Goal: Information Seeking & Learning: Learn about a topic

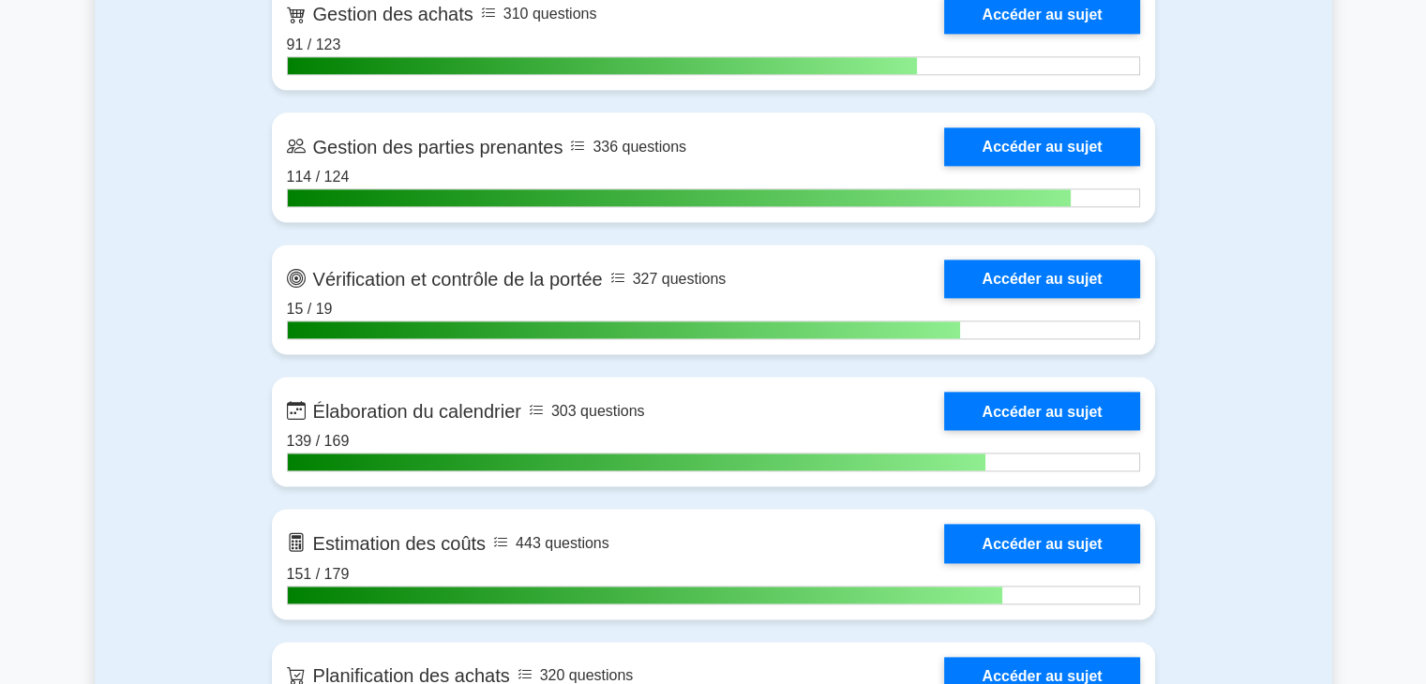
scroll to position [2498, 0]
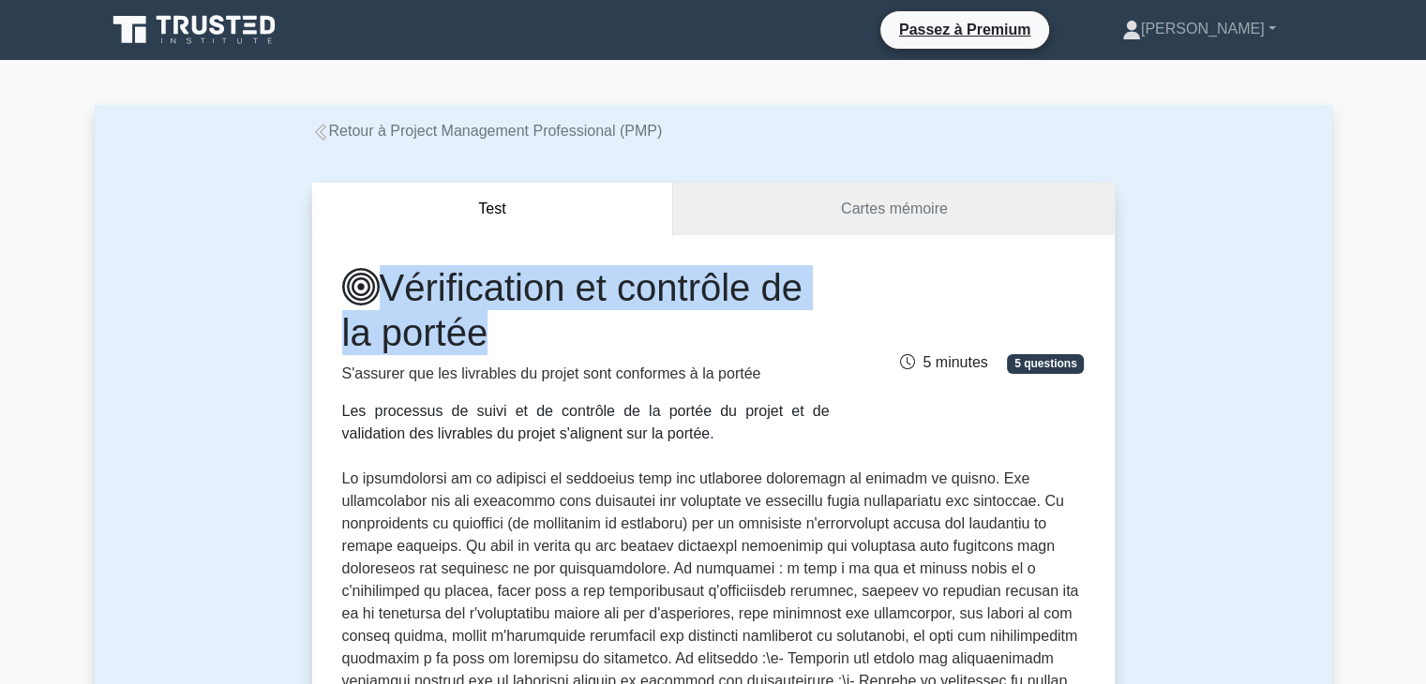
drag, startPoint x: 386, startPoint y: 290, endPoint x: 503, endPoint y: 320, distance: 120.1
click at [503, 320] on h1 "Vérification et contrôle de la portée" at bounding box center [586, 310] width 488 height 90
copy font "Vérification et contrôle de la portée"
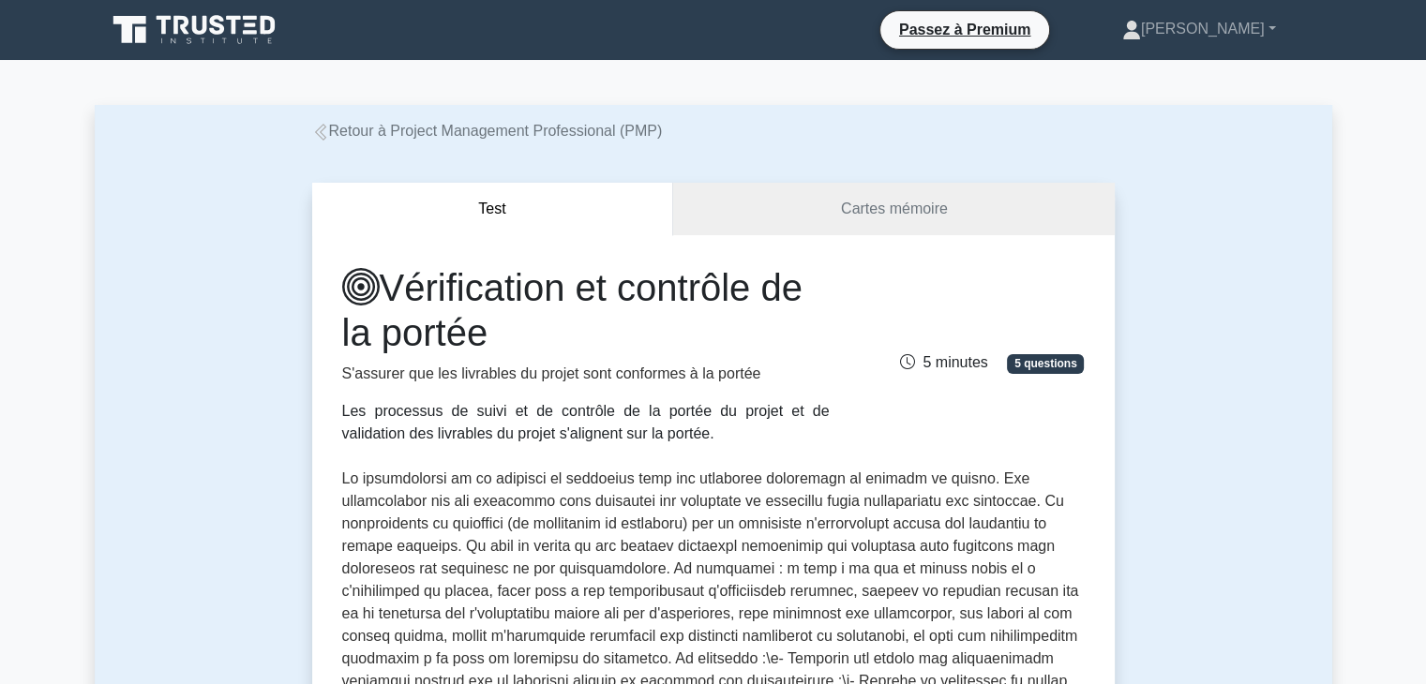
drag, startPoint x: 340, startPoint y: 372, endPoint x: 633, endPoint y: 431, distance: 298.4
click at [633, 431] on div "Vérification et contrôle de la portée S'assurer que les livrables du projet son…" at bounding box center [586, 355] width 510 height 180
copy div "S'assurer que les livrables du projet sont conformes à la portée Les processus …"
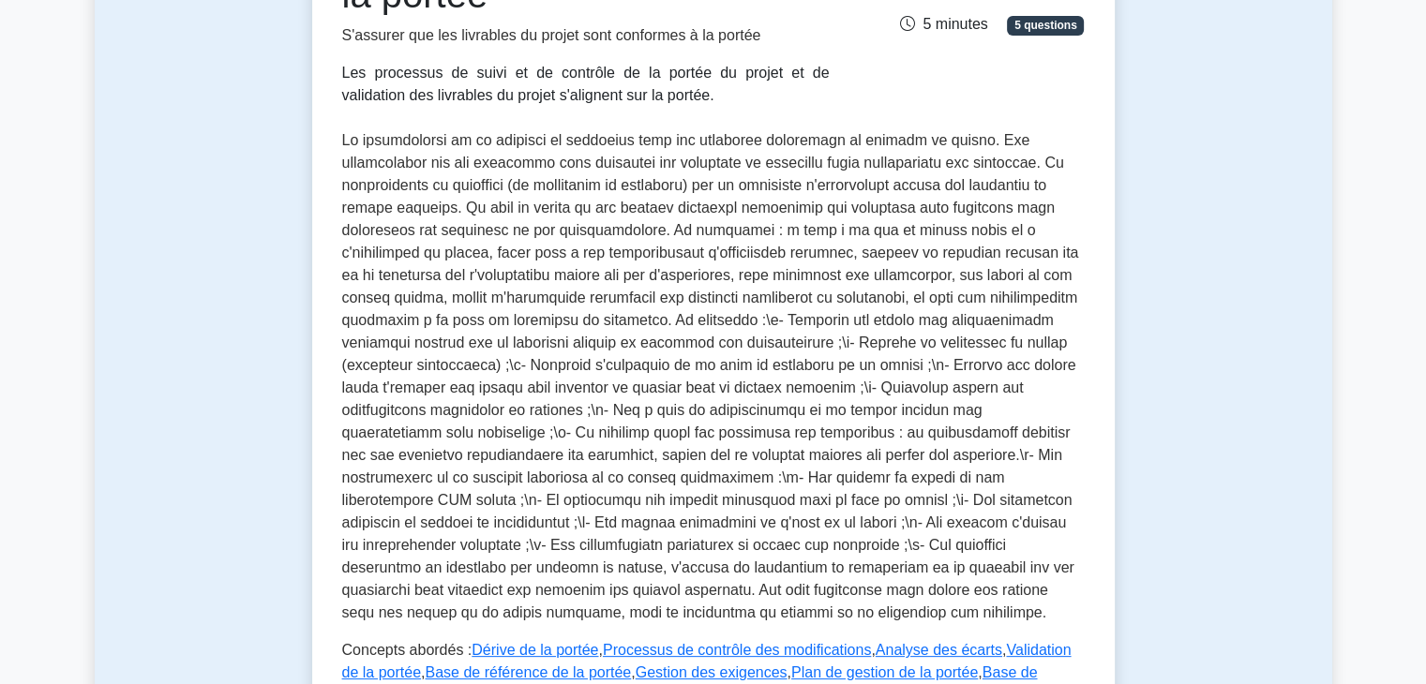
scroll to position [353, 0]
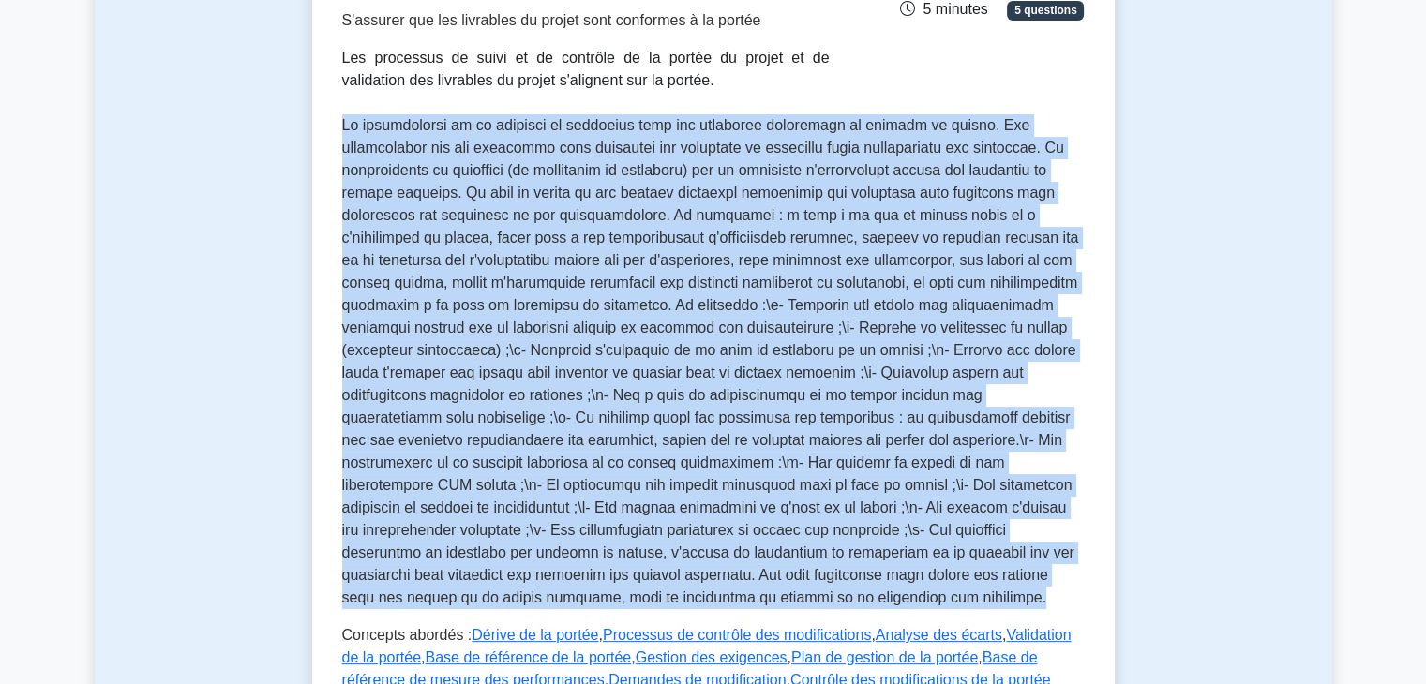
drag, startPoint x: 339, startPoint y: 126, endPoint x: 1045, endPoint y: 575, distance: 836.7
click at [1045, 575] on div "Vérification et contrôle de la portée S'assurer que les livrables du projet son…" at bounding box center [713, 380] width 803 height 997
copy font "La vérification et le contrôle du périmètre sont des processus essentiels en ge…"
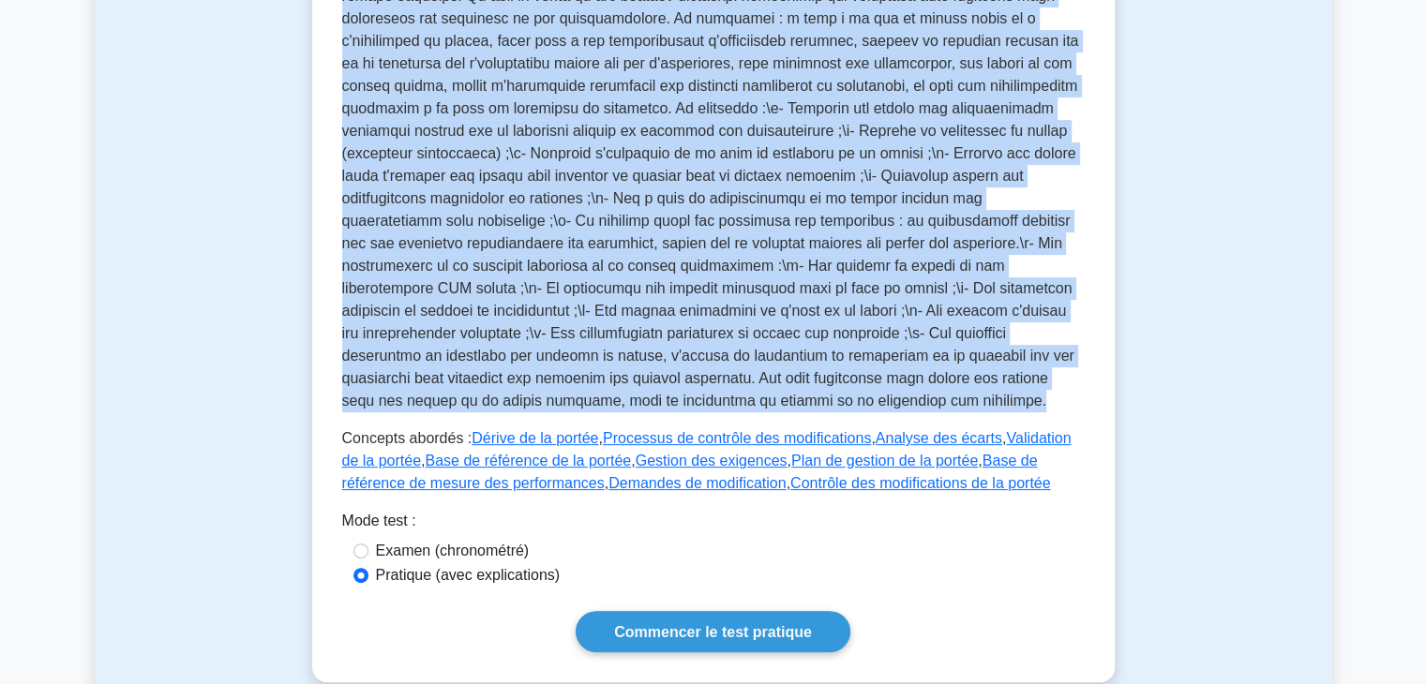
scroll to position [561, 0]
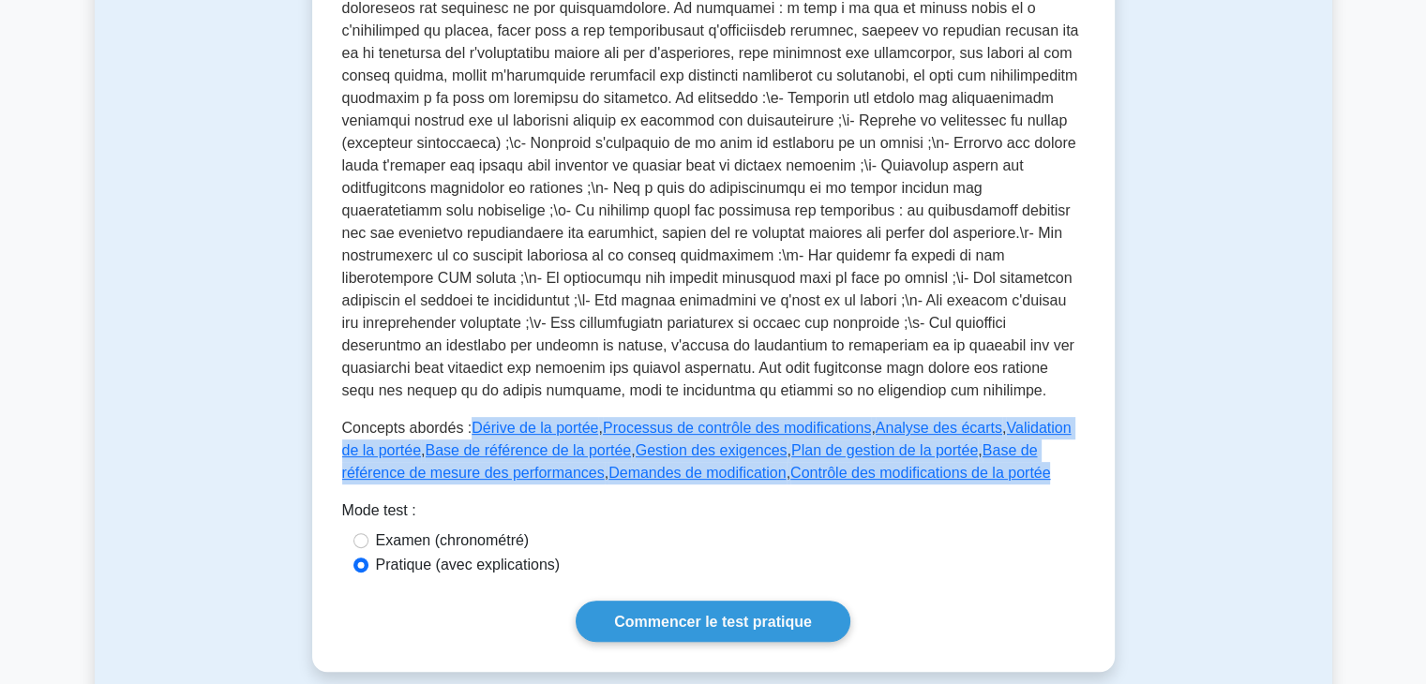
drag, startPoint x: 977, startPoint y: 450, endPoint x: 465, endPoint y: 410, distance: 513.5
click at [465, 417] on p "Concepts abordés : Dérive de la portée , Processus de contrôle des modification…" at bounding box center [713, 451] width 743 height 68
copy p "Dérive de la portée , Processus de contrôle des modifications , Analyse des éca…"
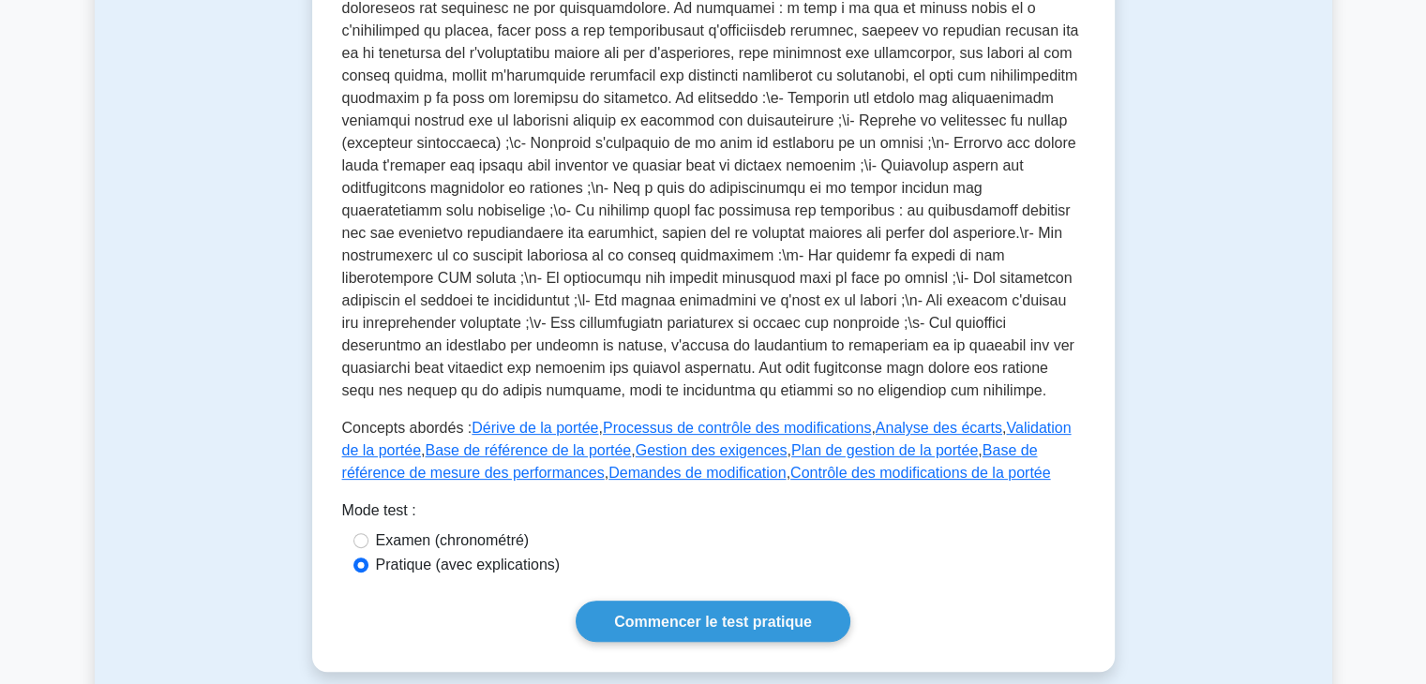
click at [1037, 500] on div "Mode test :" at bounding box center [713, 515] width 743 height 30
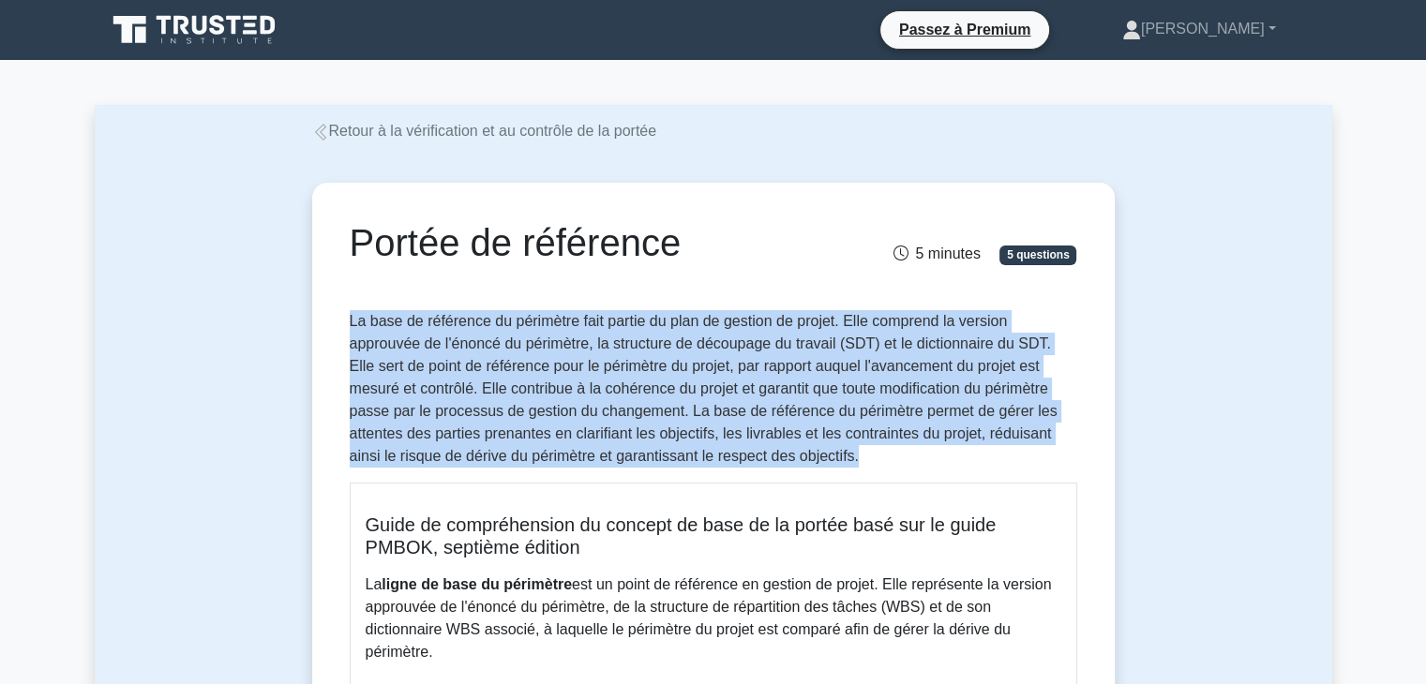
drag, startPoint x: 349, startPoint y: 320, endPoint x: 759, endPoint y: 447, distance: 430.0
click at [759, 447] on p "La base de référence du périmètre fait partie du plan de gestion de projet. Ell…" at bounding box center [714, 389] width 728 height 158
copy font "La base de référence du périmètre fait partie du plan de gestion de projet. Ell…"
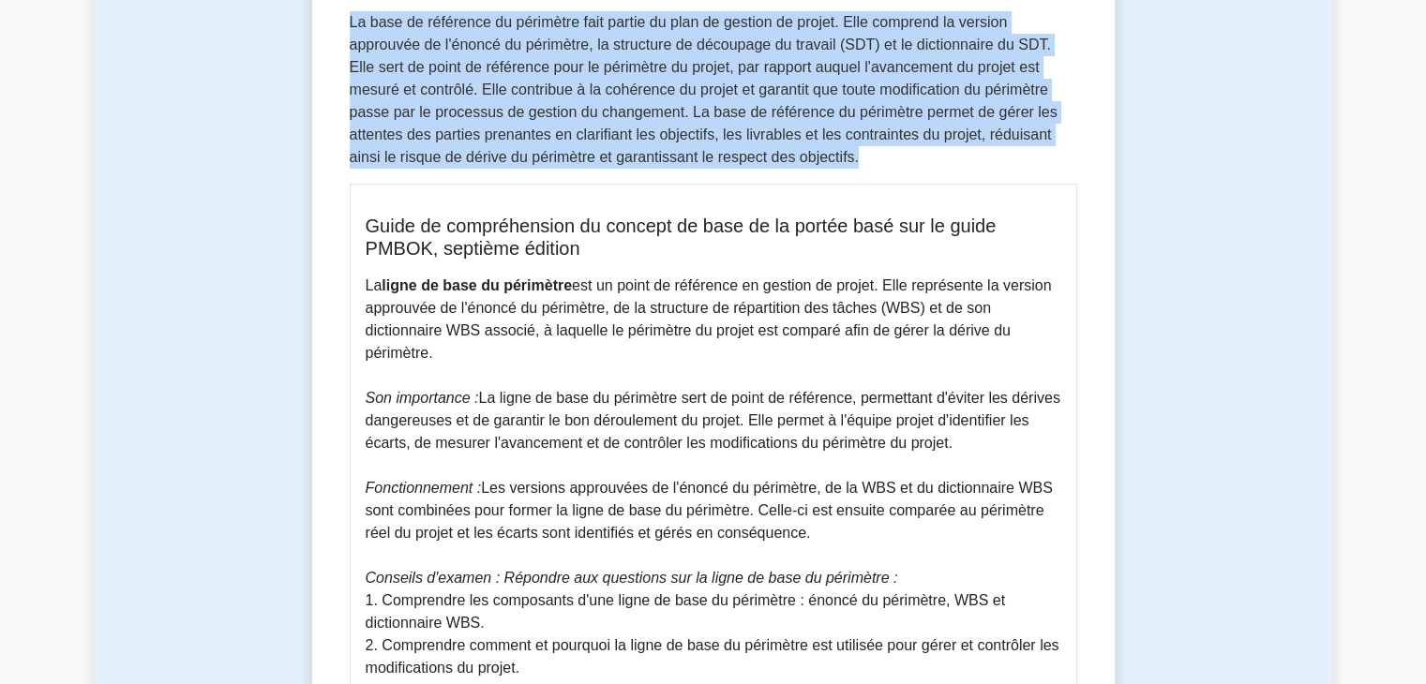
scroll to position [308, 0]
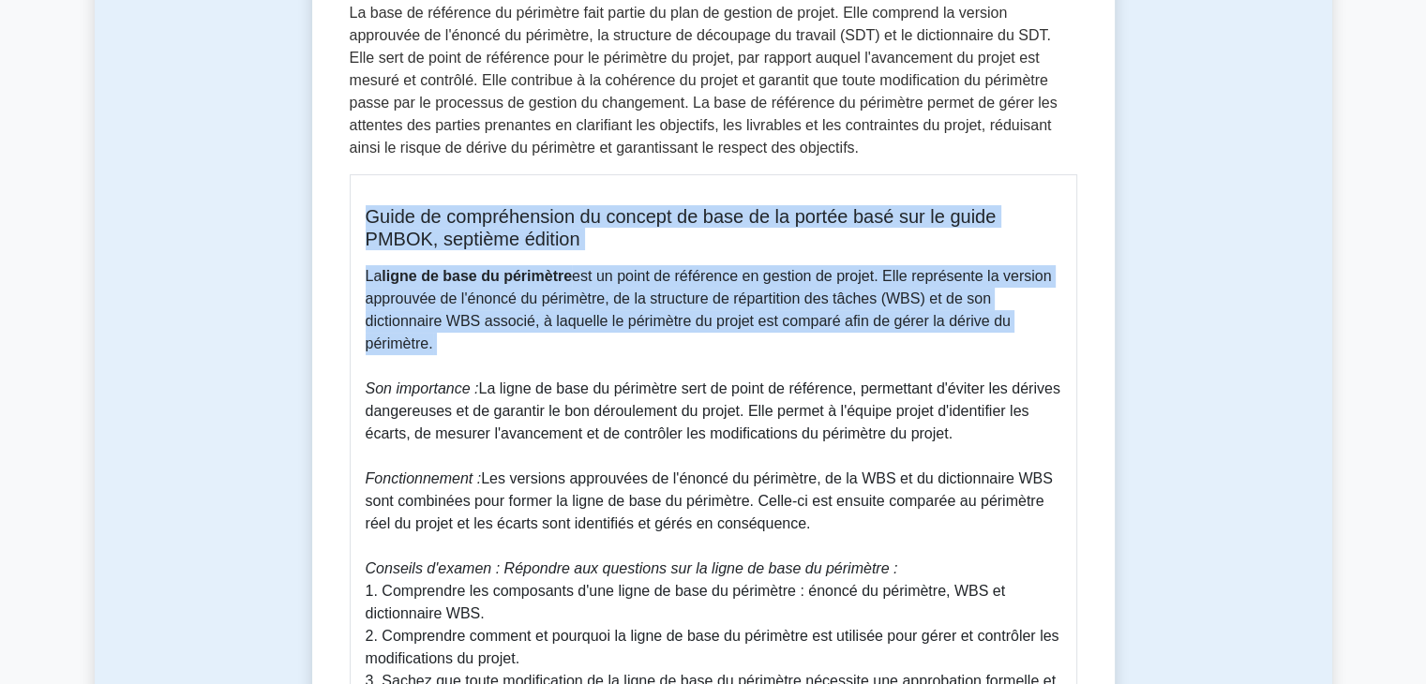
drag, startPoint x: 360, startPoint y: 210, endPoint x: 596, endPoint y: 372, distance: 286.6
click at [596, 372] on div "Guide de compréhension du concept de base de la portée basé sur le guide PMBOK,…" at bounding box center [714, 516] width 728 height 684
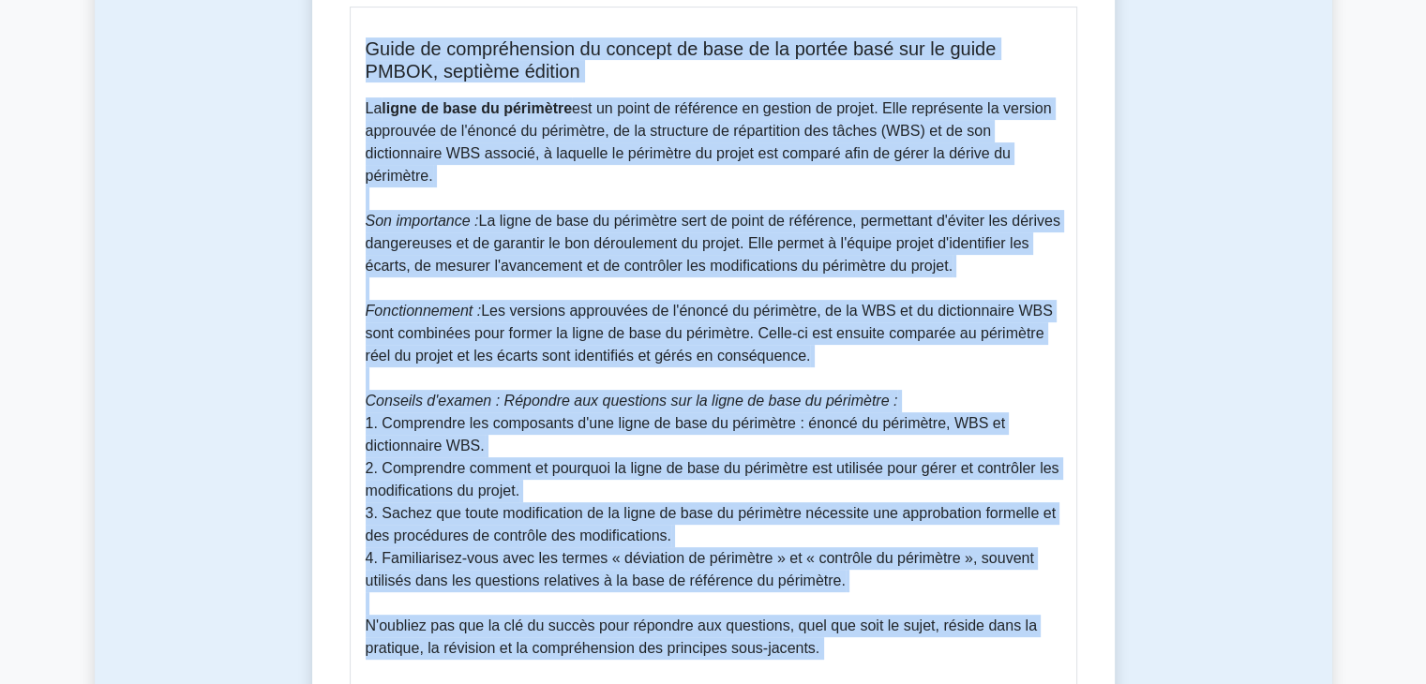
scroll to position [554, 0]
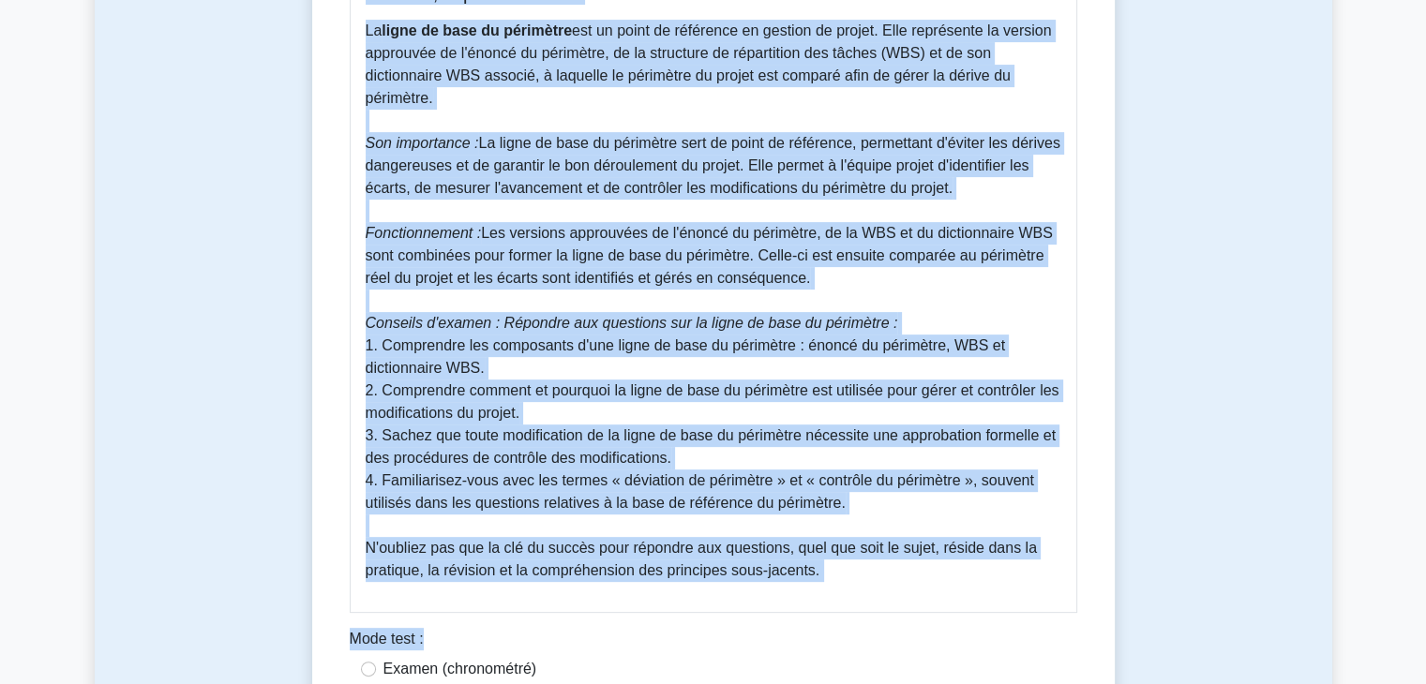
click at [593, 259] on font "Les versions approuvées de l'énoncé du périmètre, de la WBS et du dictionnaire …" at bounding box center [709, 255] width 687 height 61
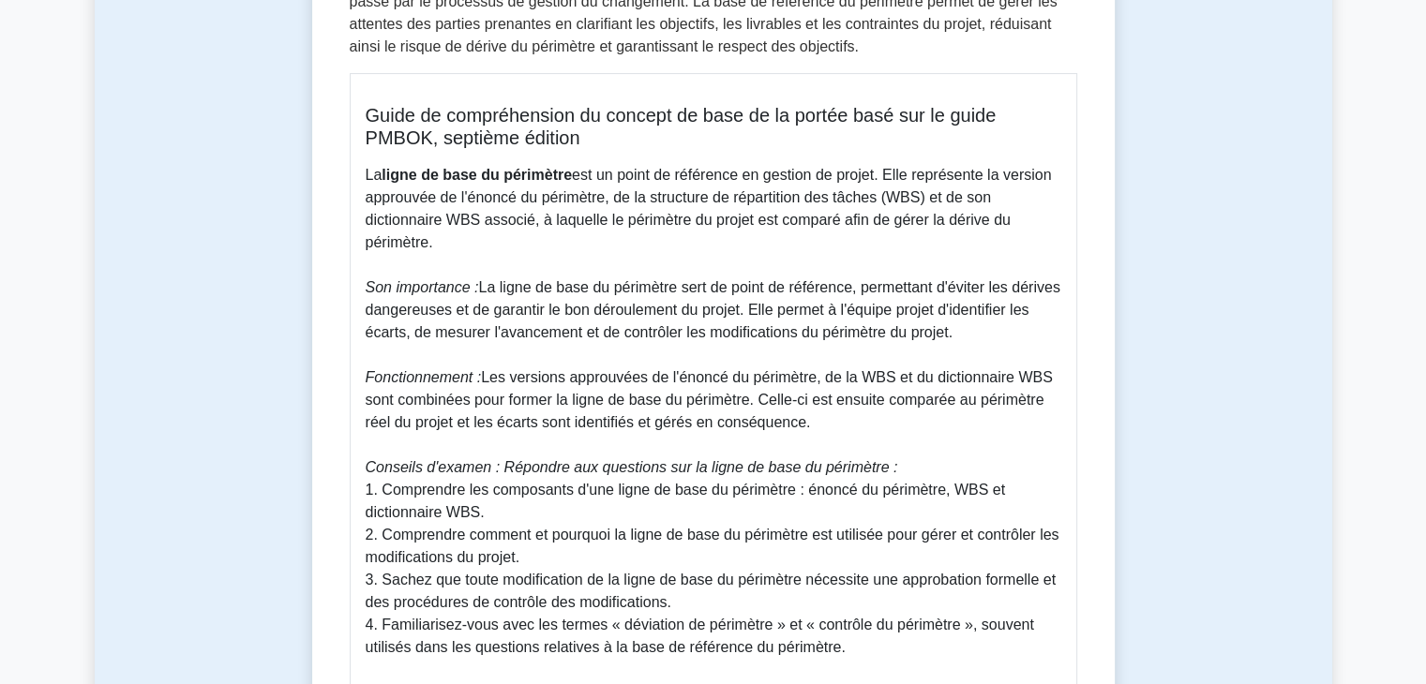
scroll to position [404, 0]
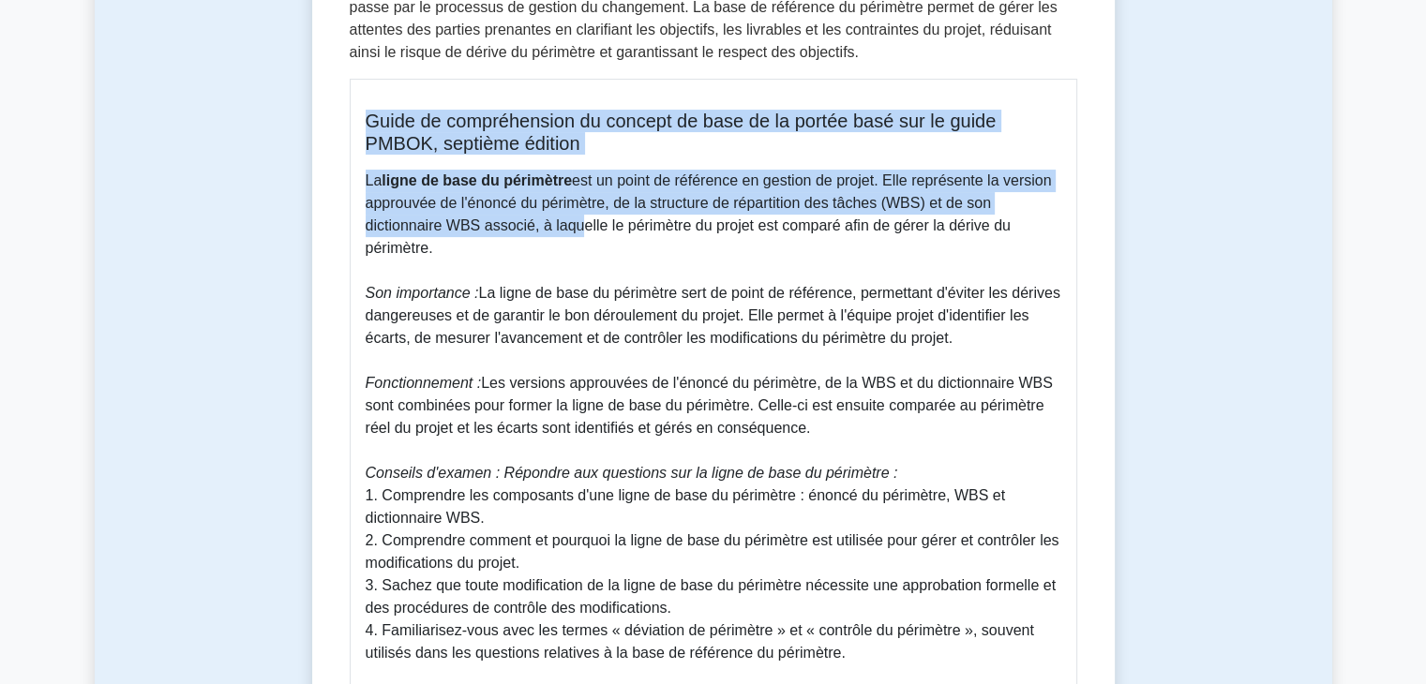
drag, startPoint x: 368, startPoint y: 117, endPoint x: 567, endPoint y: 226, distance: 226.6
click at [567, 226] on div "Guide de compréhension du concept de base de la portée basé sur le guide PMBOK,…" at bounding box center [714, 421] width 728 height 684
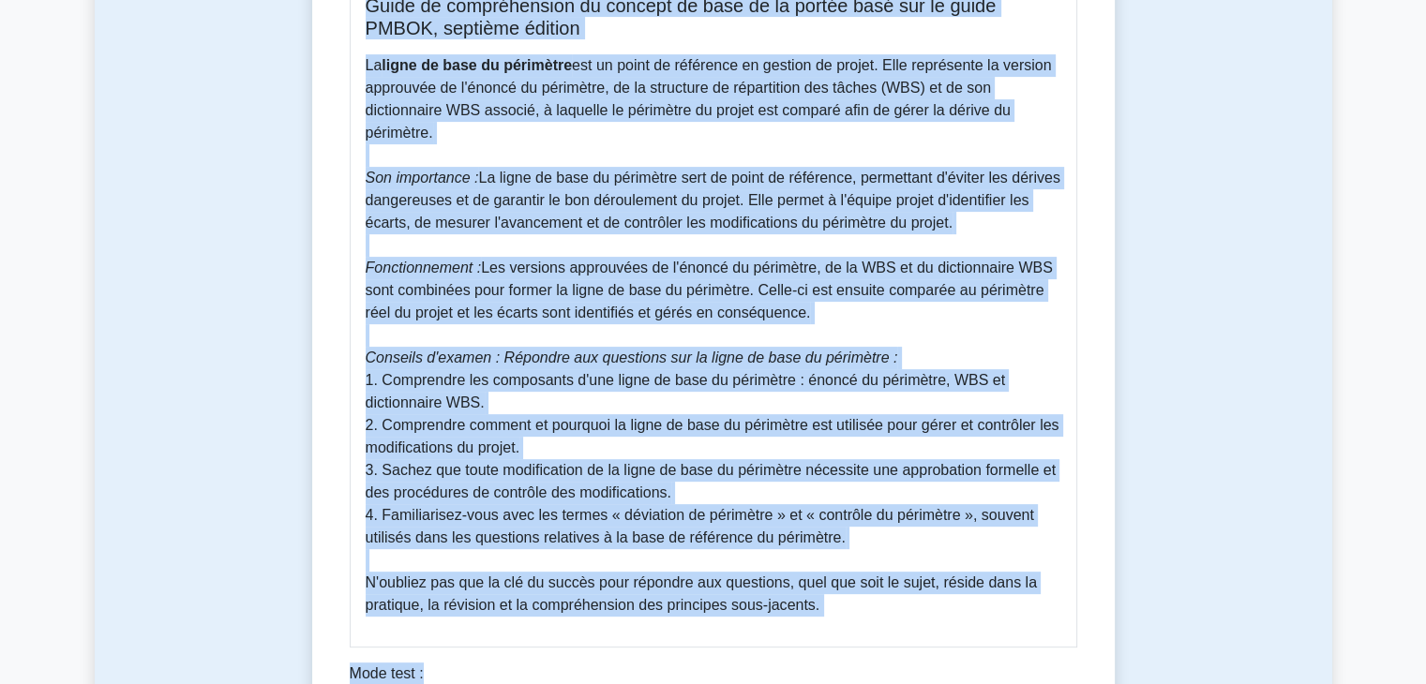
scroll to position [554, 0]
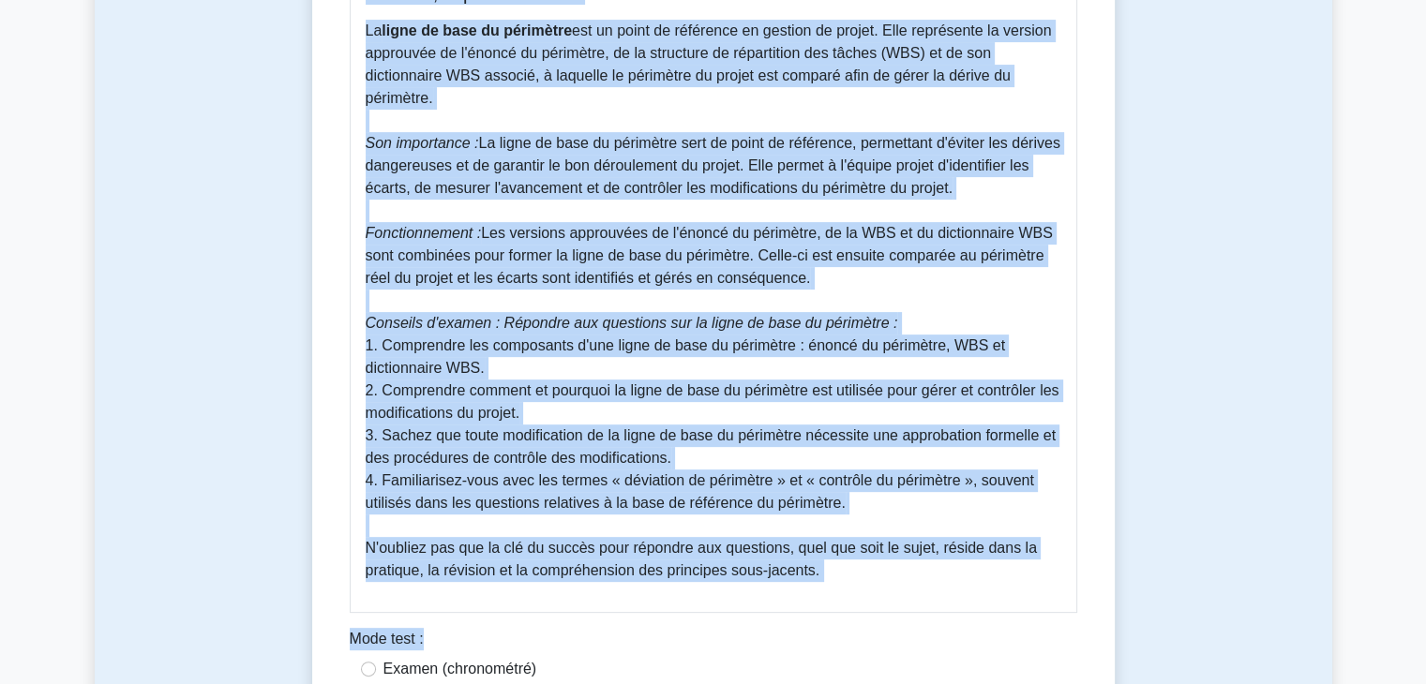
copy div "Guide de compréhension du concept de base de la portée basé sur le guide PMBOK,…"
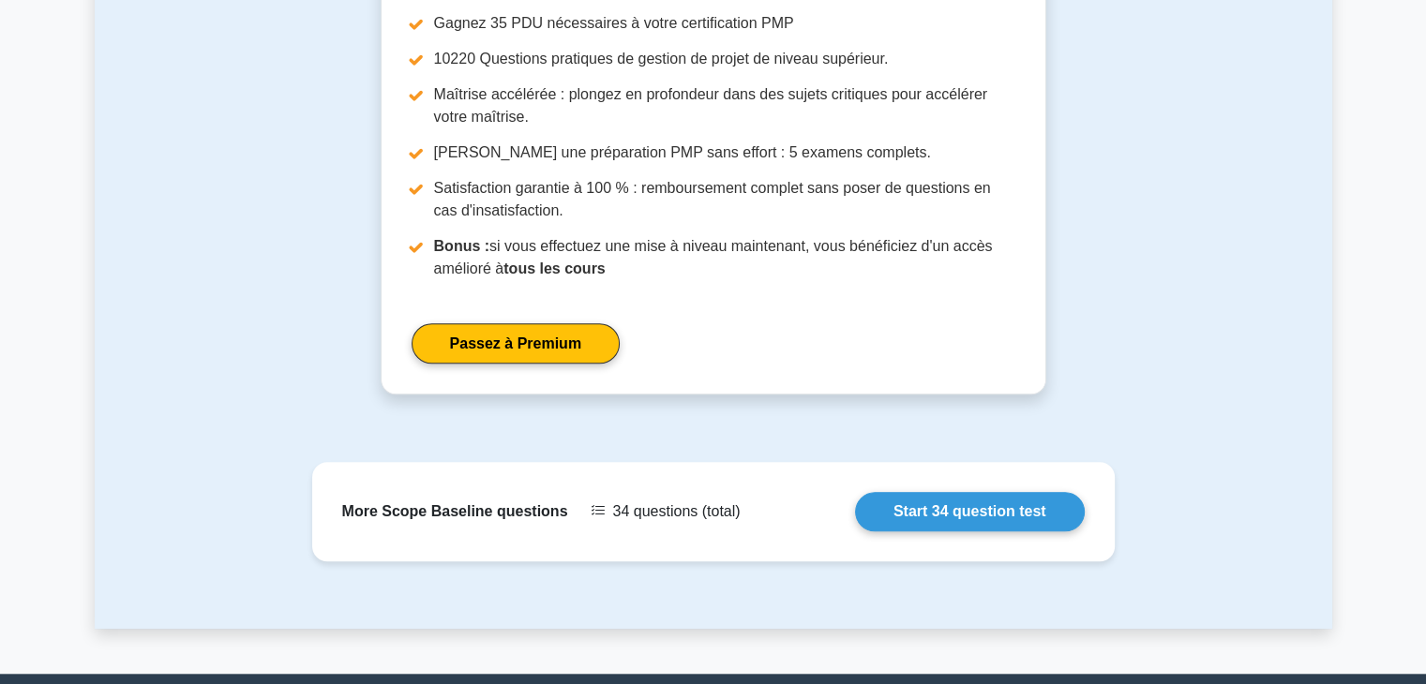
scroll to position [1526, 0]
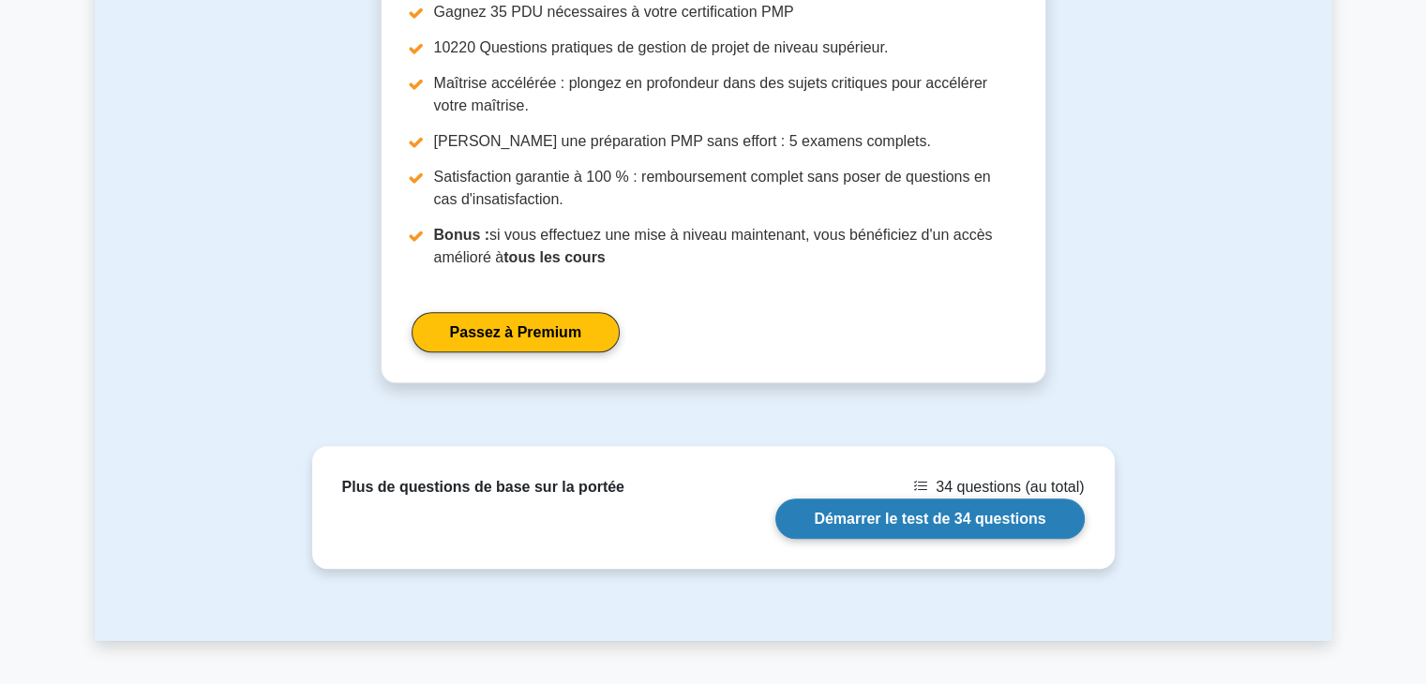
click at [974, 526] on link "Démarrer le test de 34 questions" at bounding box center [929, 519] width 308 height 40
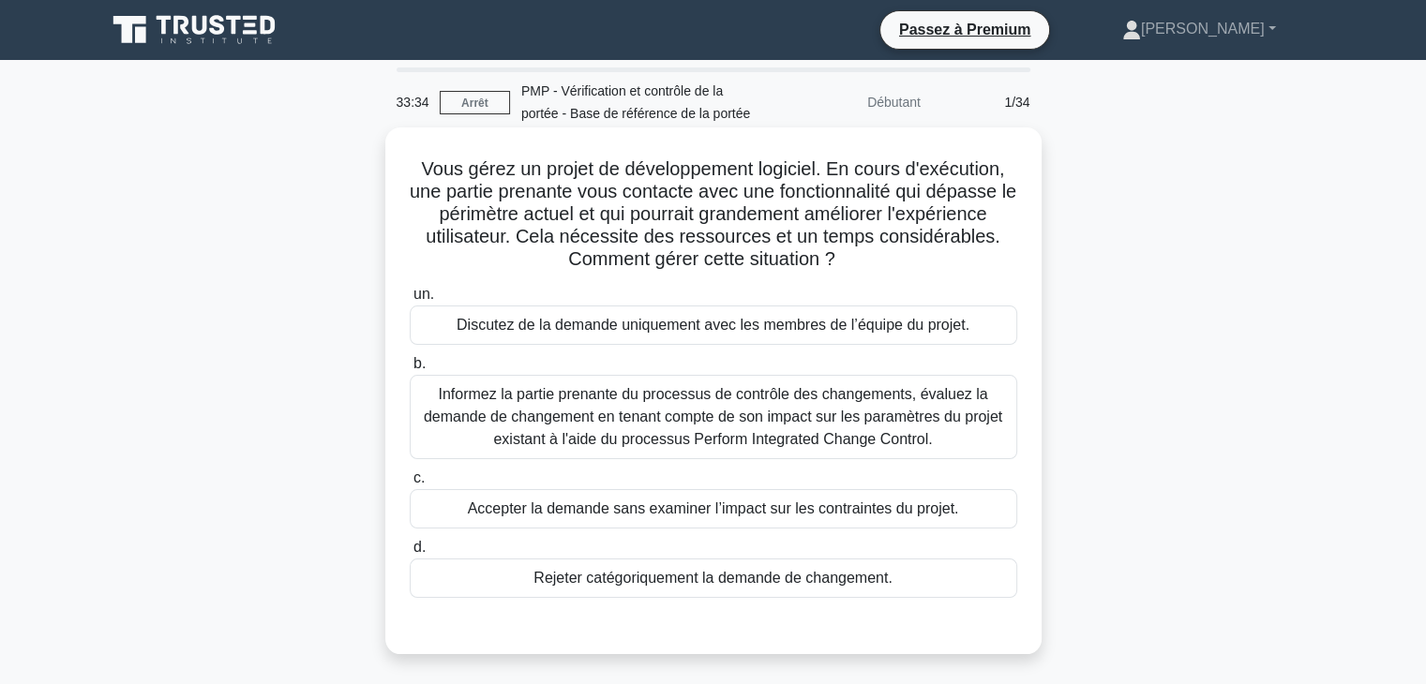
click at [941, 423] on font "Informez la partie prenante du processus de contrôle des changements, évaluez l…" at bounding box center [713, 416] width 578 height 61
click at [410, 370] on input "b. Informez la partie prenante du processus de contrôle des changements, évalue…" at bounding box center [410, 364] width 0 height 12
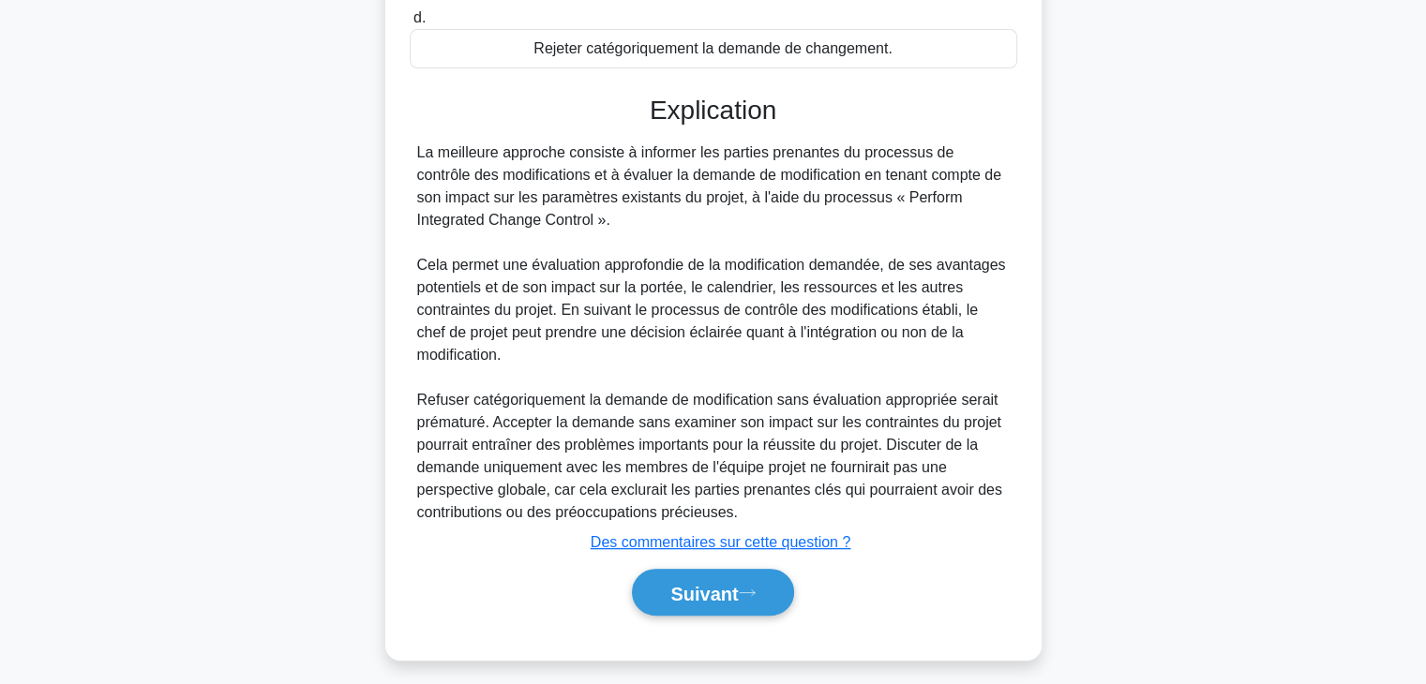
scroll to position [540, 0]
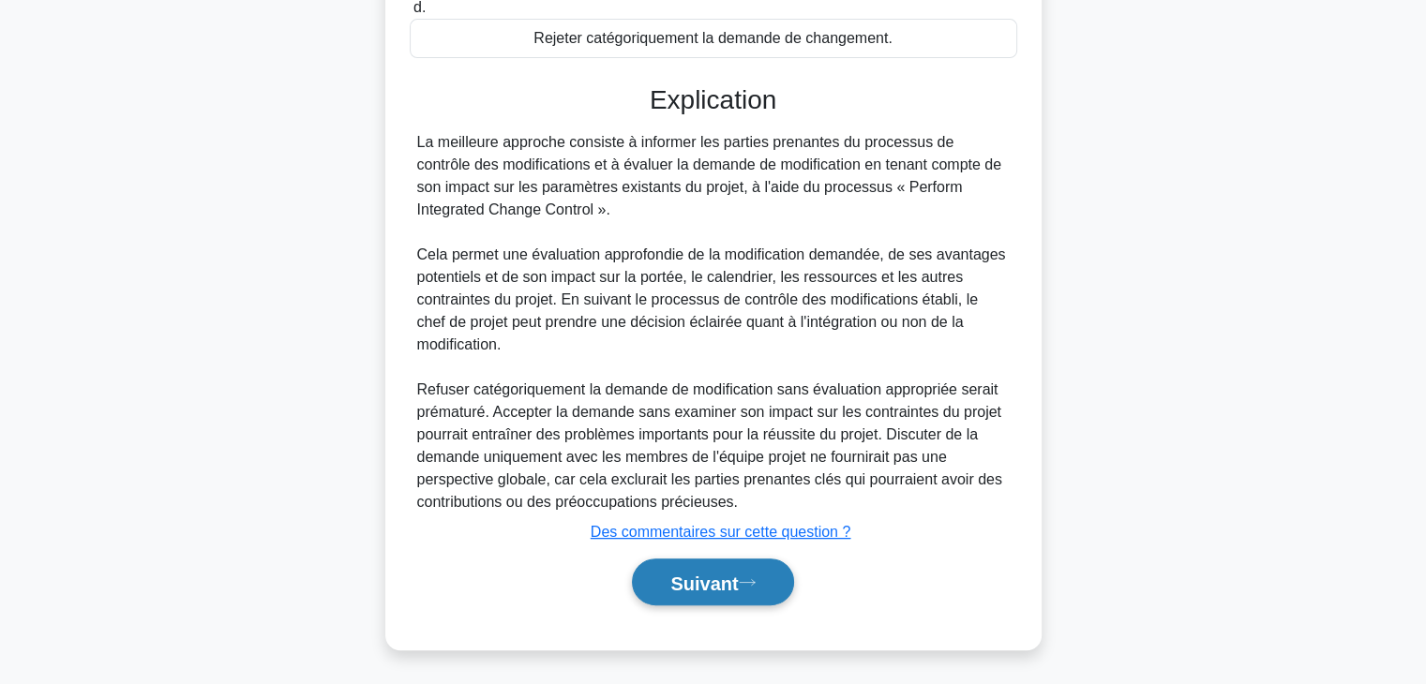
click at [731, 582] on font "Suivant" at bounding box center [704, 583] width 68 height 21
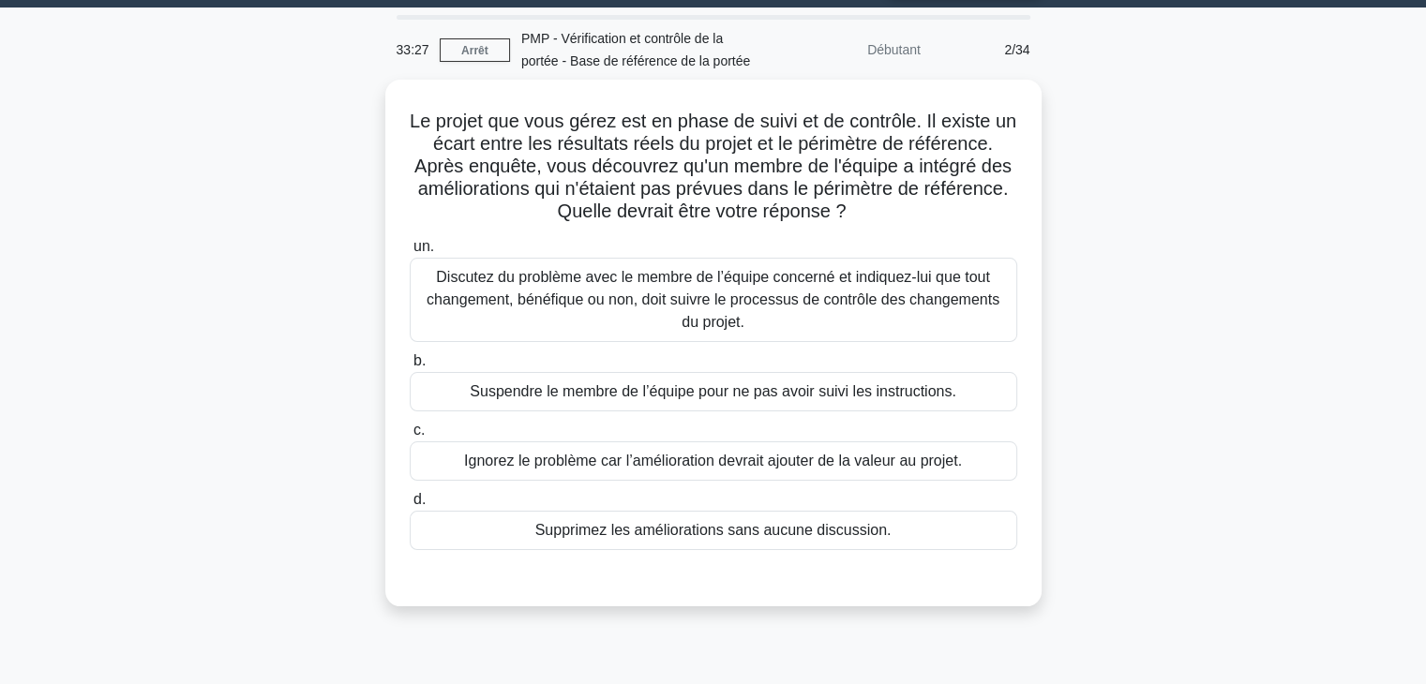
scroll to position [0, 0]
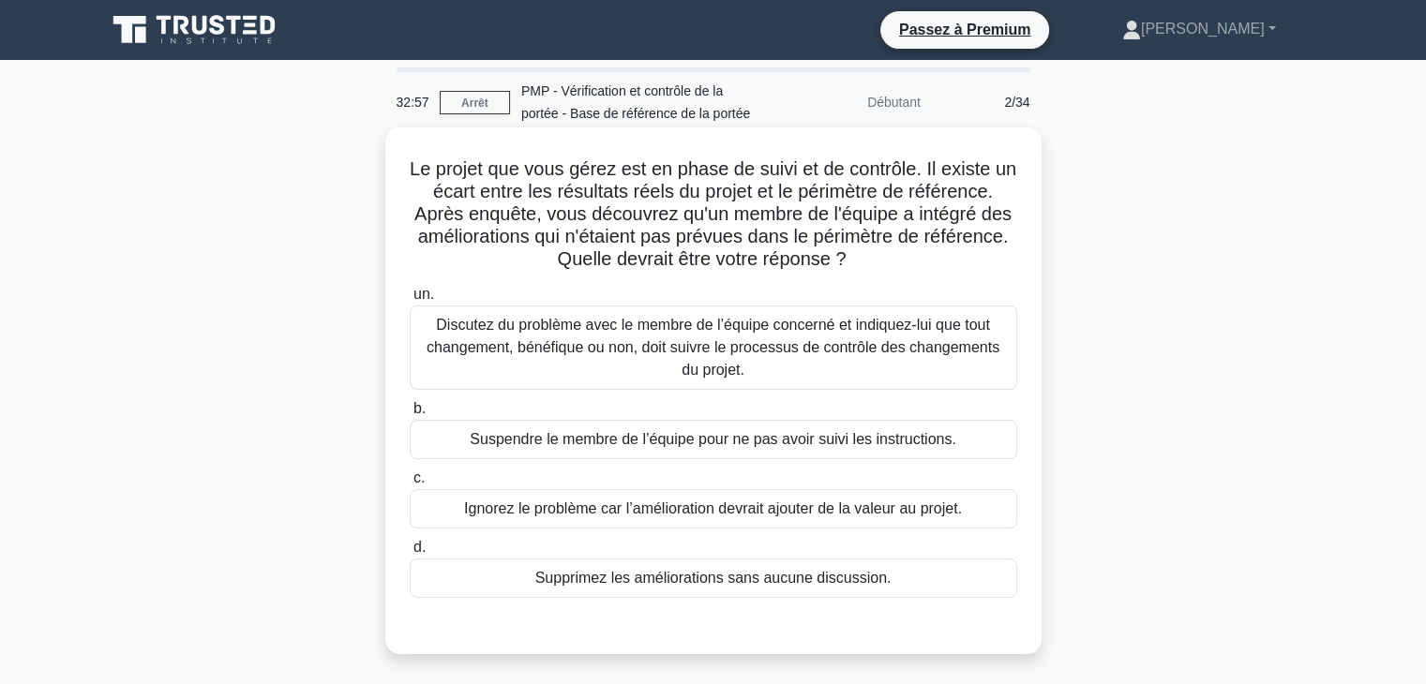
click at [896, 340] on font "Discutez du problème avec le membre de l’équipe concerné et indiquez-lui que to…" at bounding box center [713, 347] width 573 height 61
click at [410, 301] on input "un. Discutez du problème avec le membre de l’équipe concerné et indiquez-lui qu…" at bounding box center [410, 295] width 0 height 12
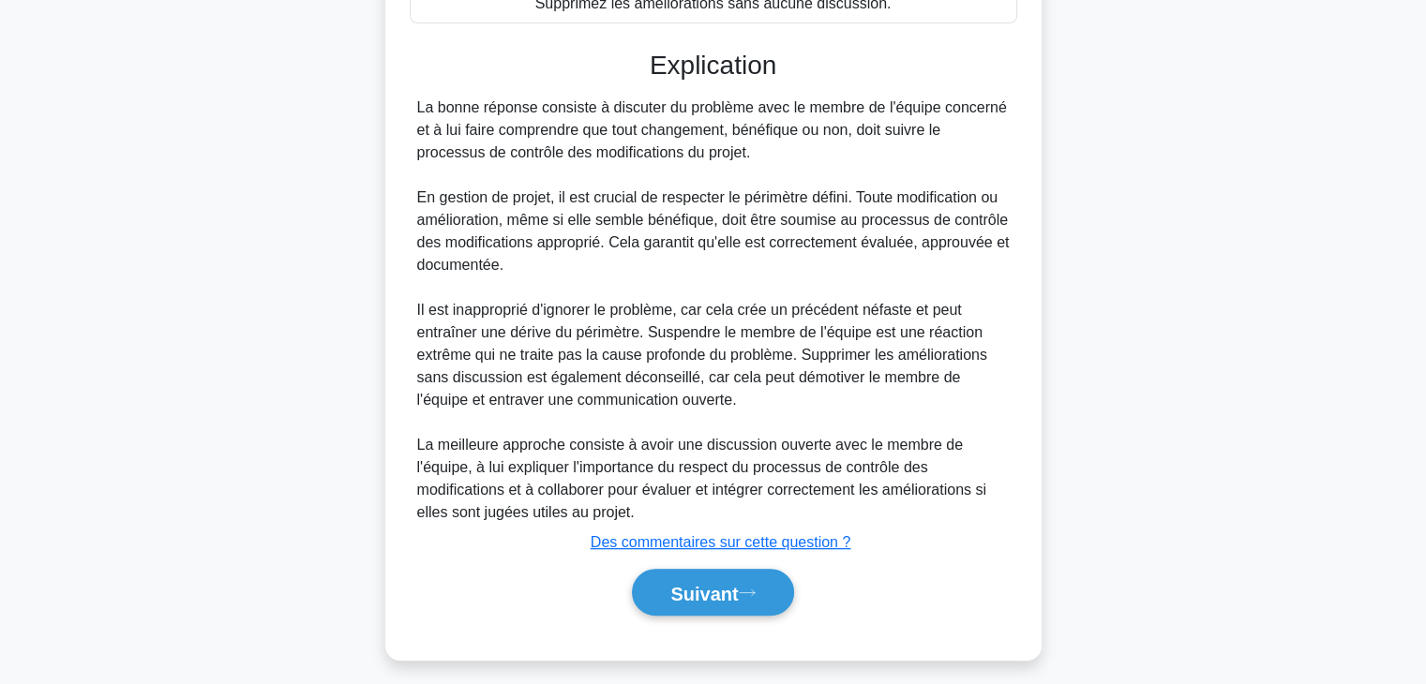
scroll to position [585, 0]
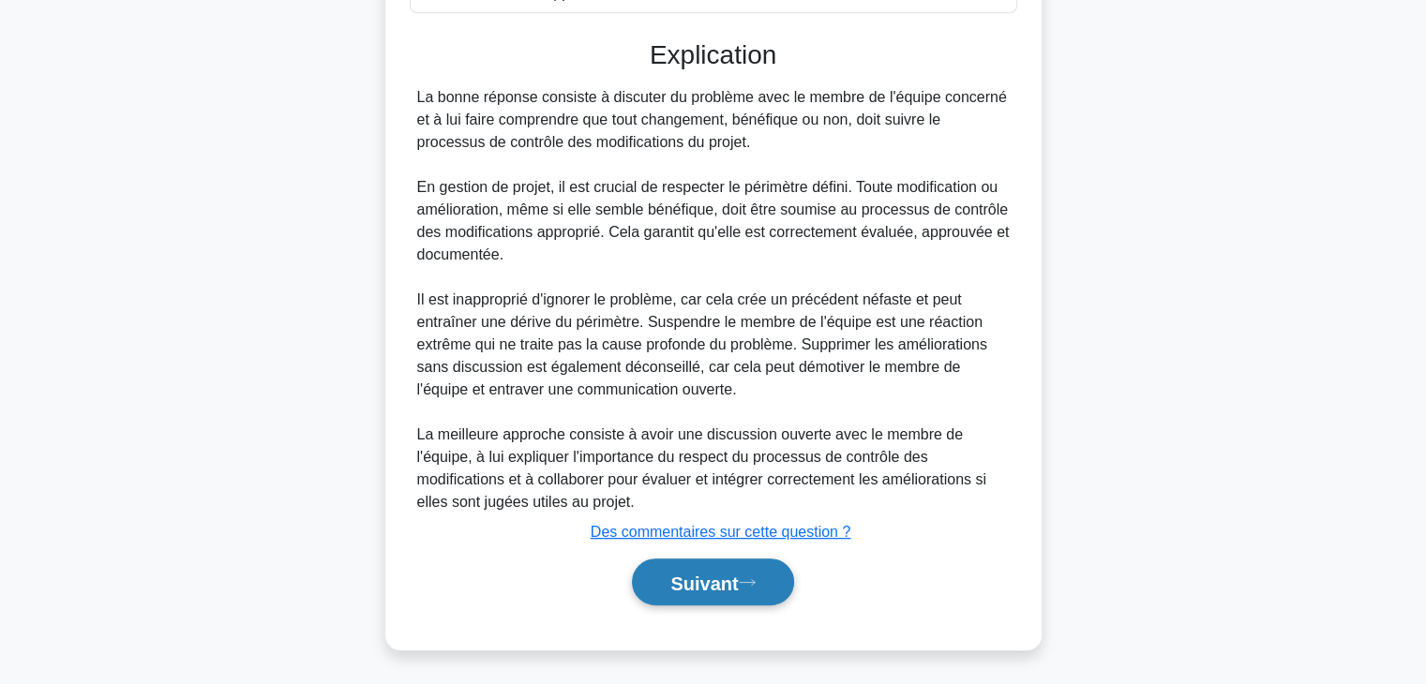
click at [755, 586] on icon at bounding box center [747, 583] width 17 height 10
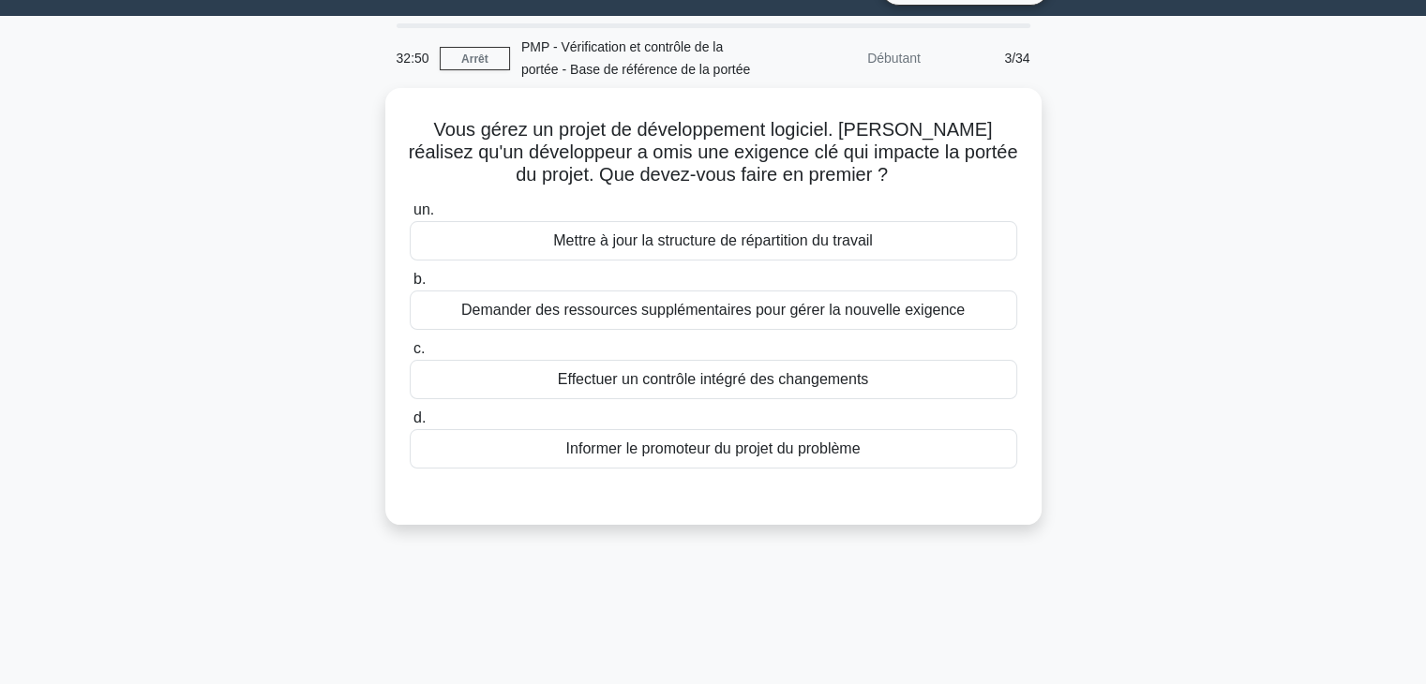
scroll to position [0, 0]
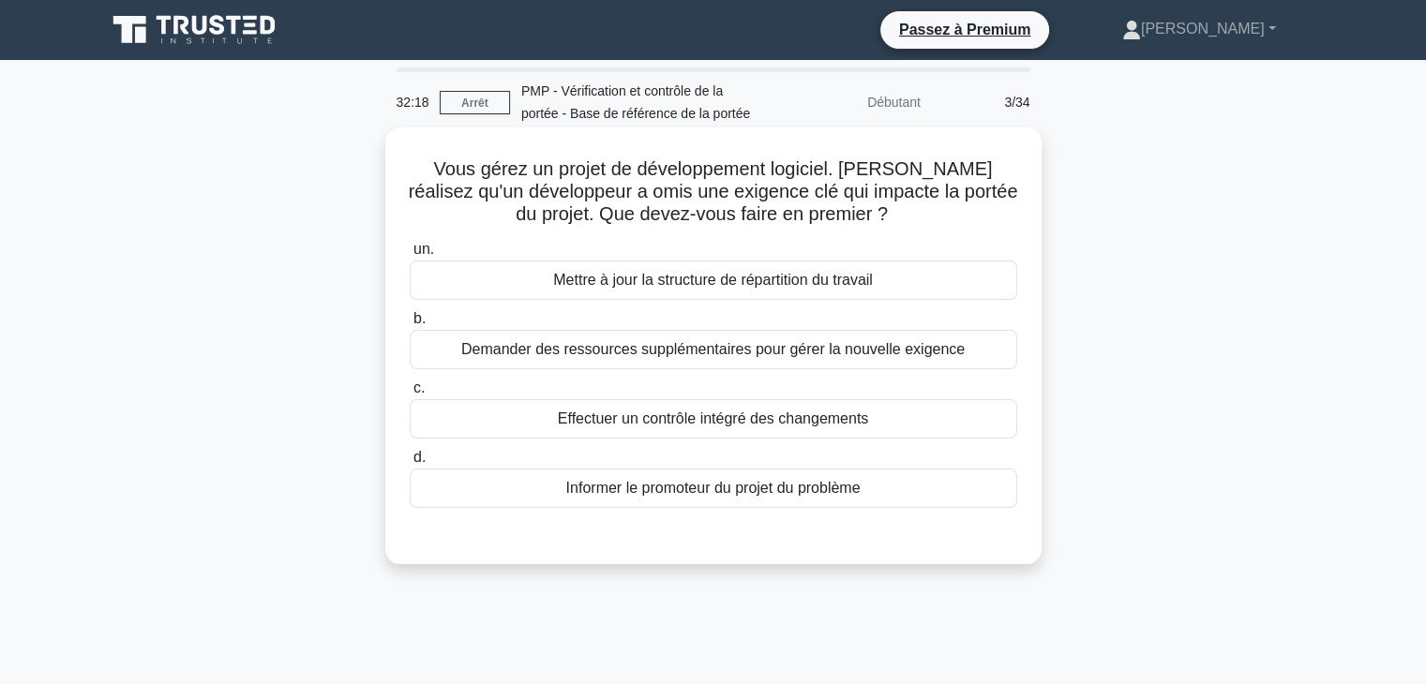
click at [982, 279] on div "Mettre à jour la structure de répartition du travail" at bounding box center [714, 280] width 608 height 39
click at [410, 256] on input "un. Mettre à jour la structure de répartition du travail" at bounding box center [410, 250] width 0 height 12
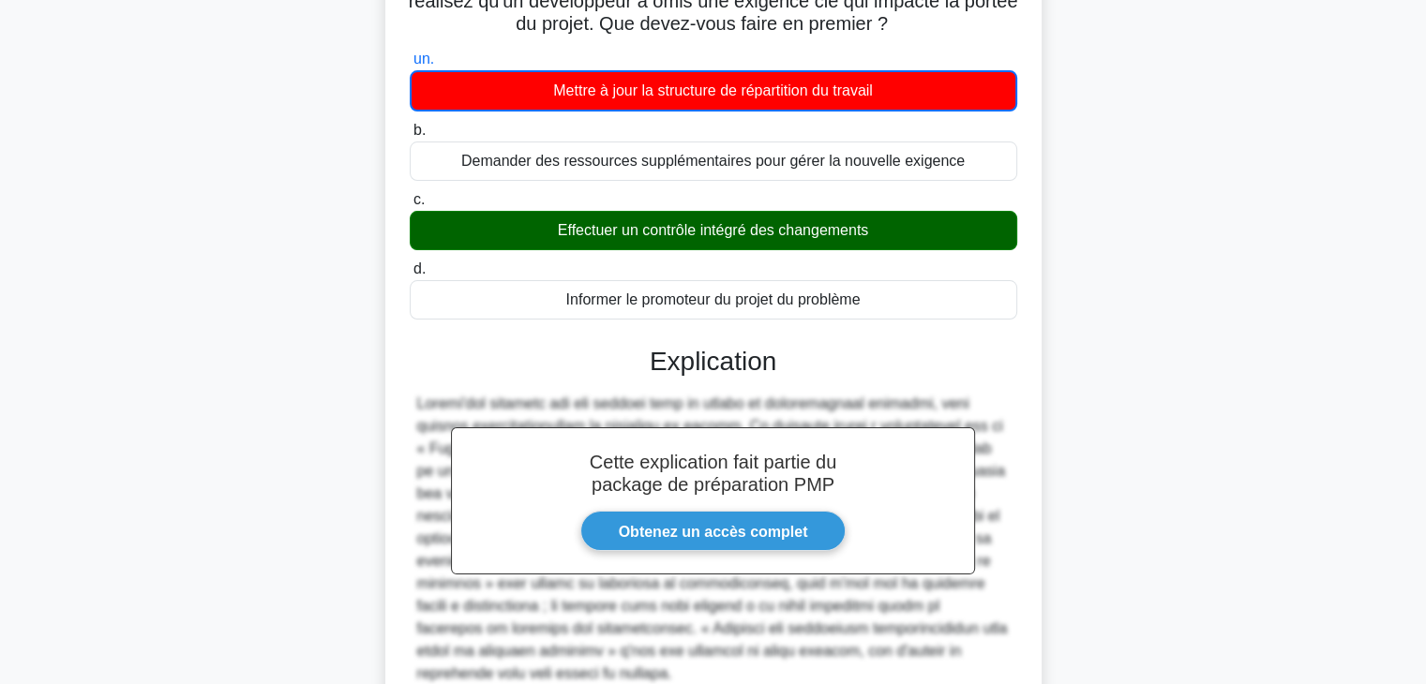
scroll to position [362, 0]
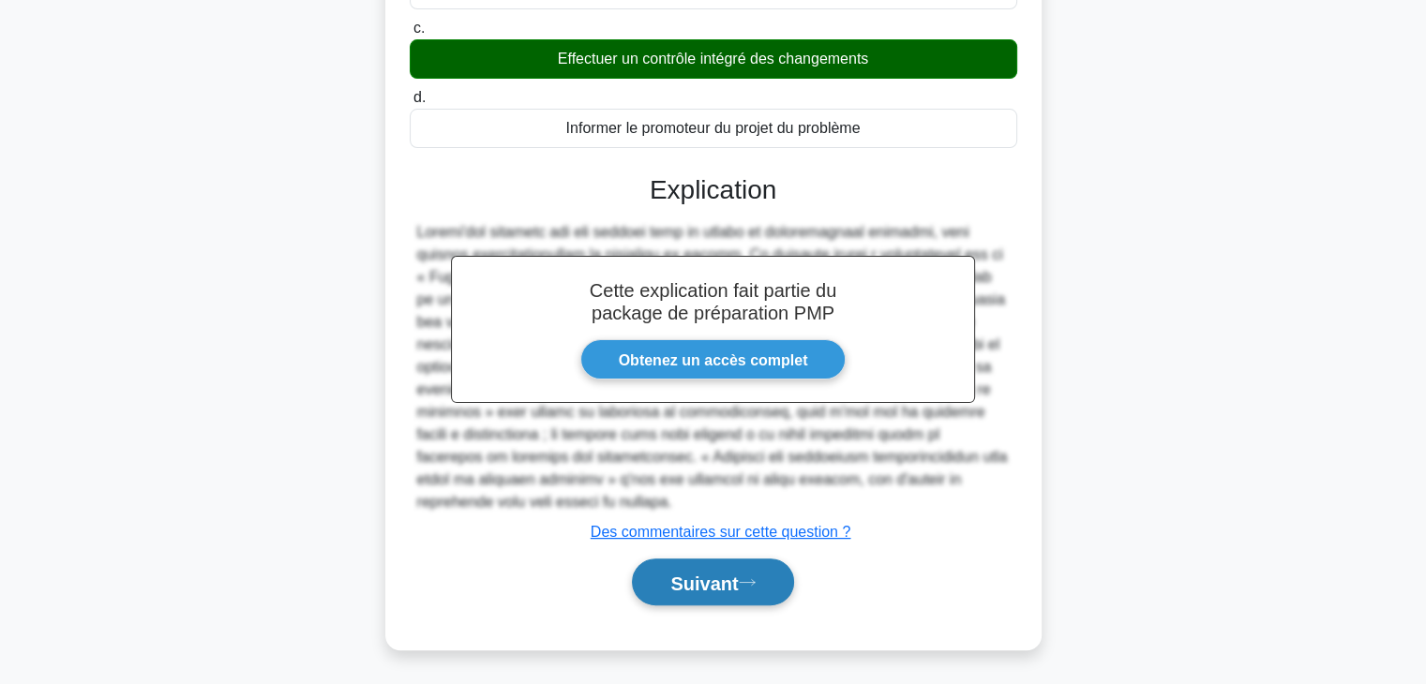
click at [715, 591] on font "Suivant" at bounding box center [704, 583] width 68 height 21
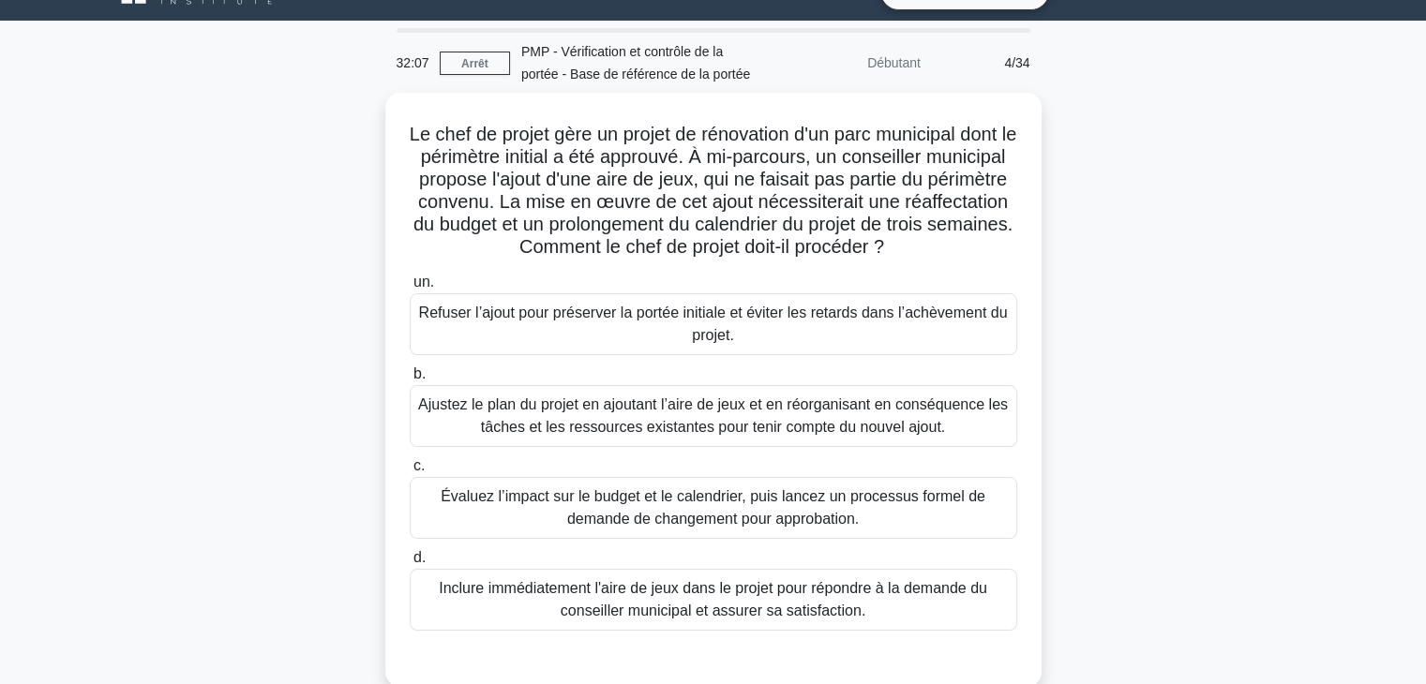
scroll to position [34, 0]
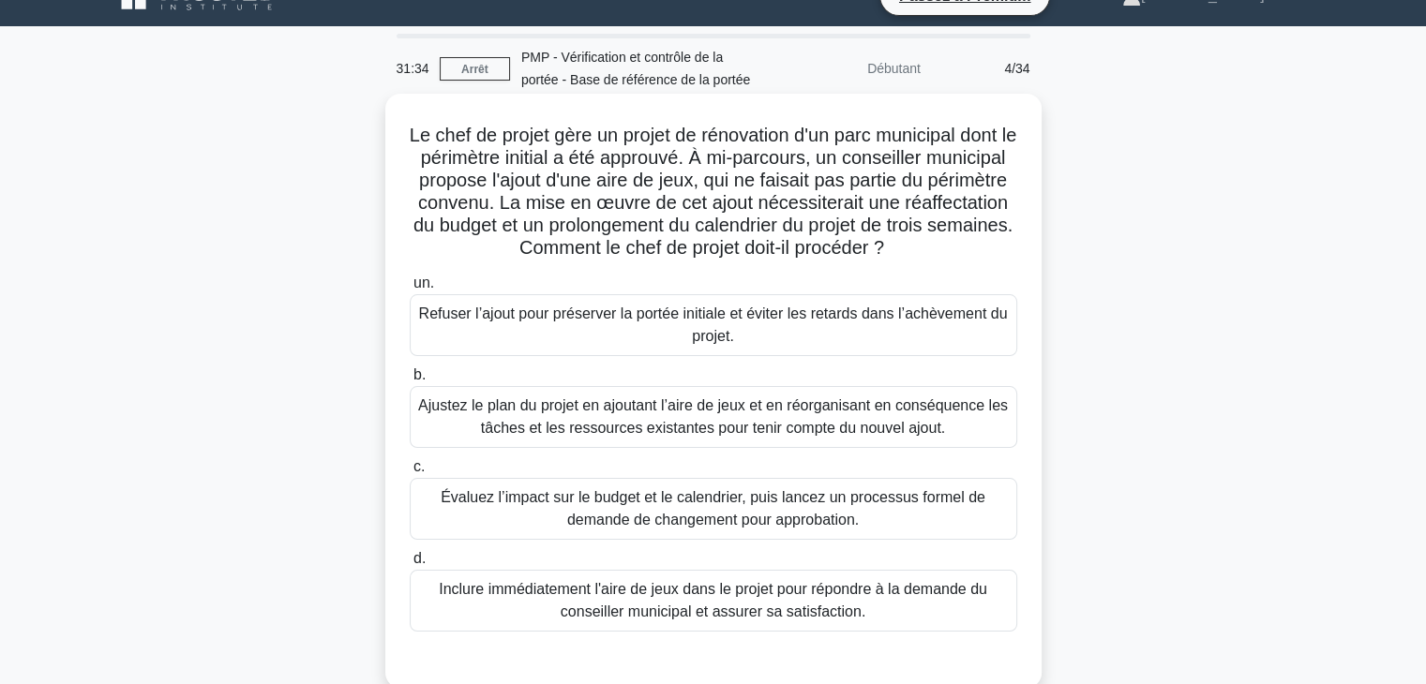
click at [863, 507] on font "Évaluez l’impact sur le budget et le calendrier, puis lancez un processus forme…" at bounding box center [713, 509] width 591 height 45
click at [410, 473] on input "c. Évaluez l’impact sur le budget et le calendrier, puis lancez un processus fo…" at bounding box center [410, 467] width 0 height 12
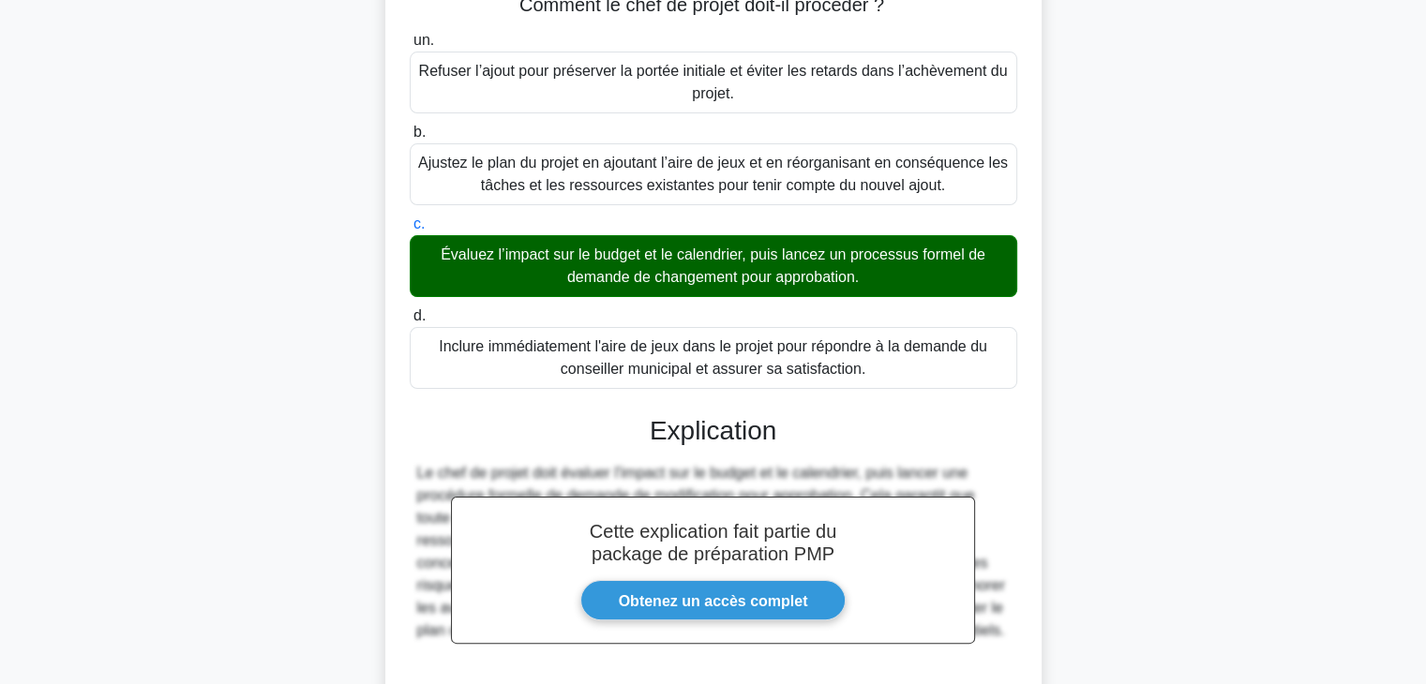
scroll to position [450, 0]
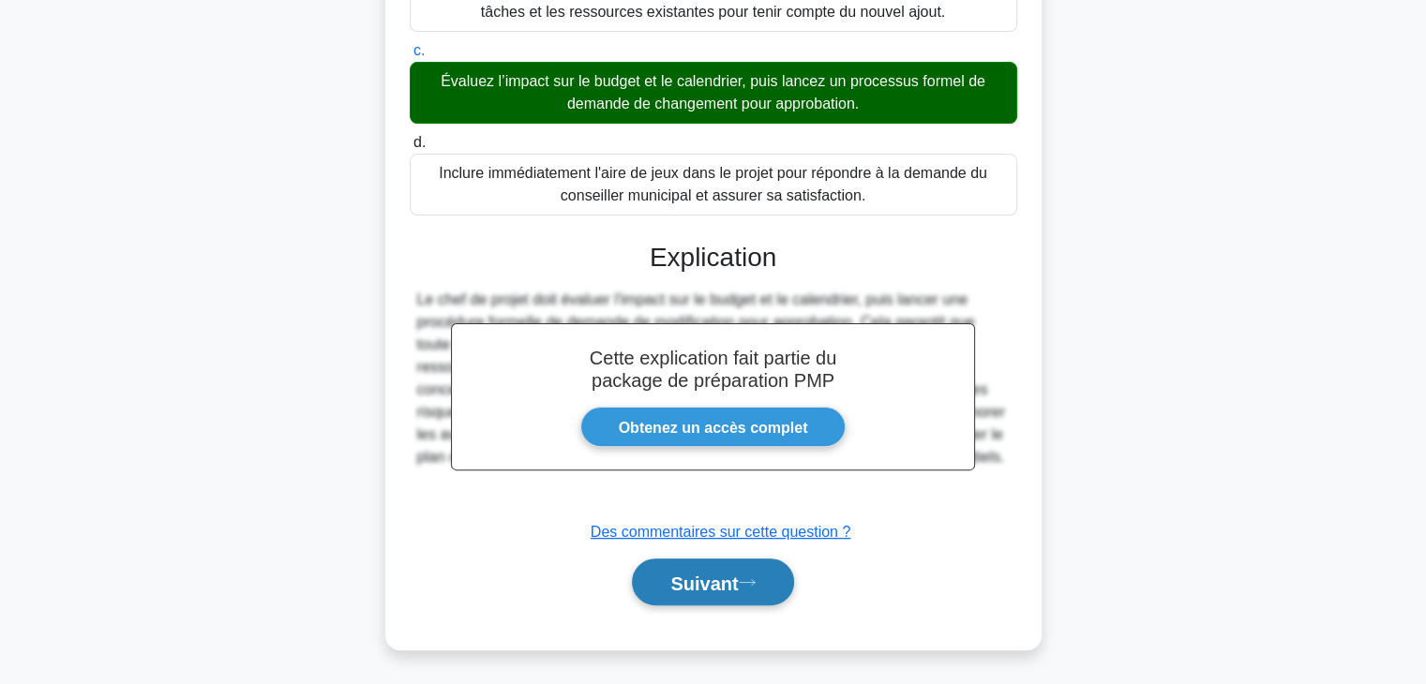
click at [738, 582] on font "Suivant" at bounding box center [704, 583] width 68 height 21
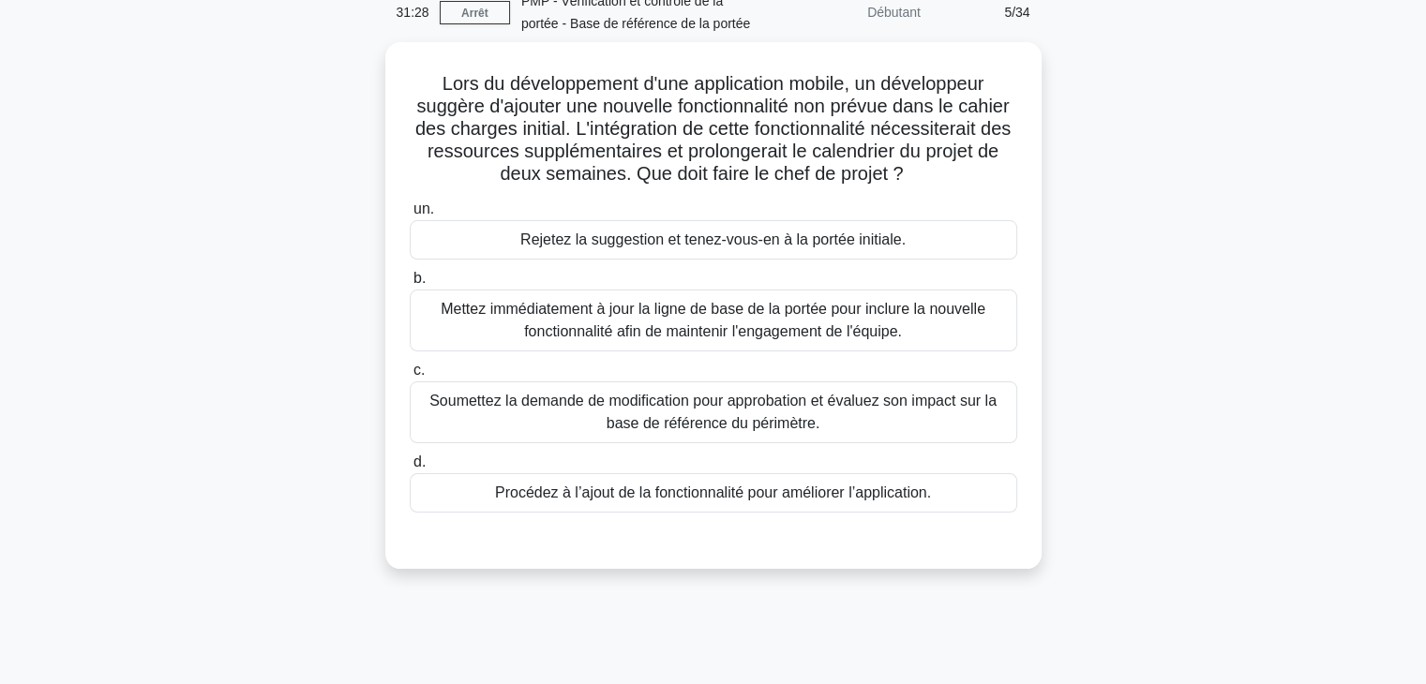
scroll to position [0, 0]
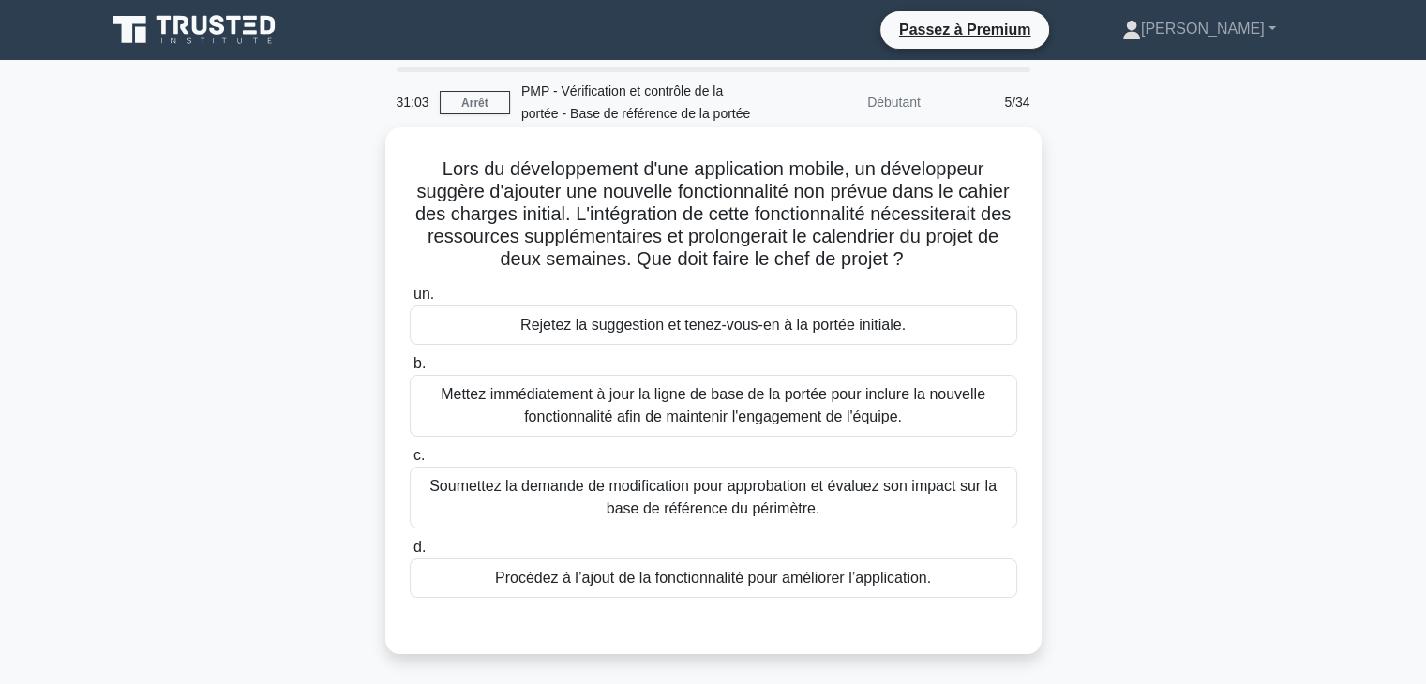
click at [817, 517] on font "Soumettez la demande de modification pour approbation et évaluez son impact sur…" at bounding box center [712, 497] width 567 height 38
click at [410, 462] on input "c. Soumettez la demande de modification pour approbation et évaluez son impact …" at bounding box center [410, 456] width 0 height 12
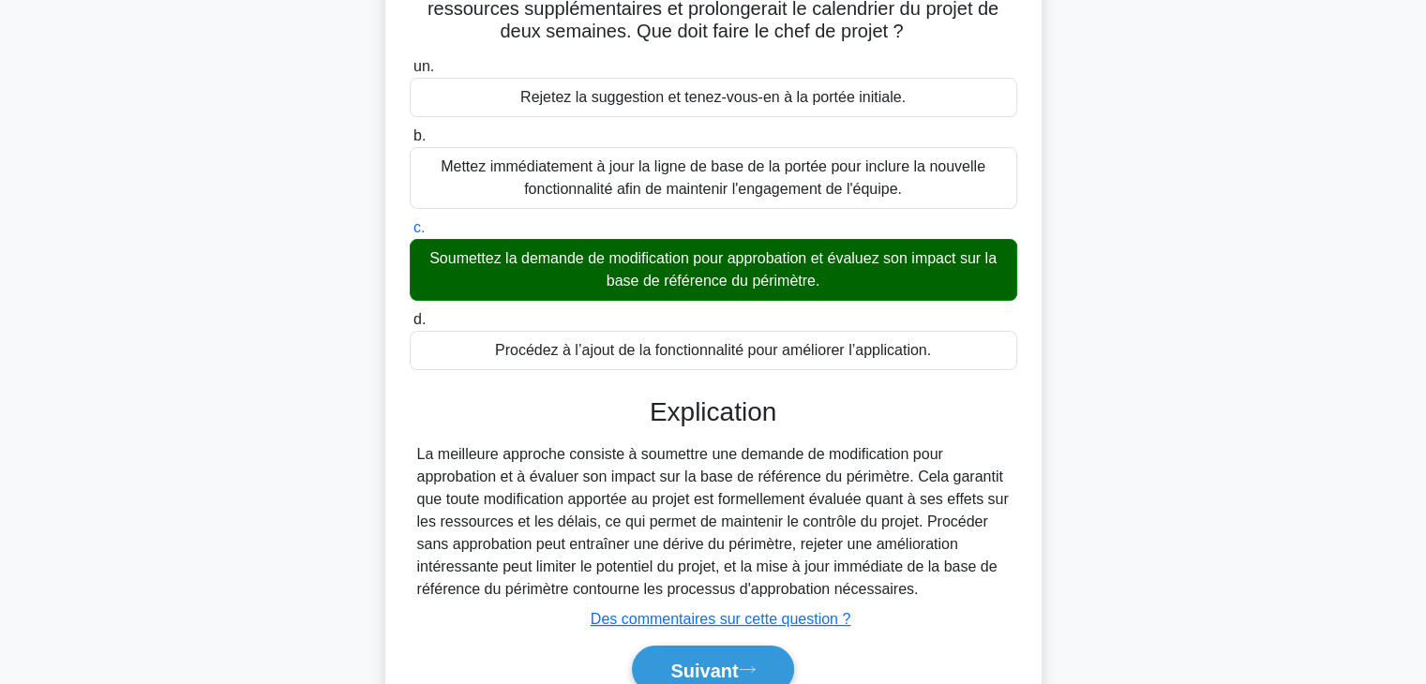
scroll to position [338, 0]
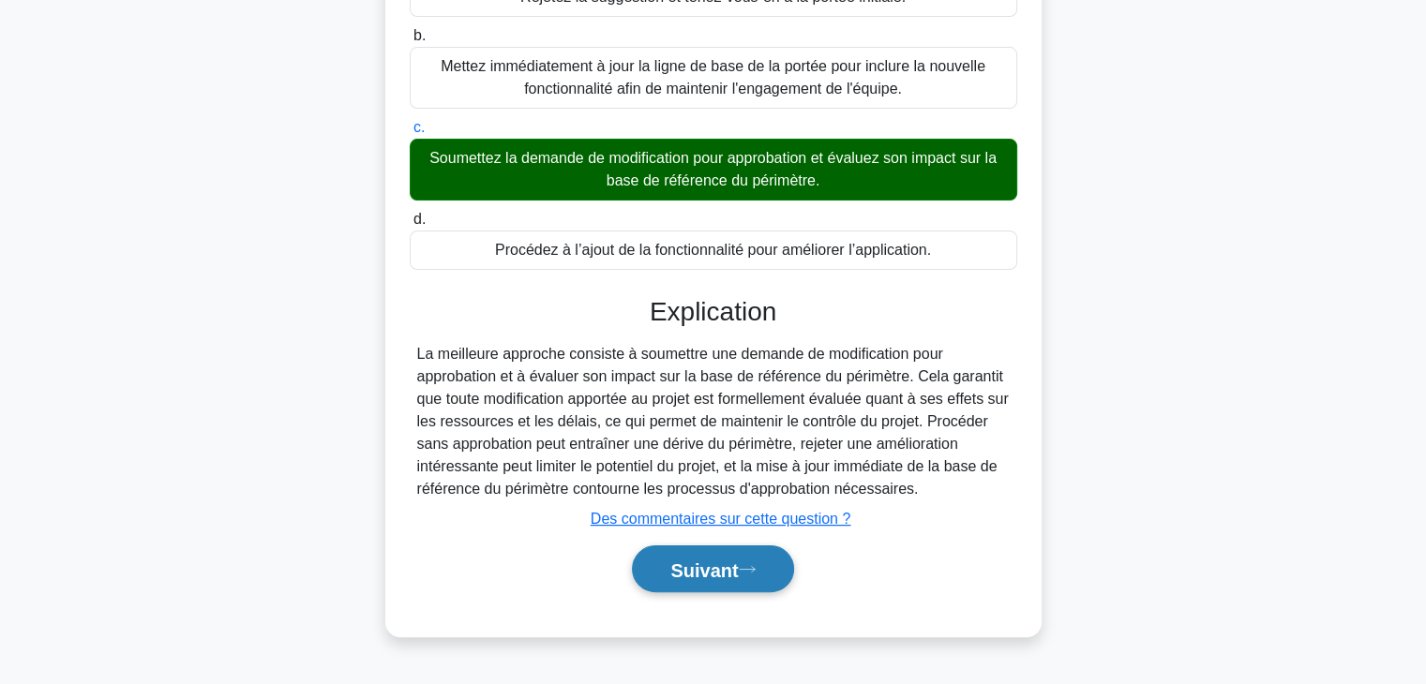
click at [765, 578] on button "Suivant" at bounding box center [712, 570] width 161 height 48
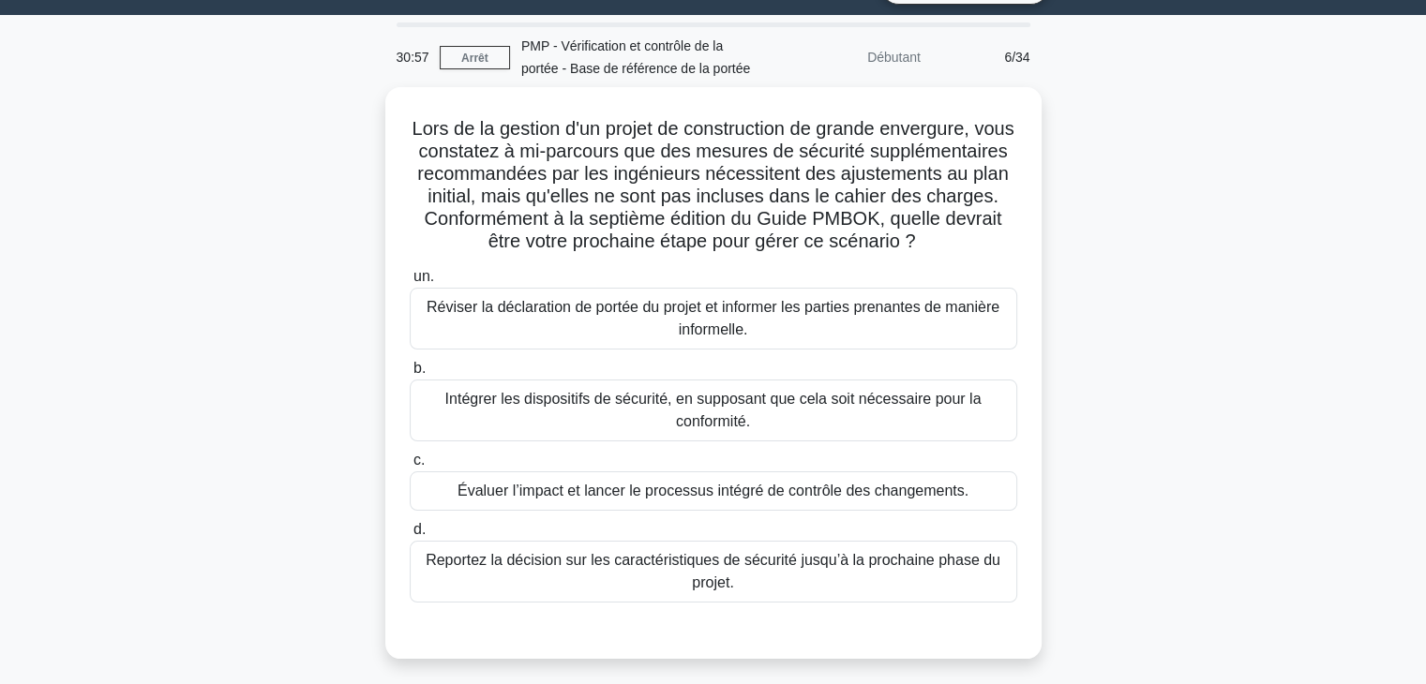
scroll to position [0, 0]
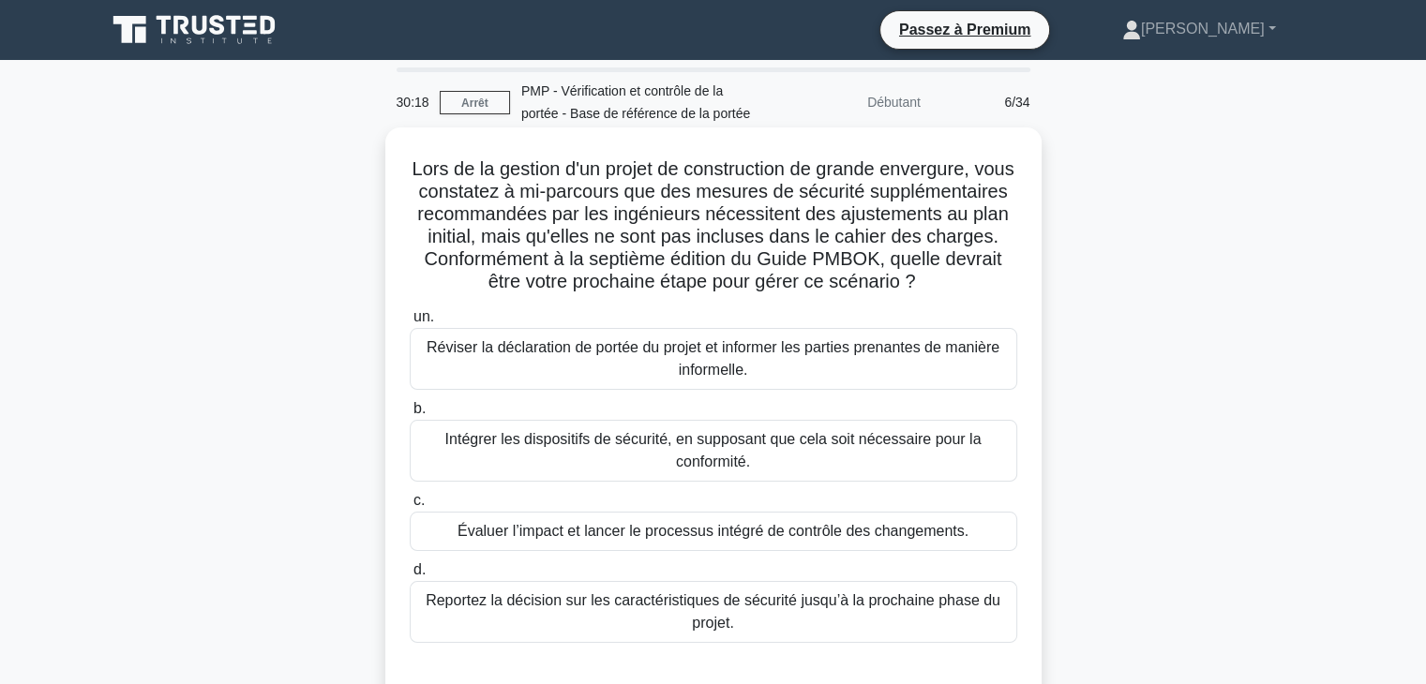
click at [884, 543] on font "Évaluer l’impact et lancer le processus intégré de contrôle des changements." at bounding box center [713, 531] width 511 height 23
click at [410, 507] on input "c. Évaluer l’impact et lancer le processus intégré de contrôle des changements." at bounding box center [410, 501] width 0 height 12
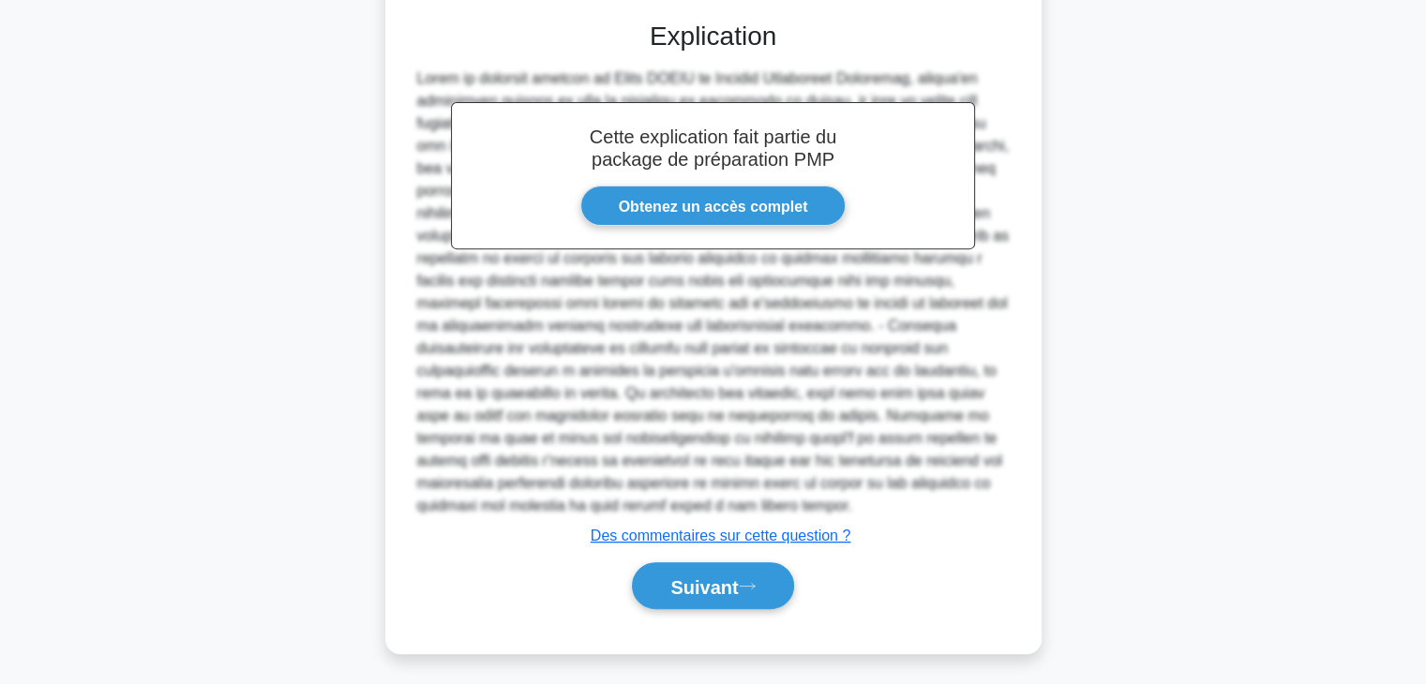
scroll to position [675, 0]
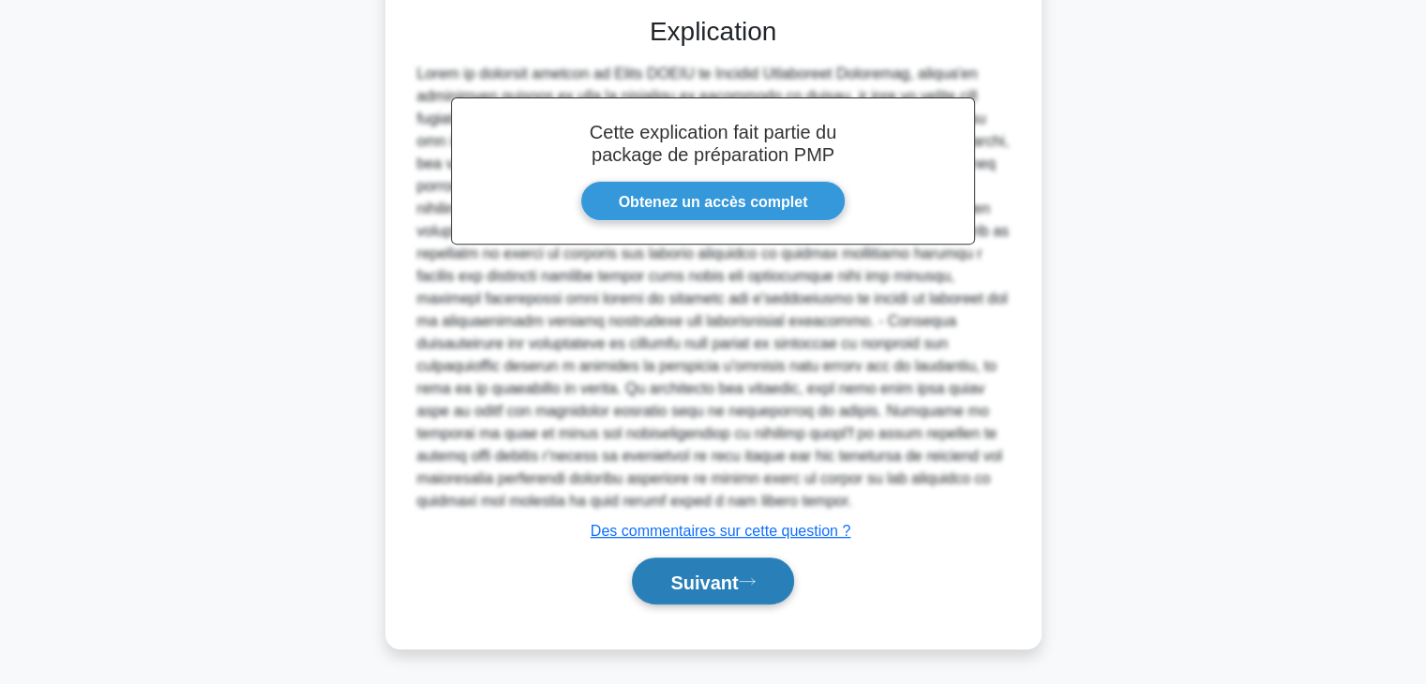
click at [749, 584] on icon at bounding box center [747, 582] width 17 height 10
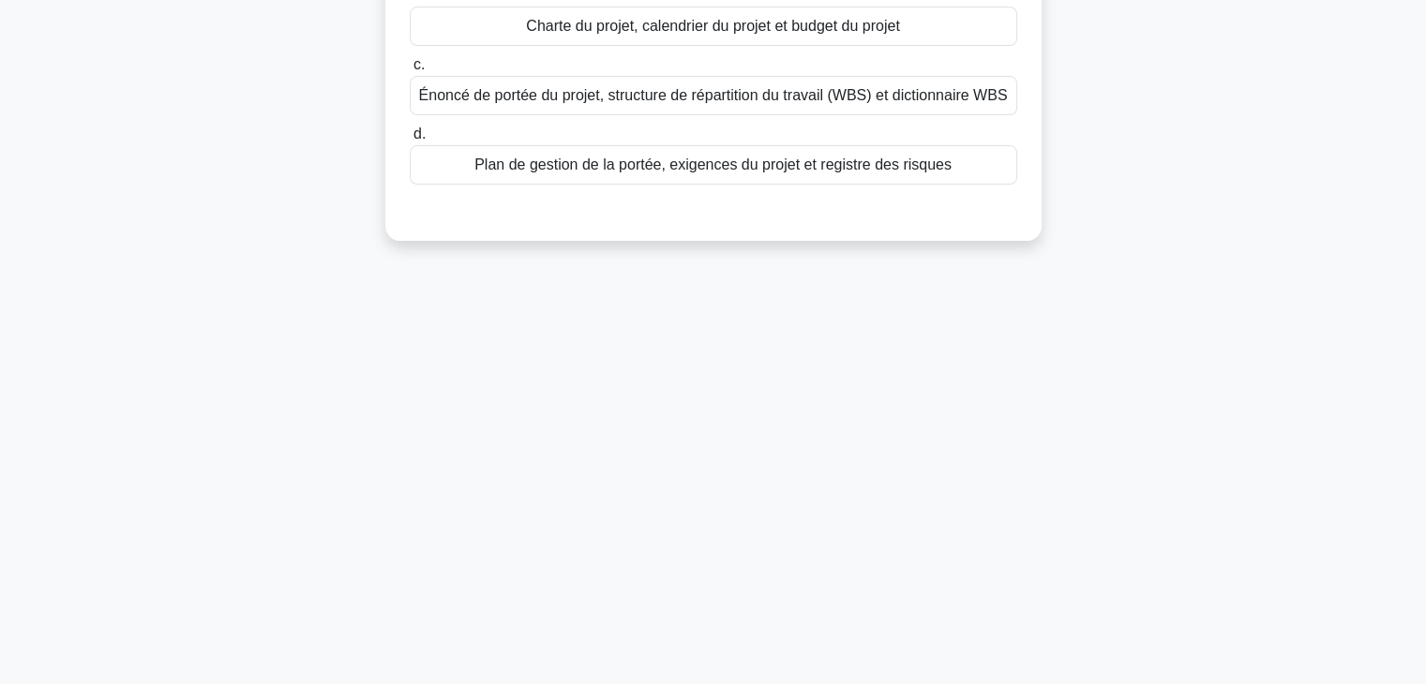
scroll to position [0, 0]
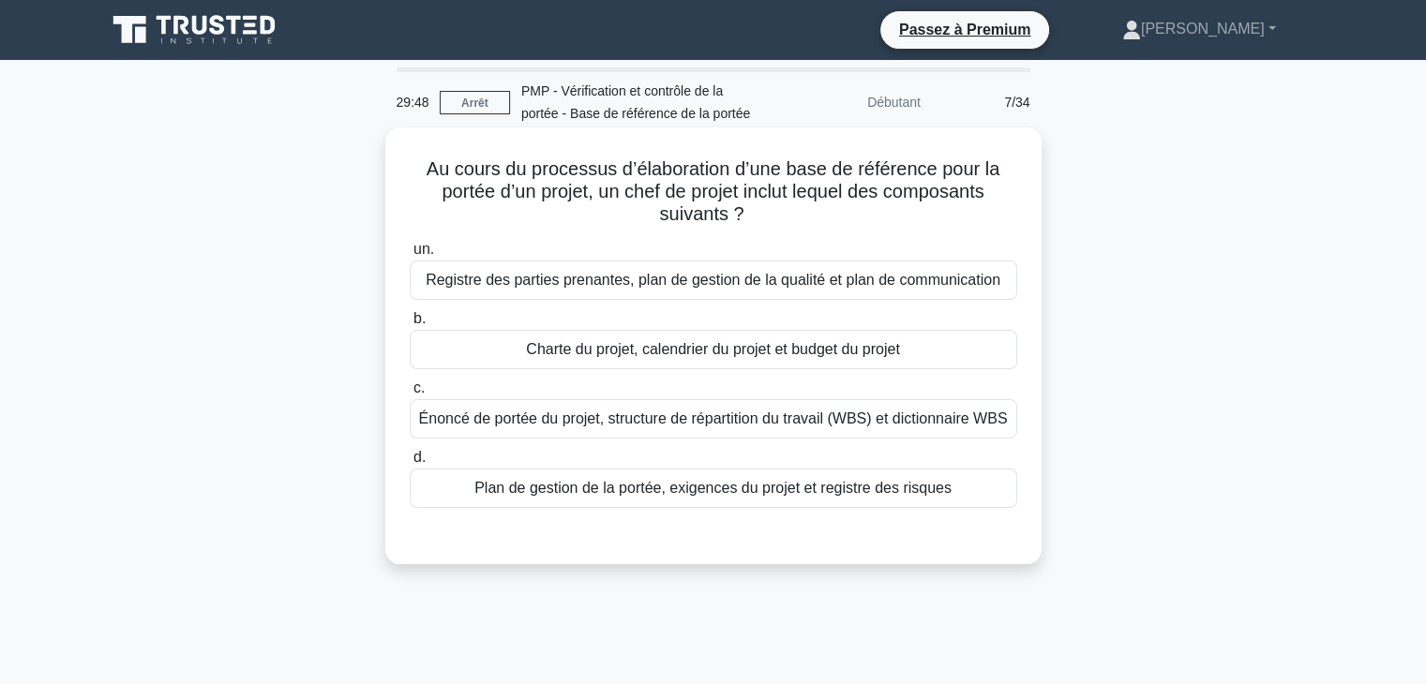
click at [861, 411] on font "Énoncé de portée du projet, structure de répartition du travail (WBS) et dictio…" at bounding box center [713, 419] width 589 height 16
click at [410, 395] on input "c. Énoncé de portée du projet, structure de répartition du travail (WBS) et dic…" at bounding box center [410, 389] width 0 height 12
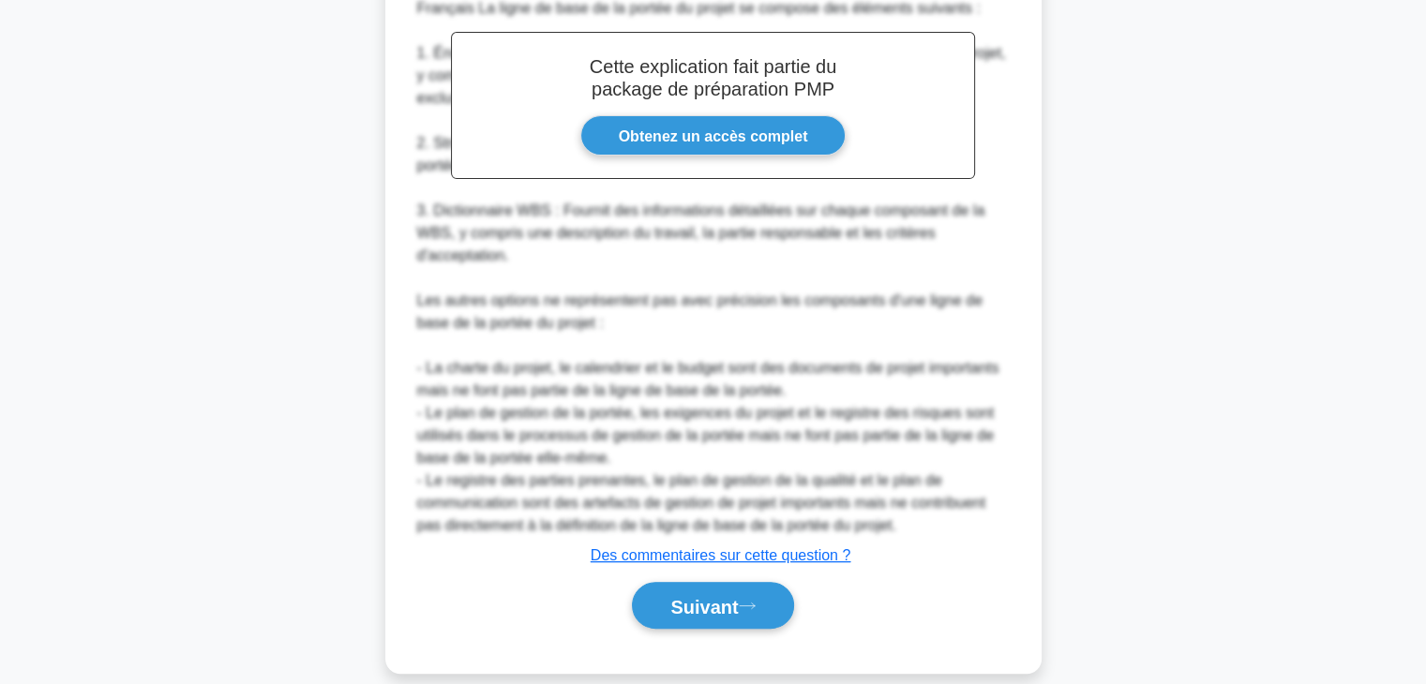
scroll to position [623, 0]
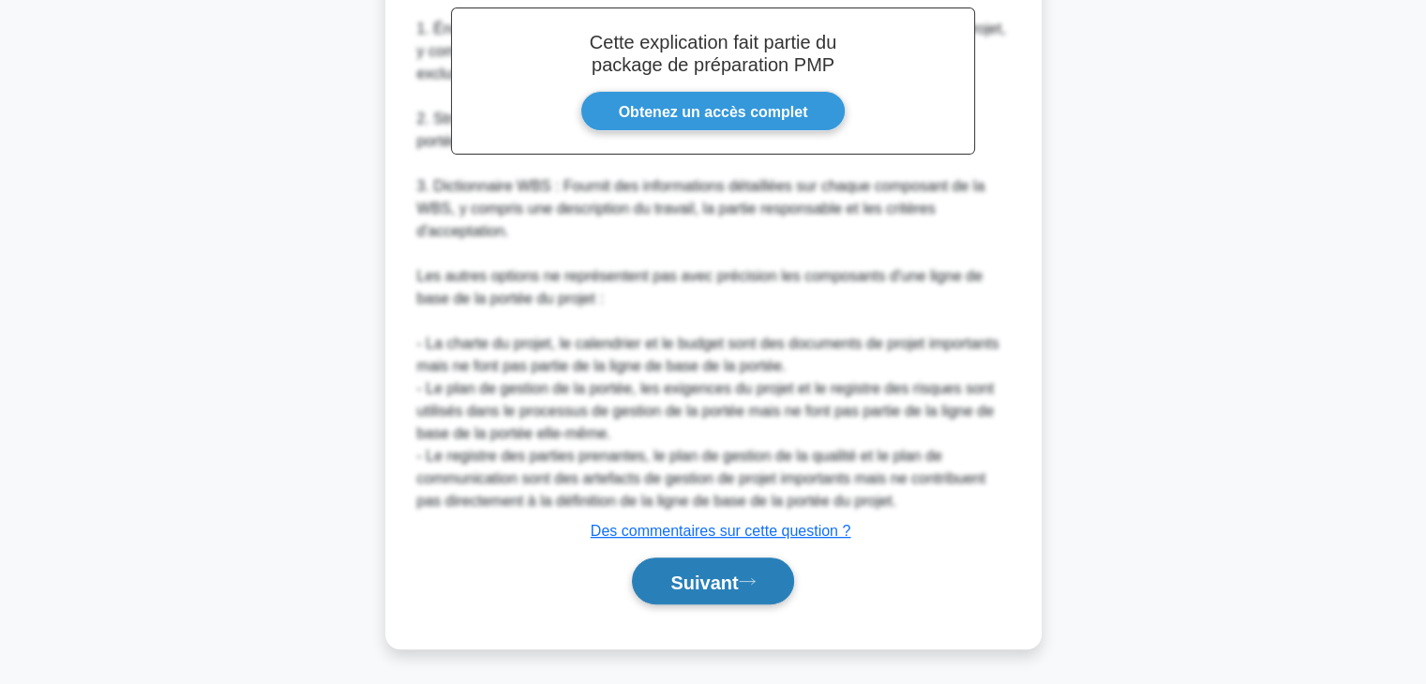
click at [747, 587] on icon at bounding box center [747, 582] width 17 height 10
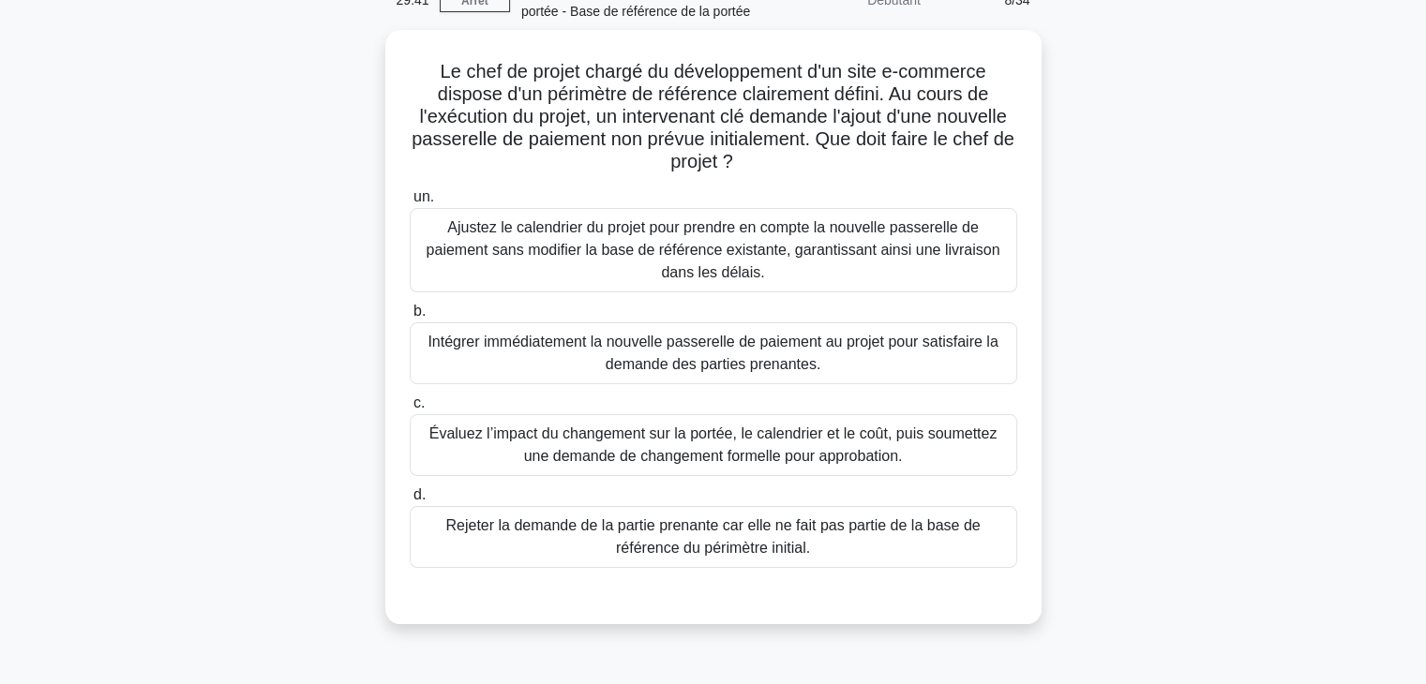
scroll to position [0, 0]
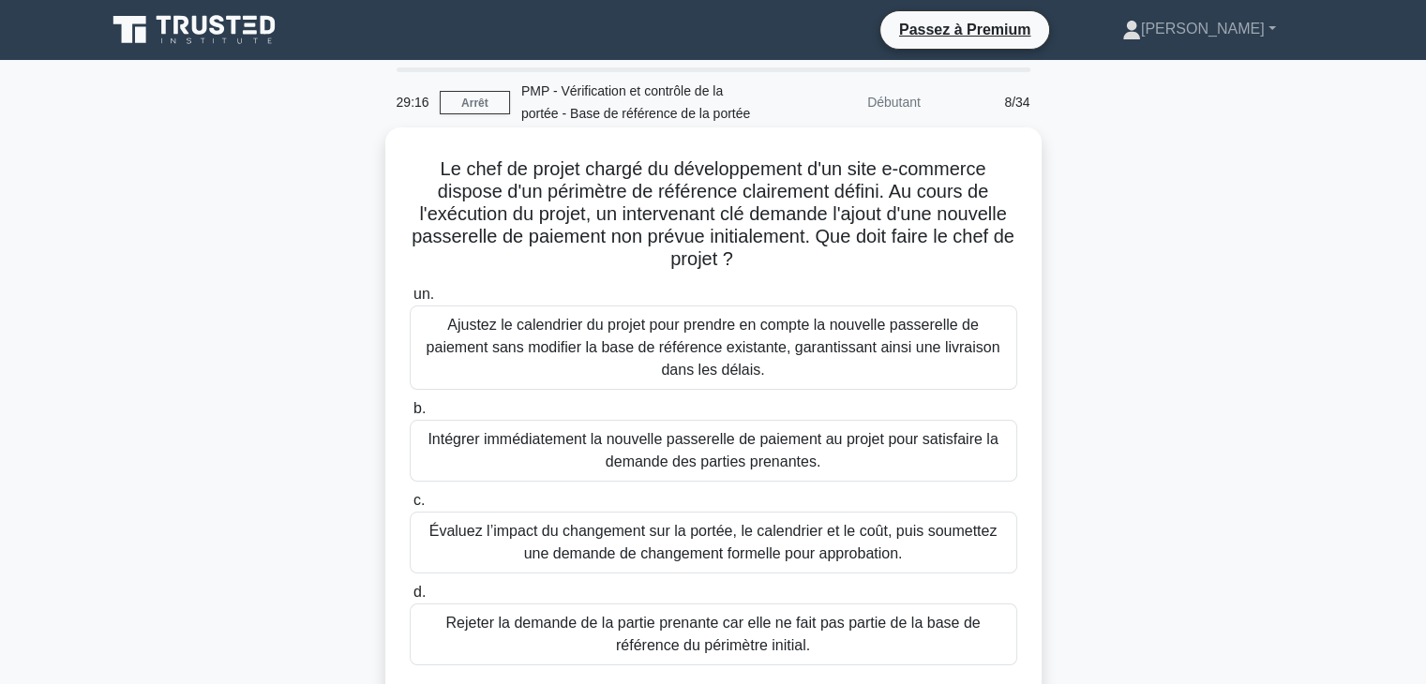
click at [896, 540] on font "Évaluez l’impact du changement sur la portée, le calendrier et le coût, puis so…" at bounding box center [713, 542] width 568 height 38
click at [410, 507] on input "c. Évaluez l’impact du changement sur la portée, le calendrier et le coût, puis…" at bounding box center [410, 501] width 0 height 12
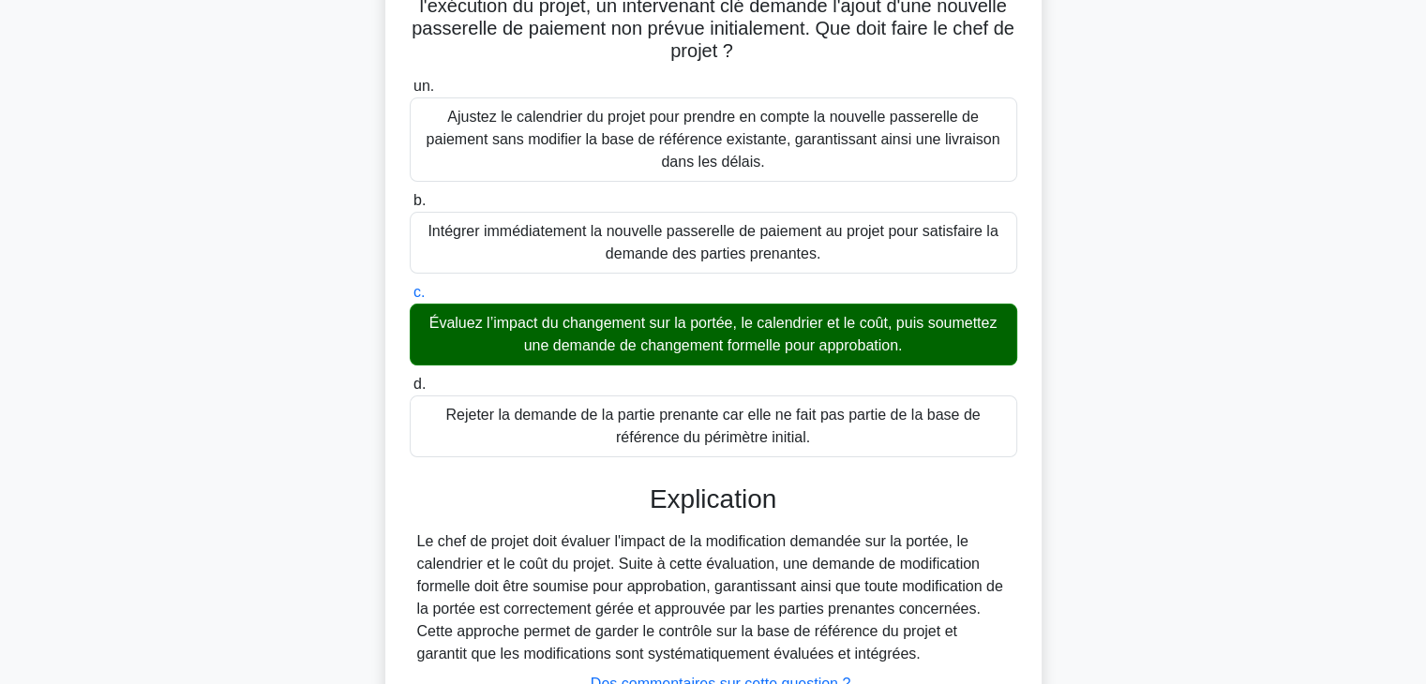
scroll to position [360, 0]
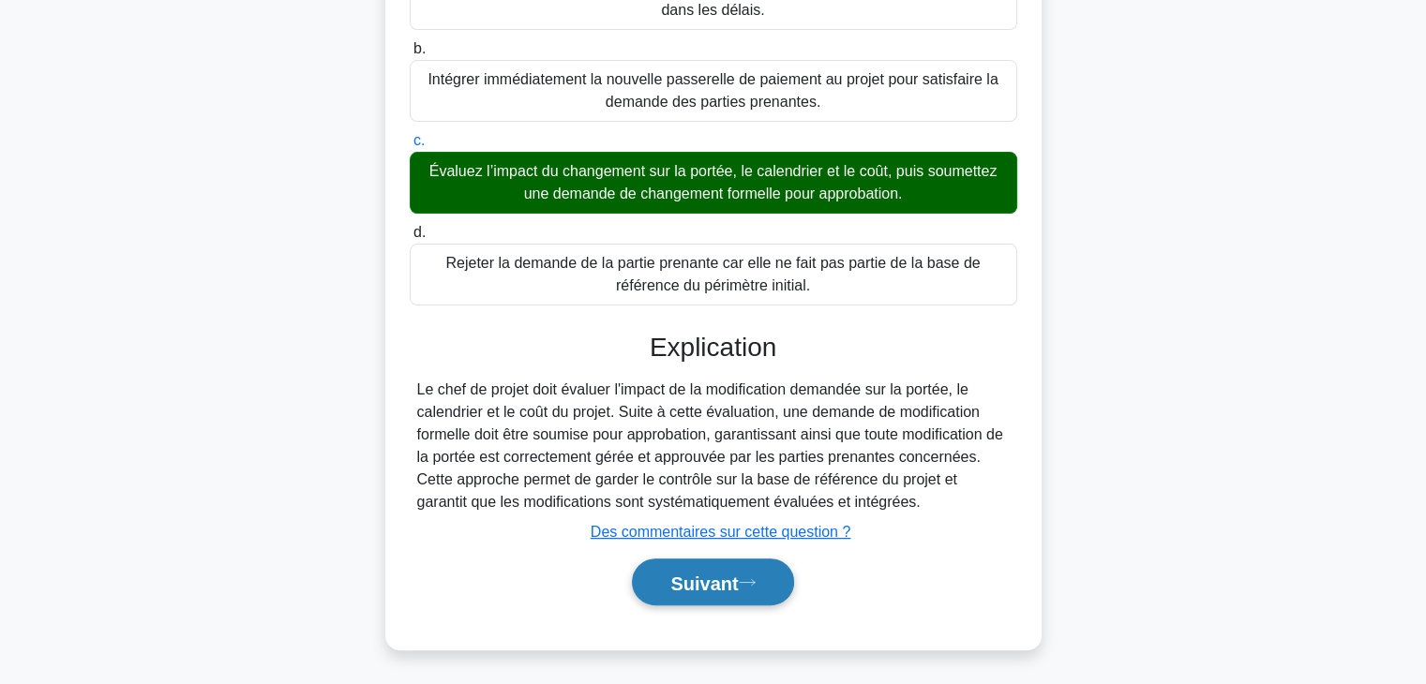
click at [716, 586] on font "Suivant" at bounding box center [704, 583] width 68 height 21
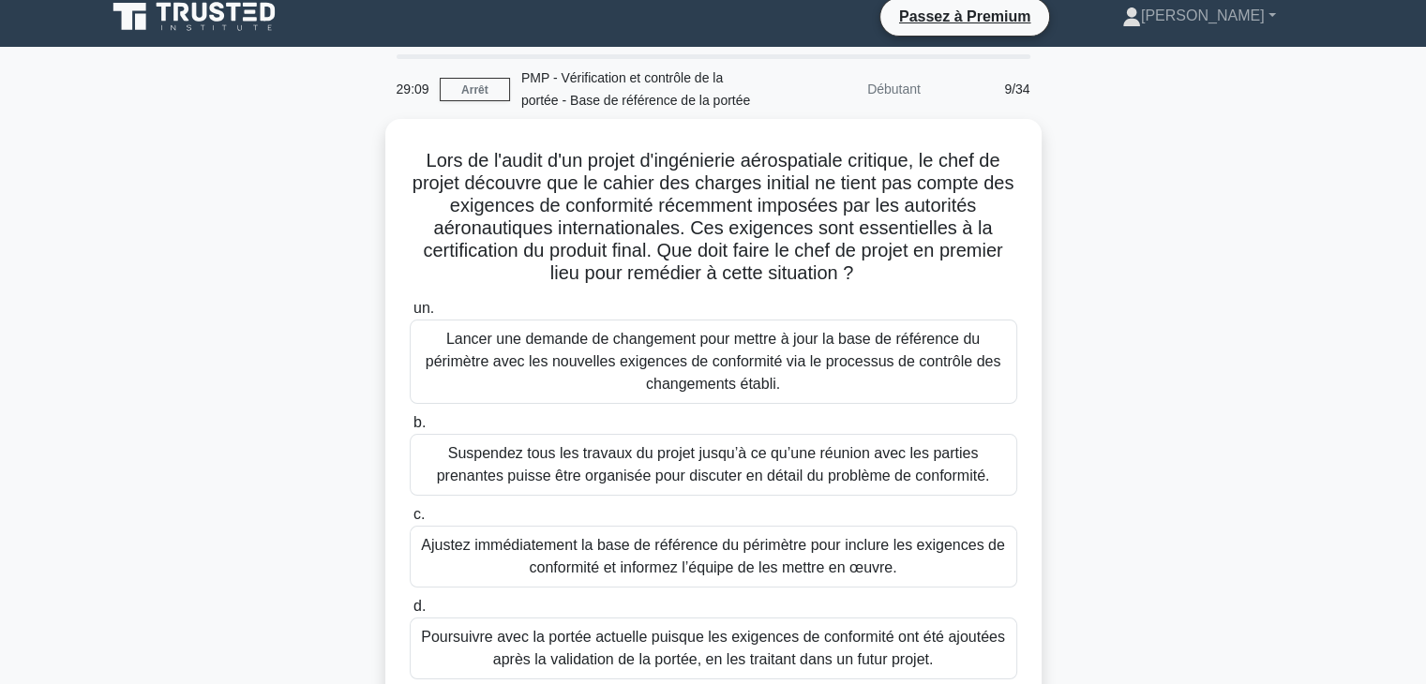
scroll to position [8, 0]
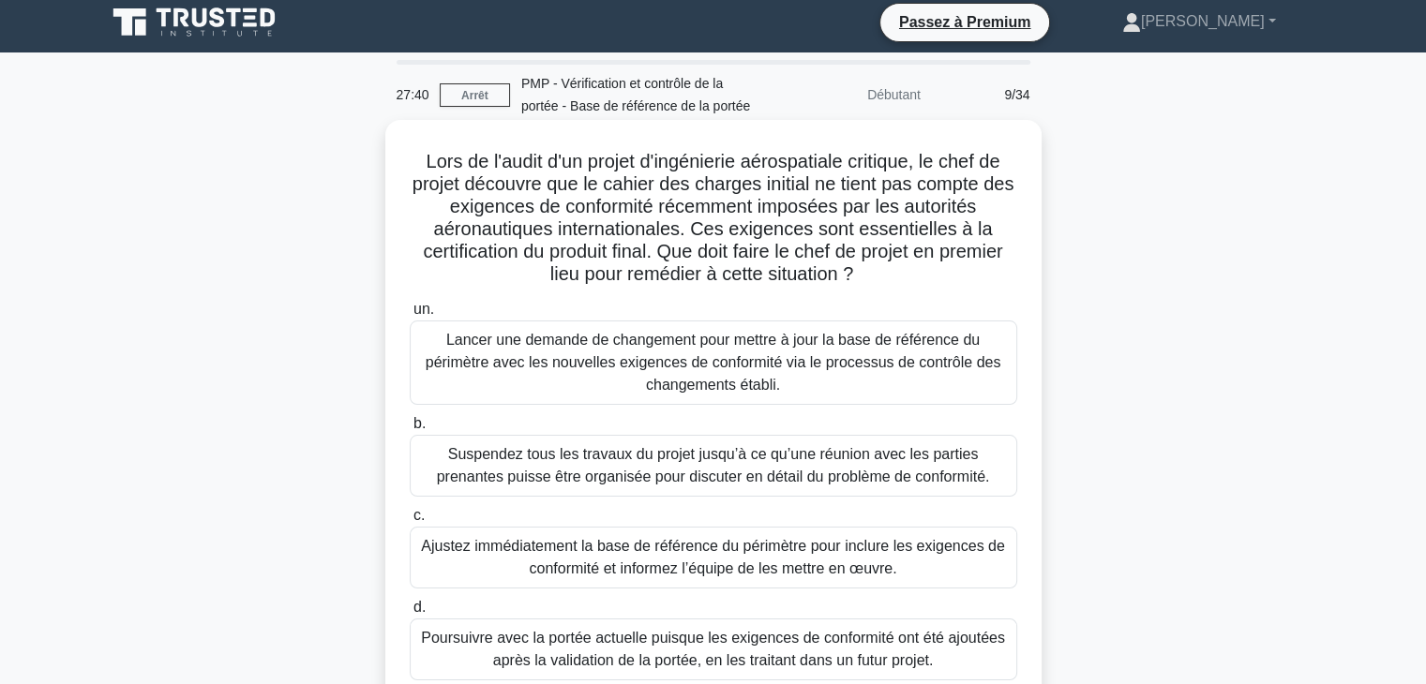
click at [920, 467] on font "Suspendez tous les travaux du projet jusqu’à ce qu’une réunion avec les parties…" at bounding box center [713, 465] width 553 height 38
click at [410, 430] on input "b. Suspendez tous les travaux du projet jusqu’à ce qu’une réunion avec les part…" at bounding box center [410, 424] width 0 height 12
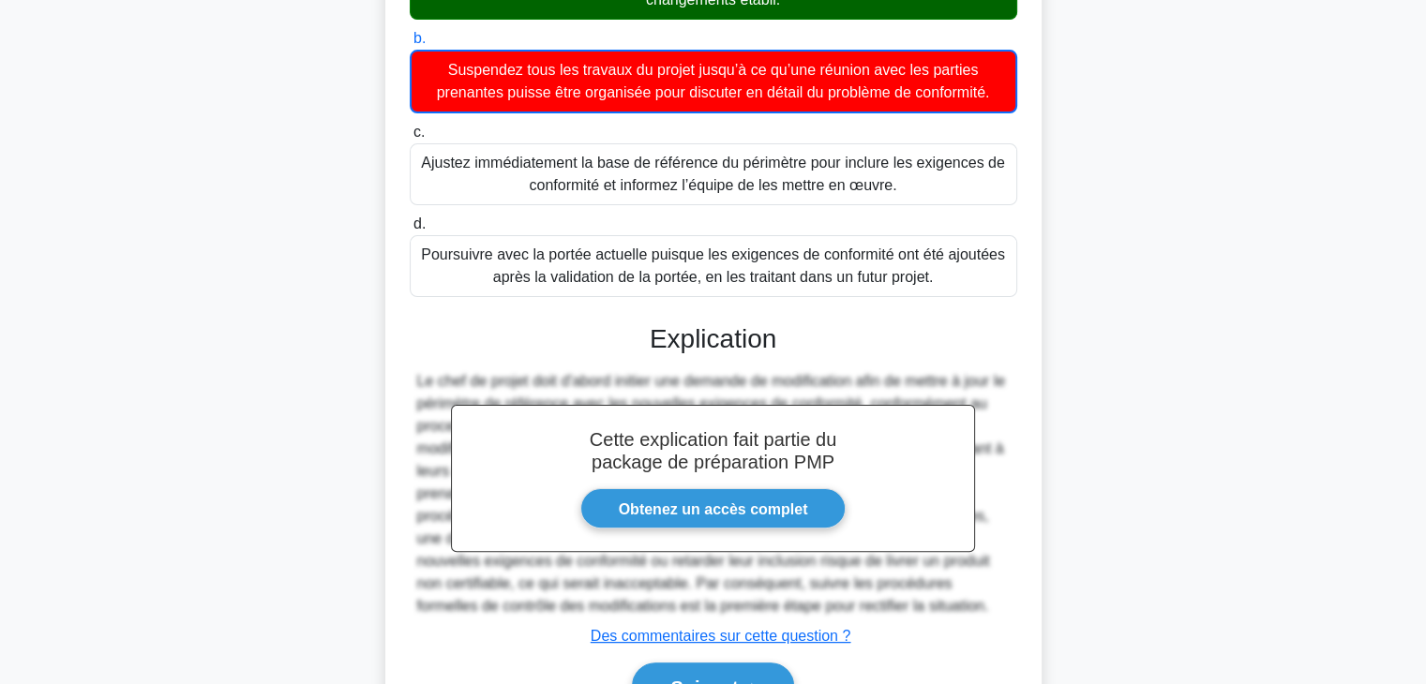
scroll to position [497, 0]
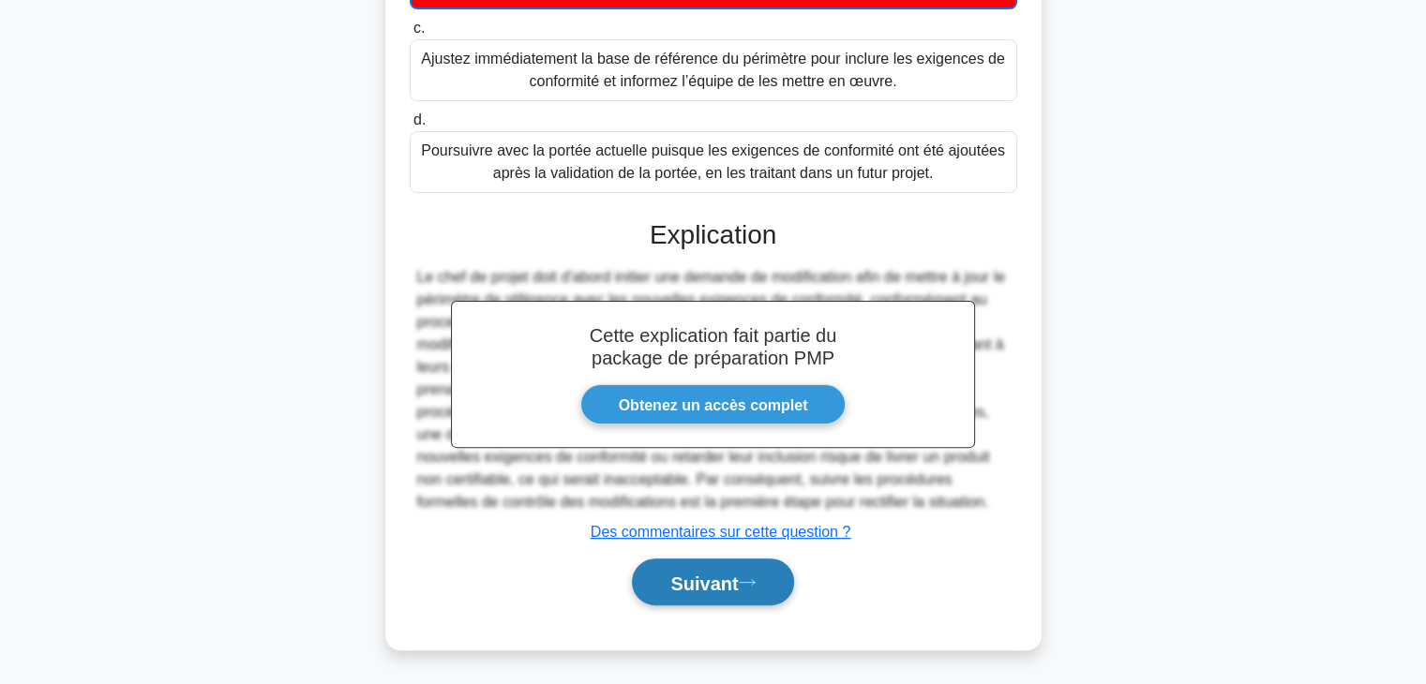
click at [738, 582] on font "Suivant" at bounding box center [704, 583] width 68 height 21
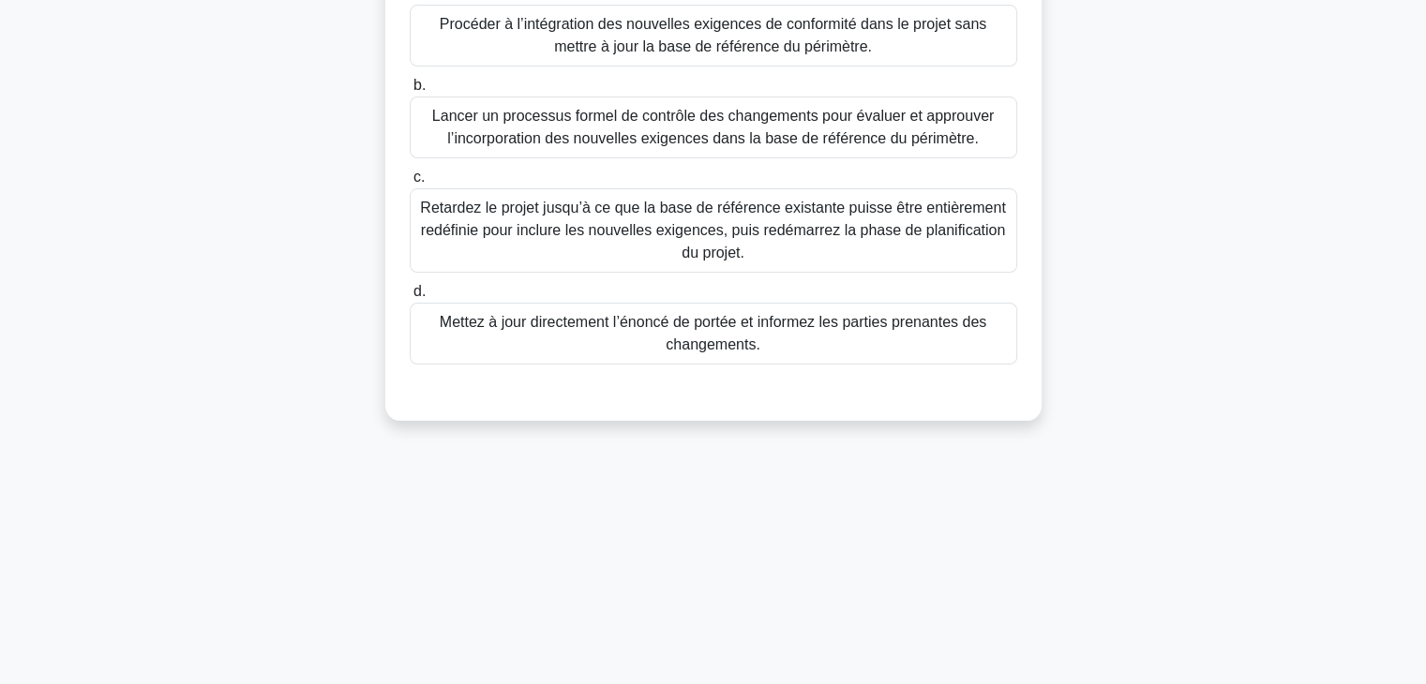
scroll to position [0, 0]
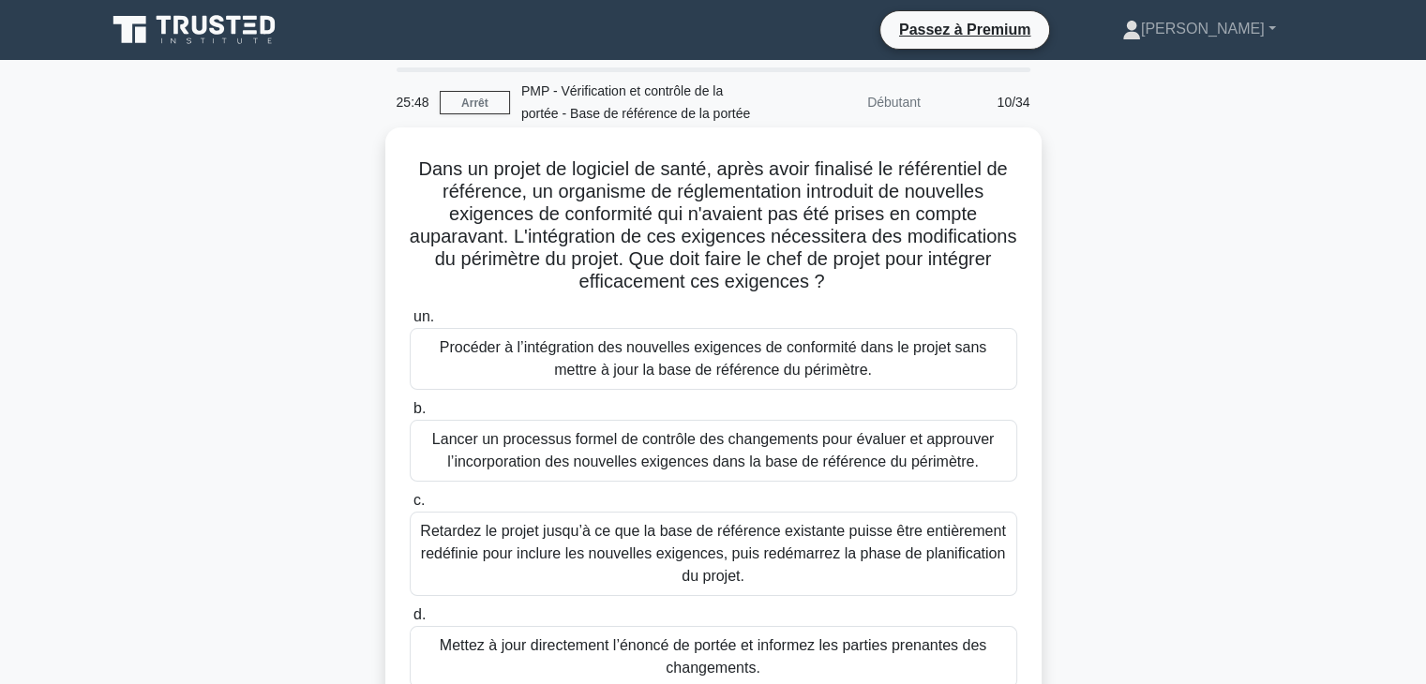
click at [819, 448] on font "Lancer un processus formel de contrôle des changements pour évaluer et approuve…" at bounding box center [713, 450] width 562 height 38
click at [410, 415] on input "b. Lancer un processus formel de contrôle des changements pour évaluer et appro…" at bounding box center [410, 409] width 0 height 12
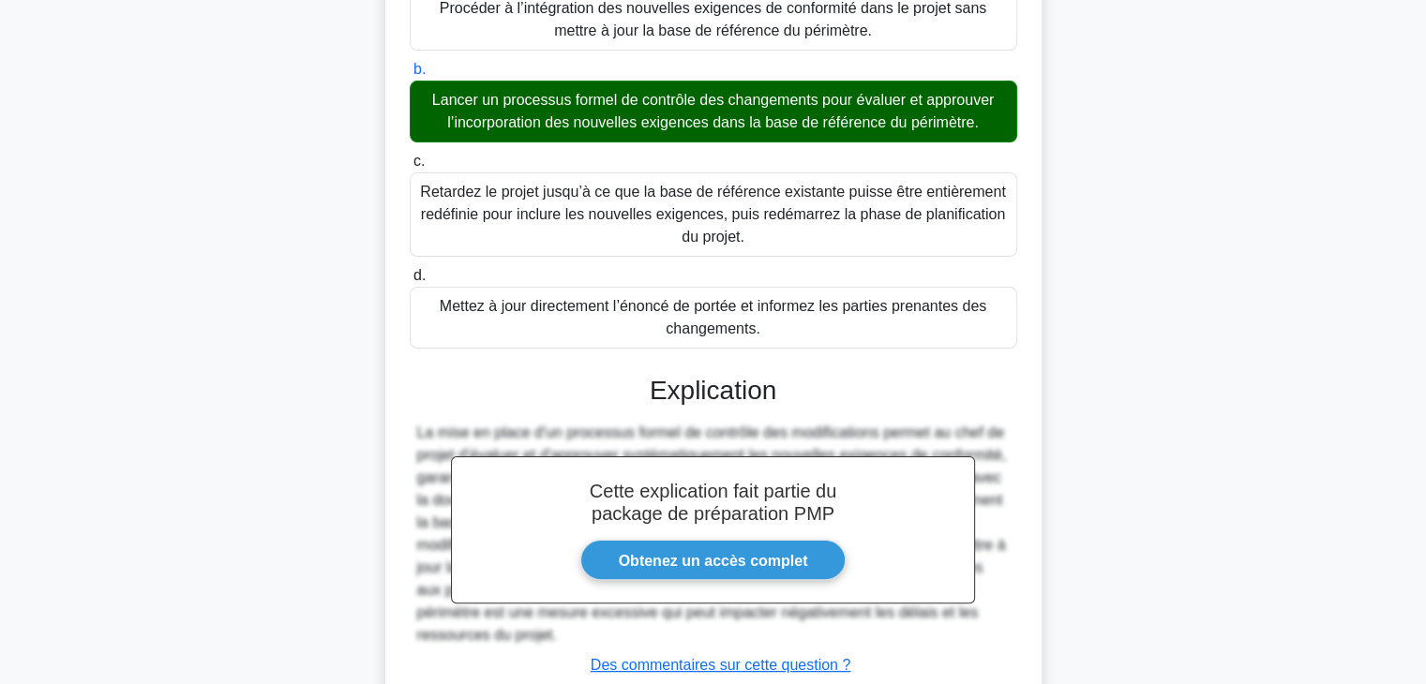
scroll to position [473, 0]
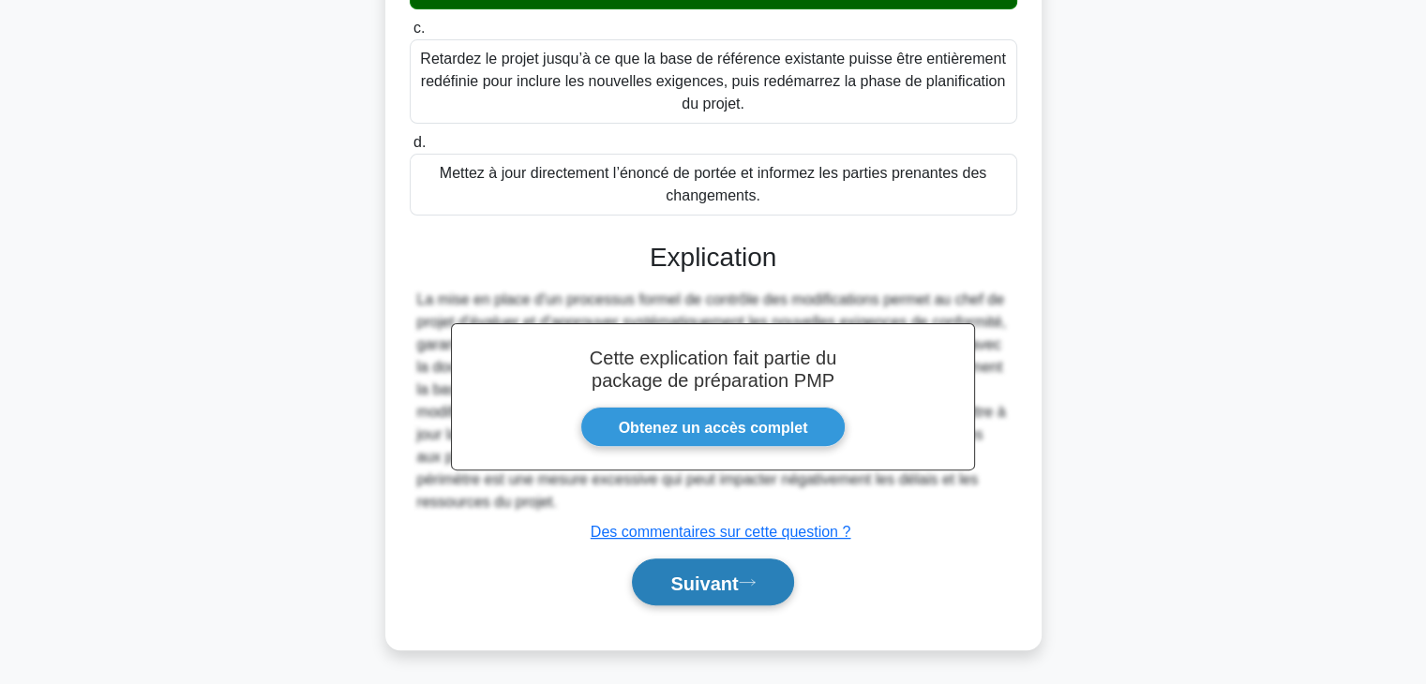
click at [738, 584] on font "Suivant" at bounding box center [704, 583] width 68 height 21
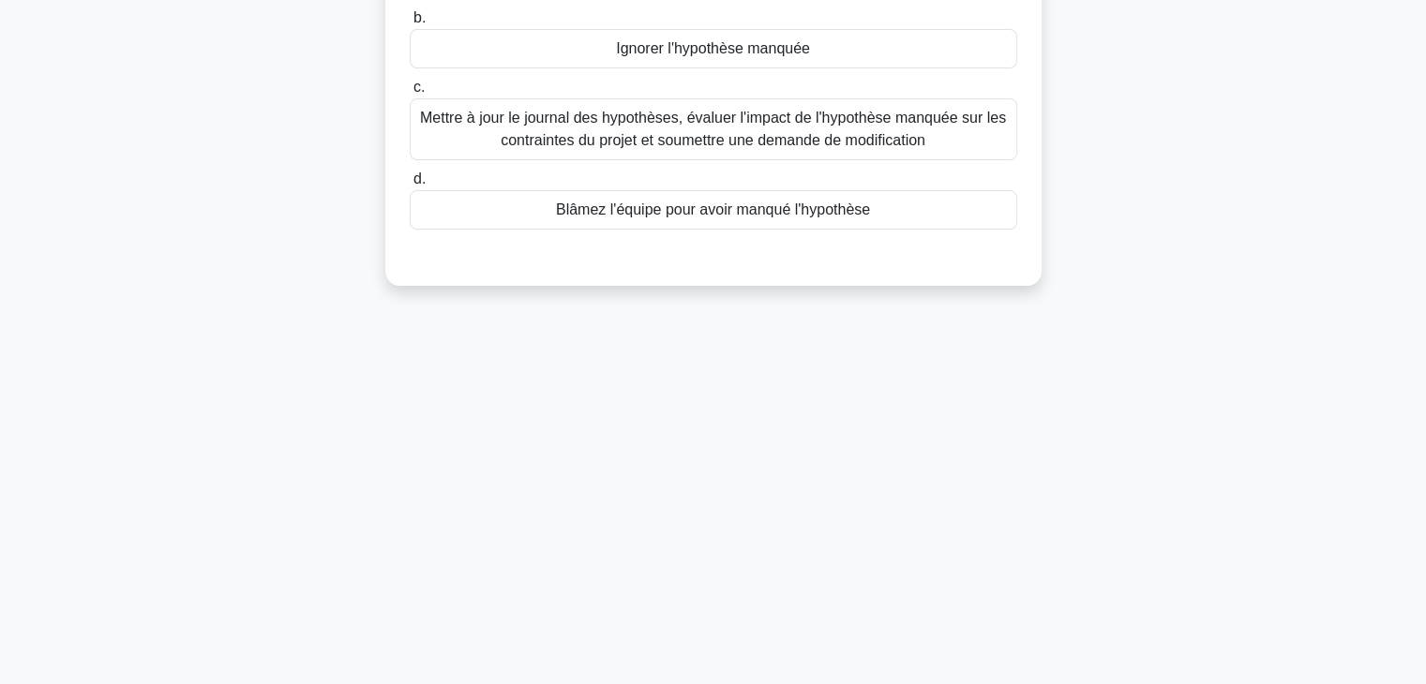
scroll to position [0, 0]
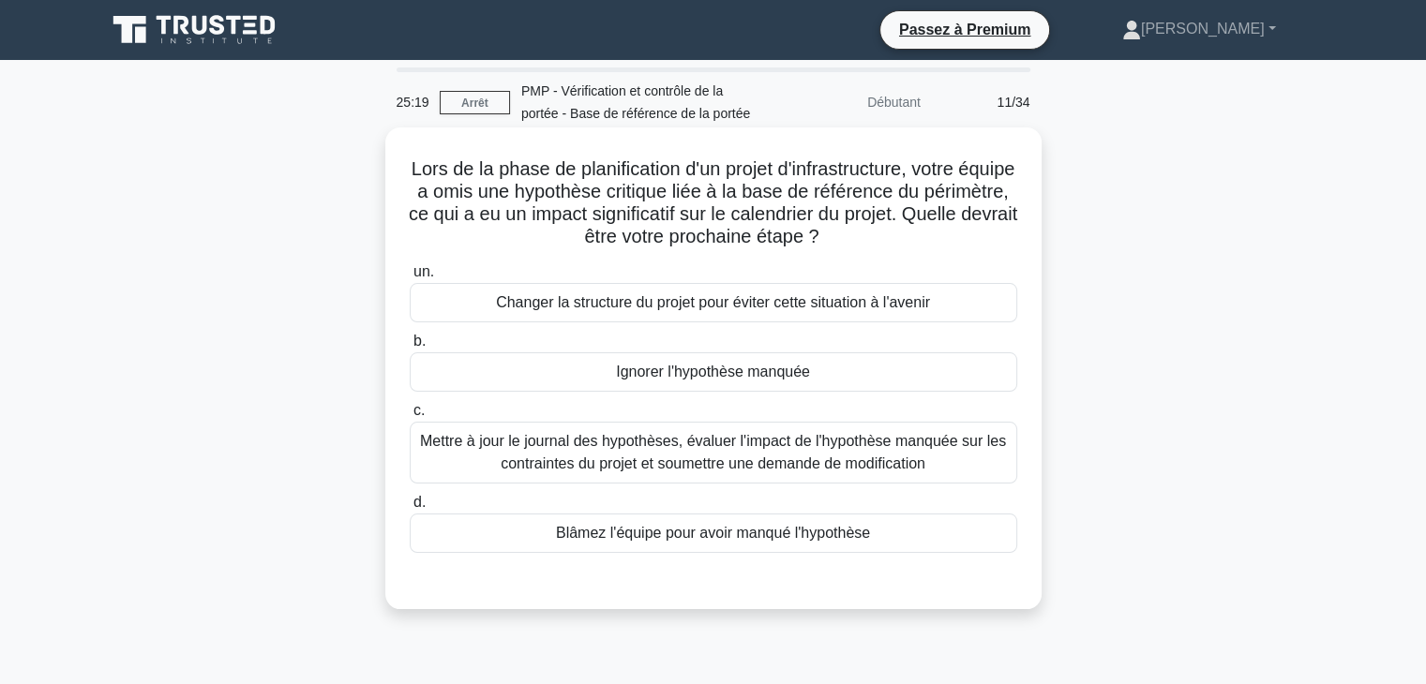
click at [917, 475] on font "Mettre à jour le journal des hypothèses, évaluer l'impact de l'hypothèse manqué…" at bounding box center [713, 452] width 591 height 45
click at [410, 417] on input "c. Mettre à jour le journal des hypothèses, évaluer l'impact de l'hypothèse man…" at bounding box center [410, 411] width 0 height 12
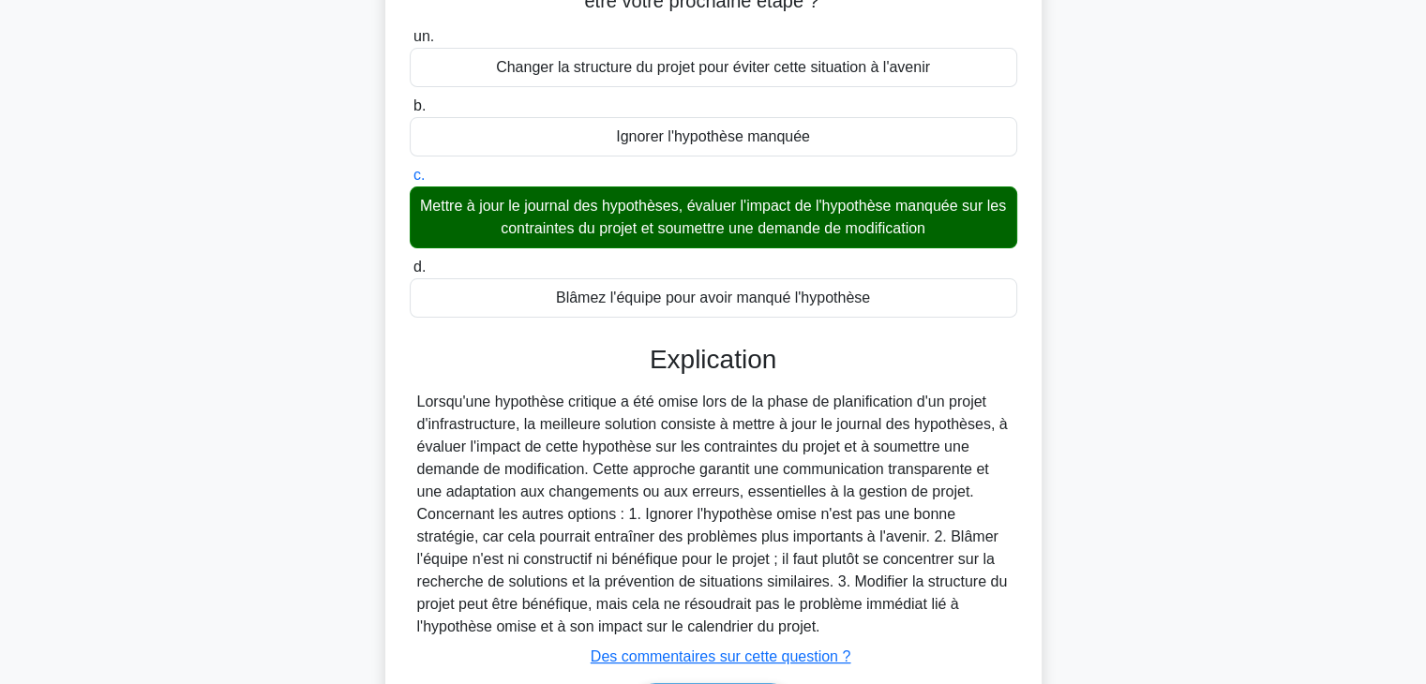
scroll to position [360, 0]
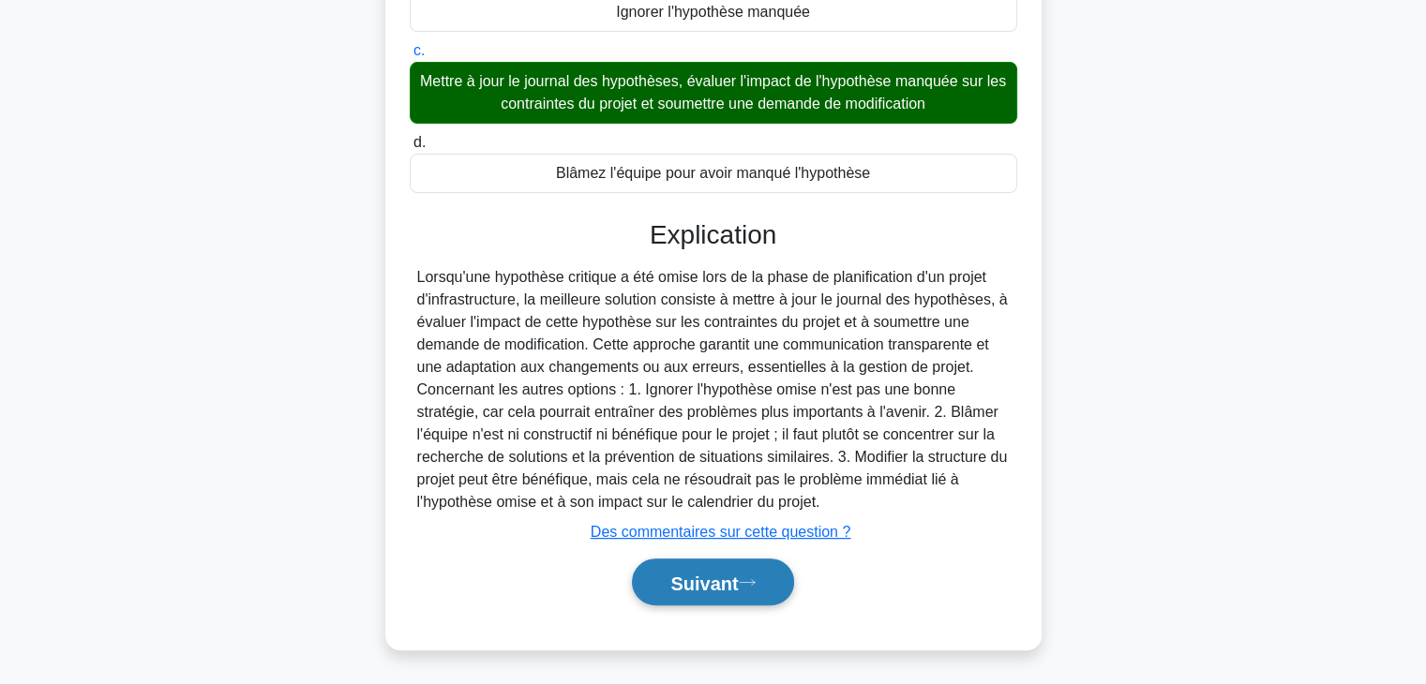
click at [745, 584] on icon at bounding box center [747, 583] width 17 height 10
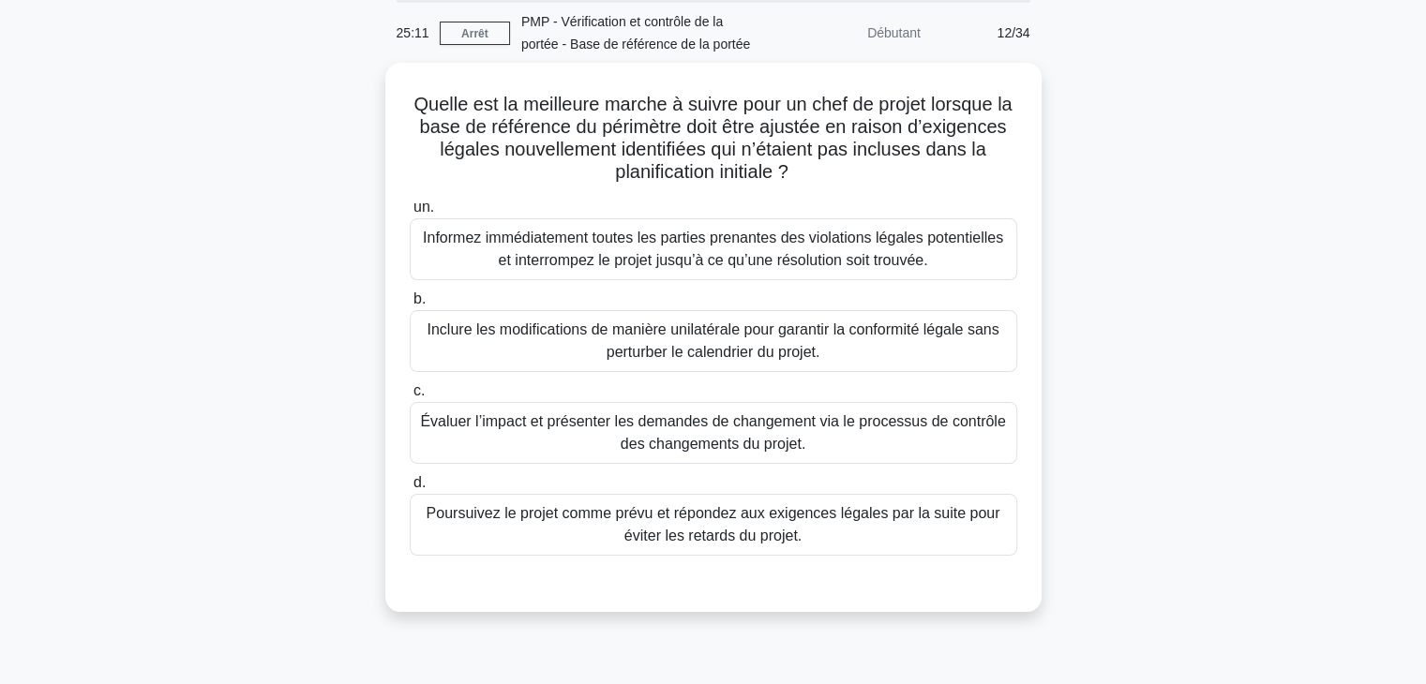
scroll to position [0, 0]
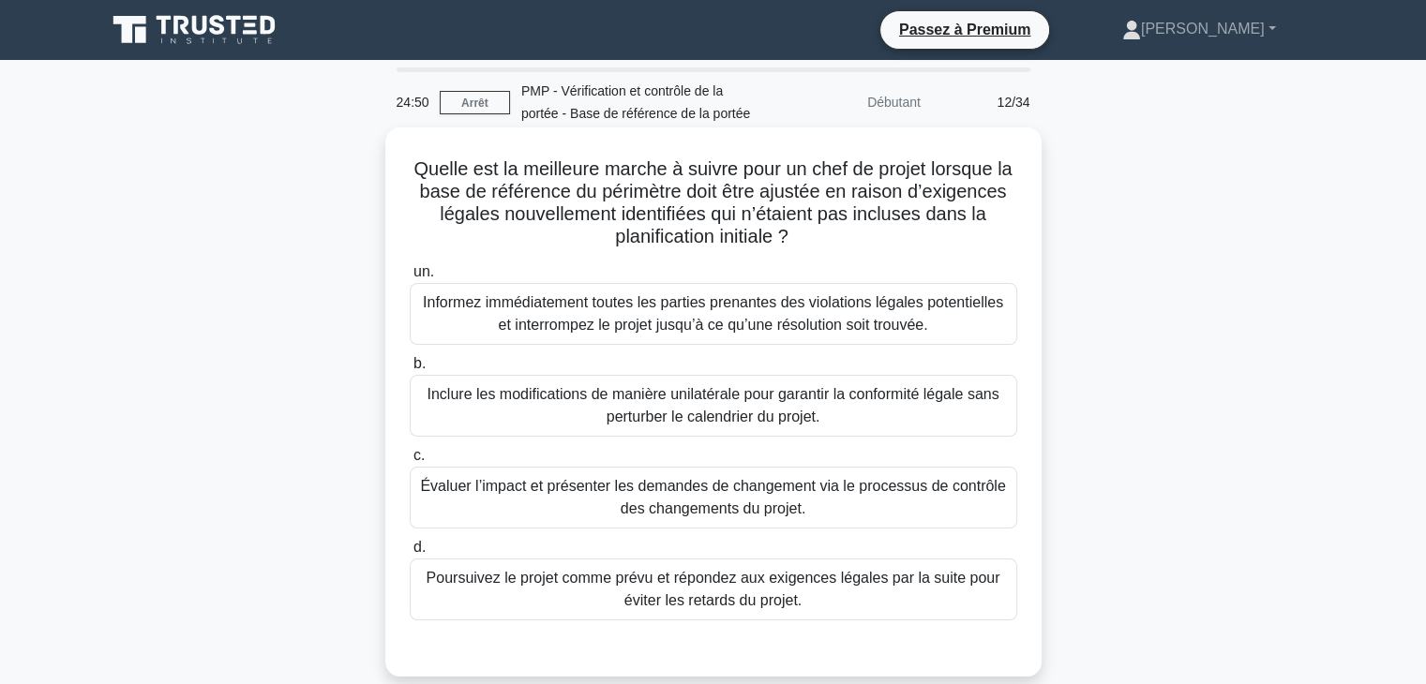
click at [826, 504] on font "Évaluer l’impact et présenter les demandes de changement via le processus de co…" at bounding box center [713, 497] width 591 height 45
click at [410, 462] on input "c. Évaluer l’impact et présenter les demandes de changement via le processus de…" at bounding box center [410, 456] width 0 height 12
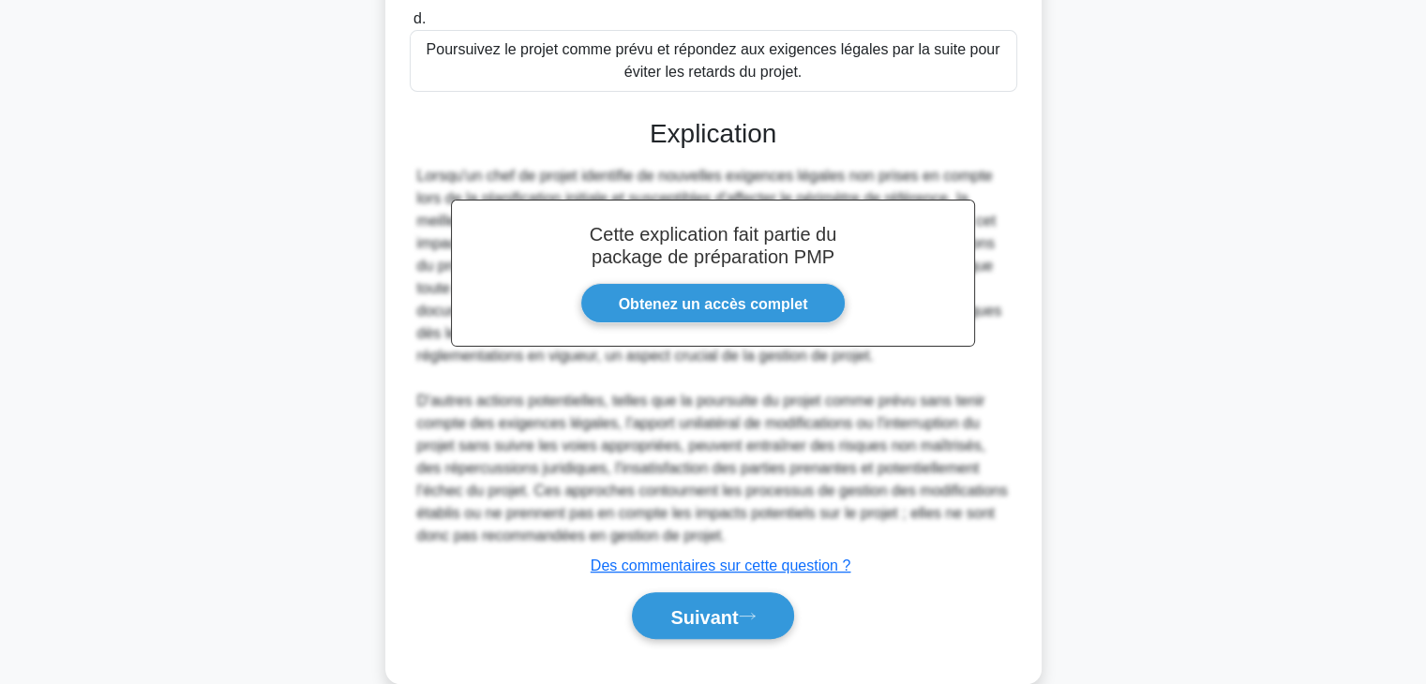
scroll to position [536, 0]
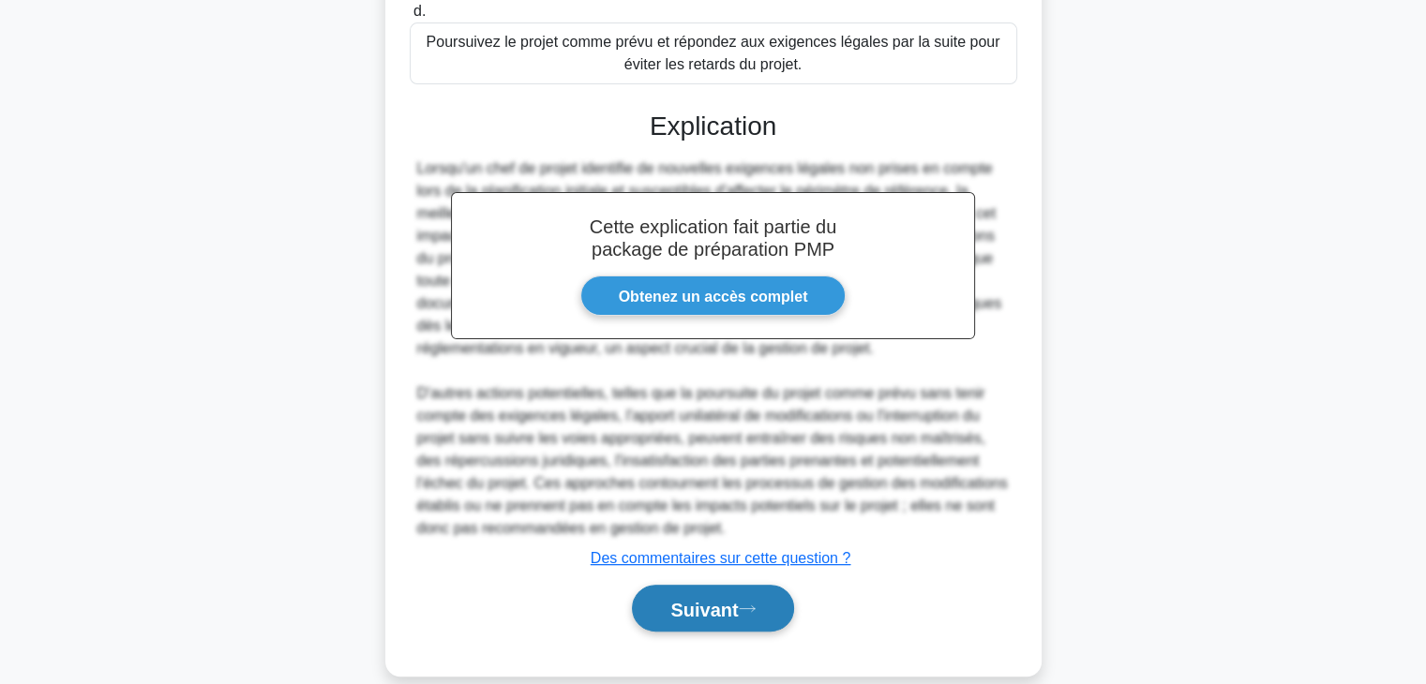
click at [682, 616] on font "Suivant" at bounding box center [704, 609] width 68 height 21
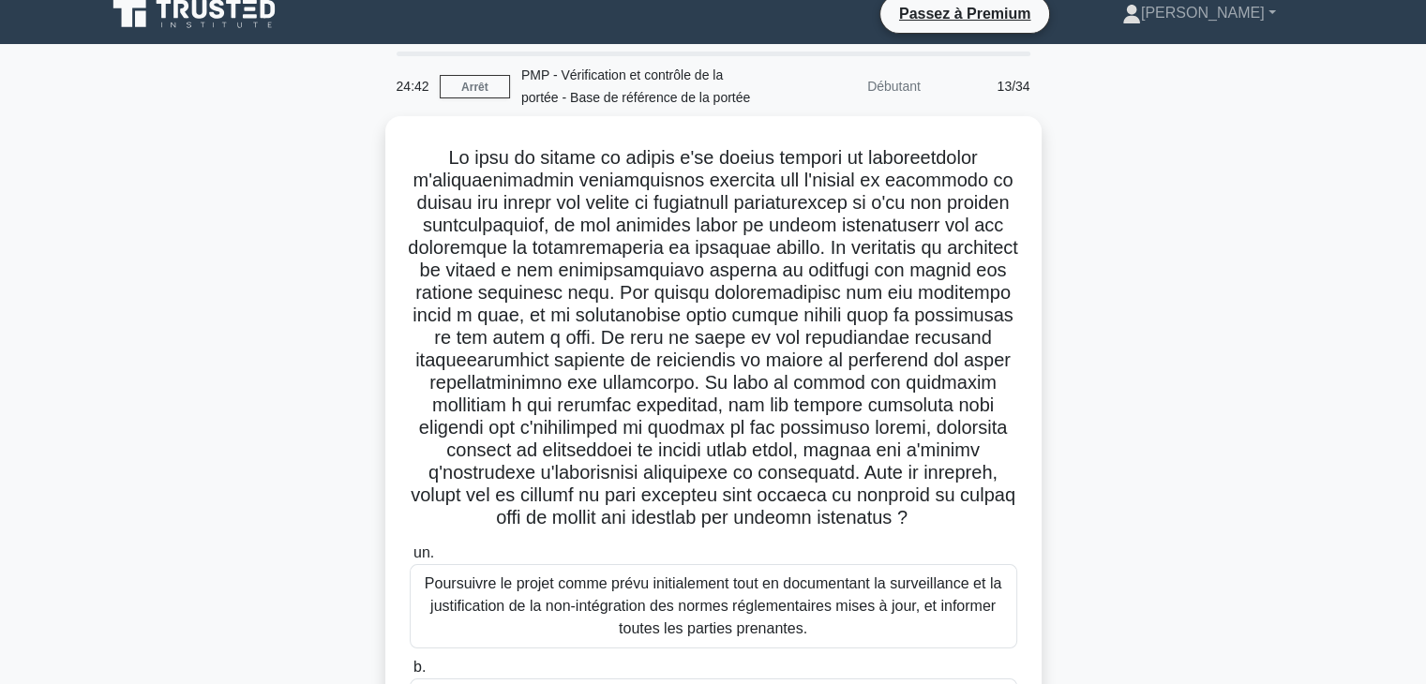
scroll to position [15, 0]
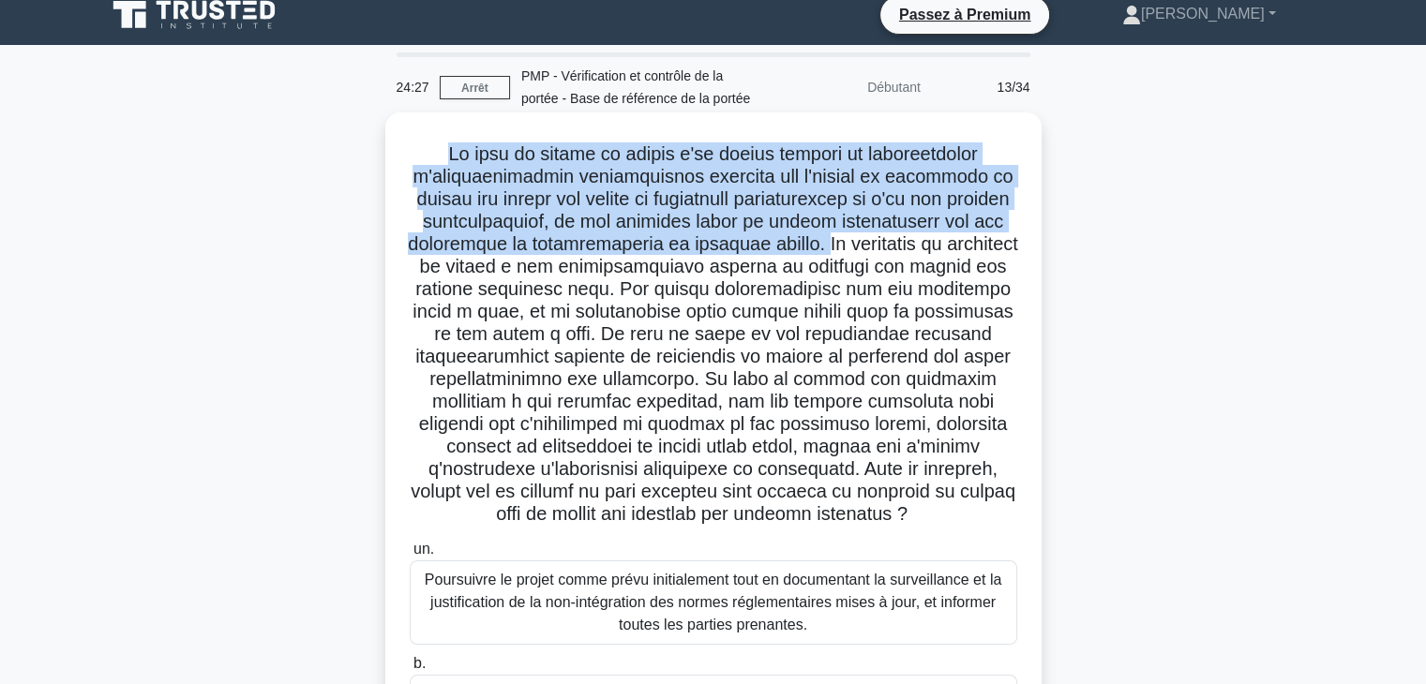
drag, startPoint x: 432, startPoint y: 147, endPoint x: 867, endPoint y: 251, distance: 447.3
click at [867, 251] on font at bounding box center [712, 333] width 609 height 381
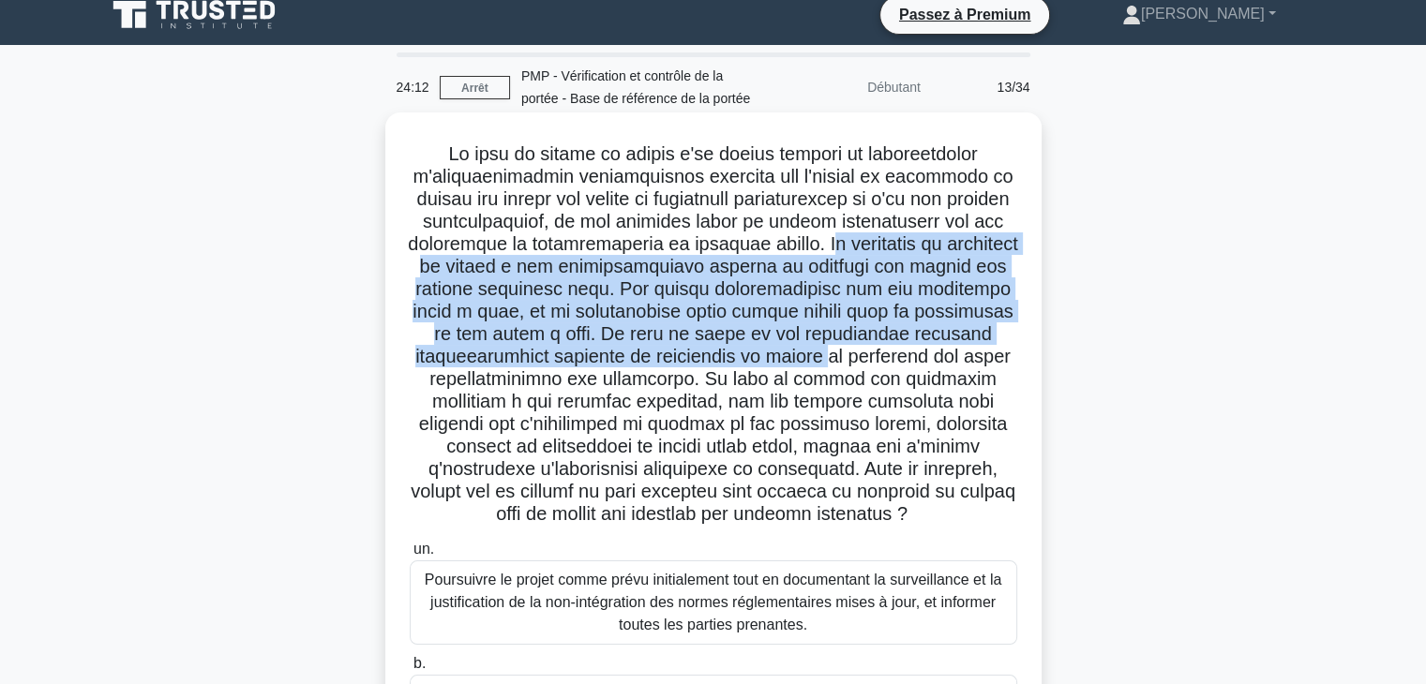
drag, startPoint x: 876, startPoint y: 238, endPoint x: 906, endPoint y: 354, distance: 120.1
click at [906, 354] on font at bounding box center [712, 333] width 609 height 381
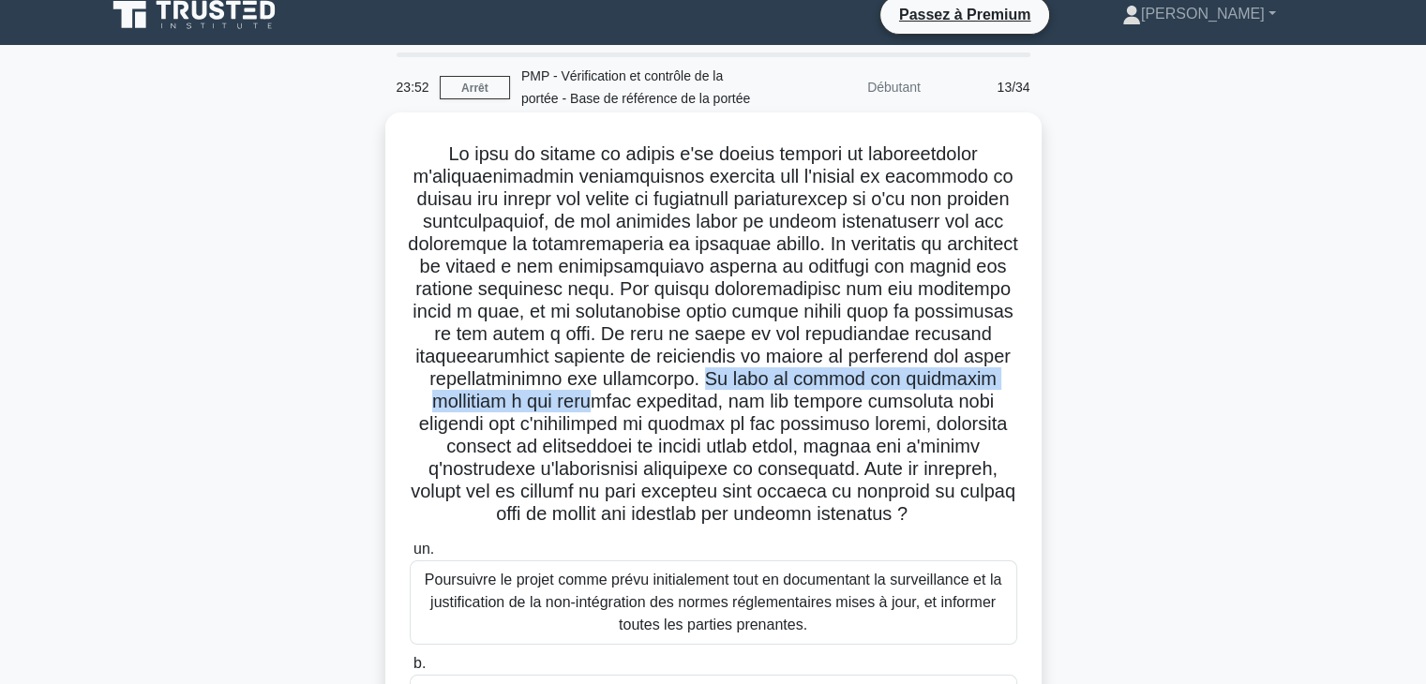
drag, startPoint x: 812, startPoint y: 380, endPoint x: 686, endPoint y: 406, distance: 128.3
click at [686, 406] on font at bounding box center [712, 333] width 609 height 381
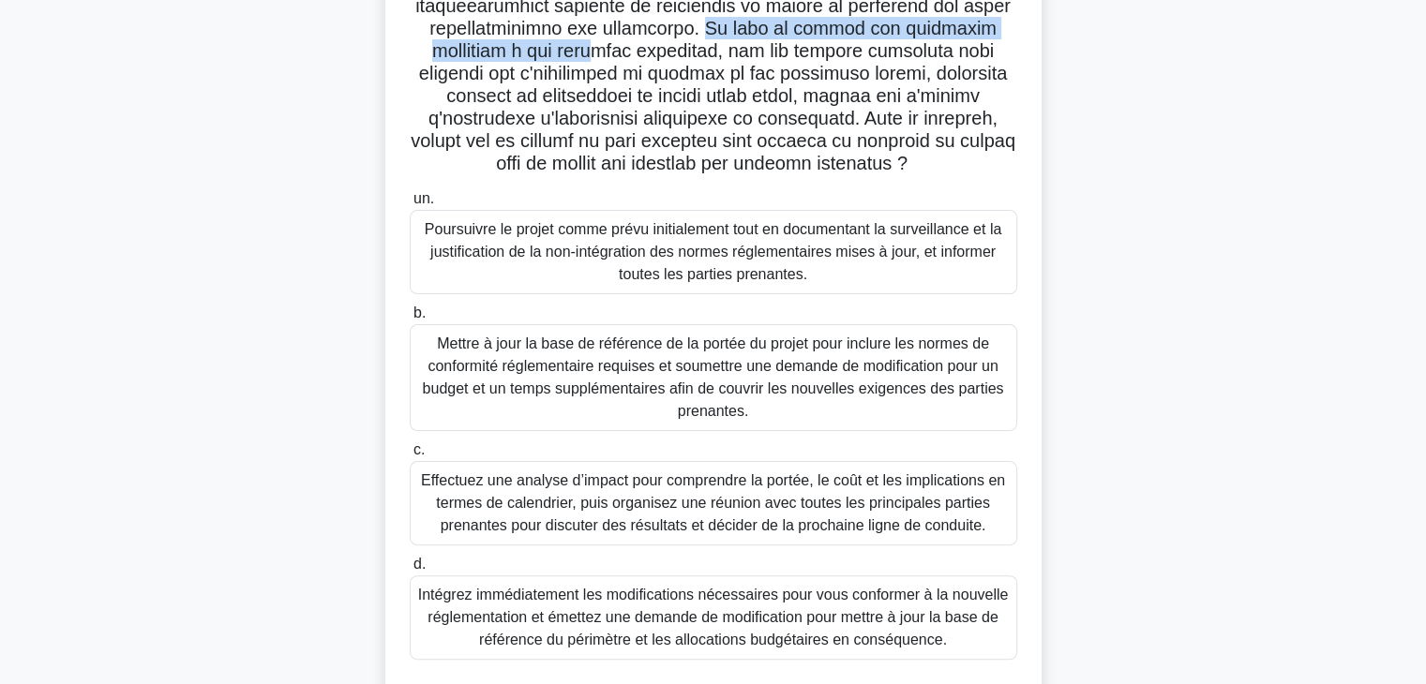
scroll to position [378, 0]
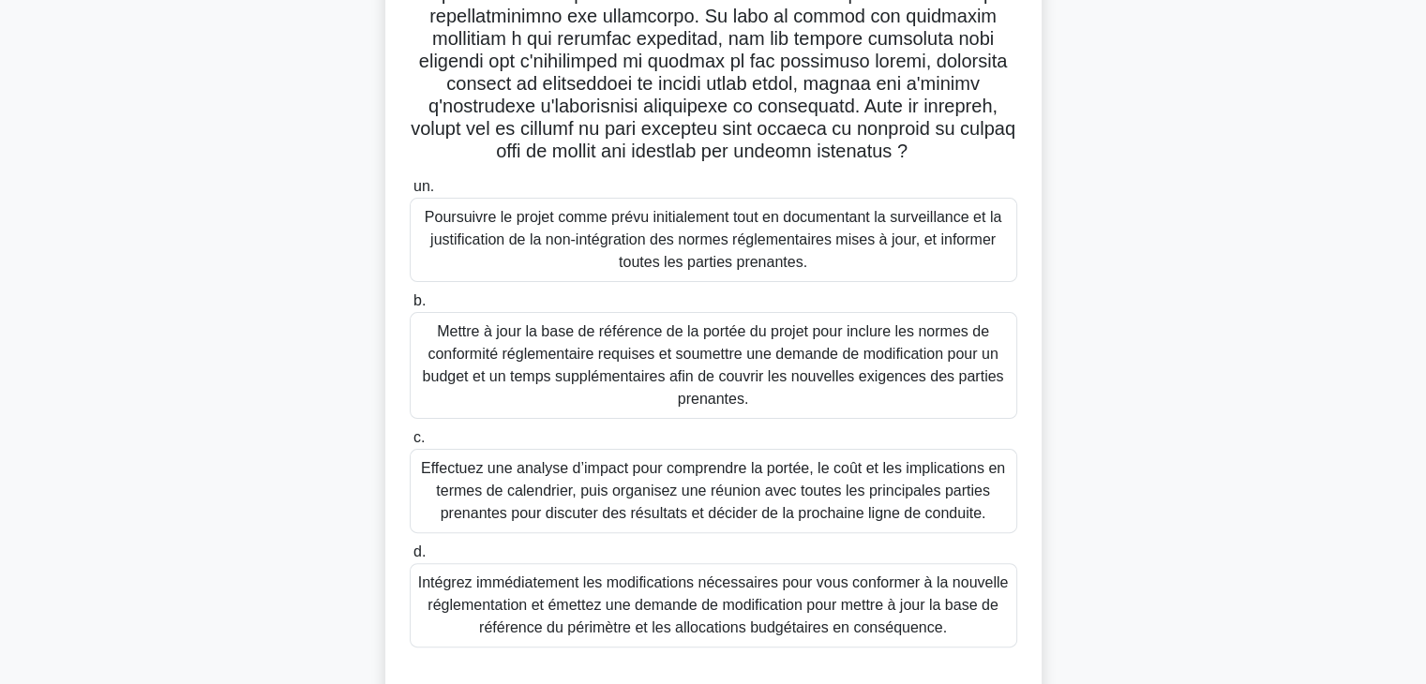
click at [915, 518] on font "Effectuez une analyse d’impact pour comprendre la portée, le coût et les implic…" at bounding box center [713, 490] width 584 height 61
click at [410, 444] on input "c. Effectuez une analyse d’impact pour comprendre la portée, le coût et les imp…" at bounding box center [410, 438] width 0 height 12
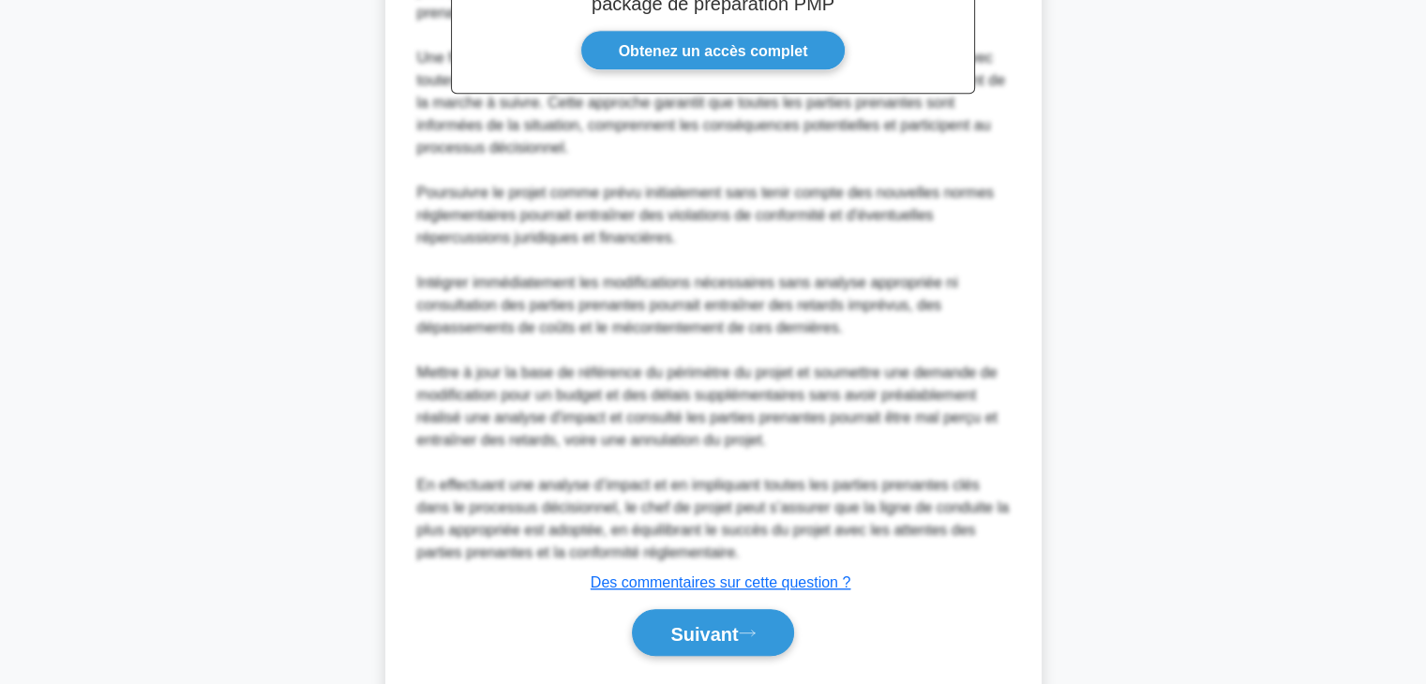
scroll to position [1238, 0]
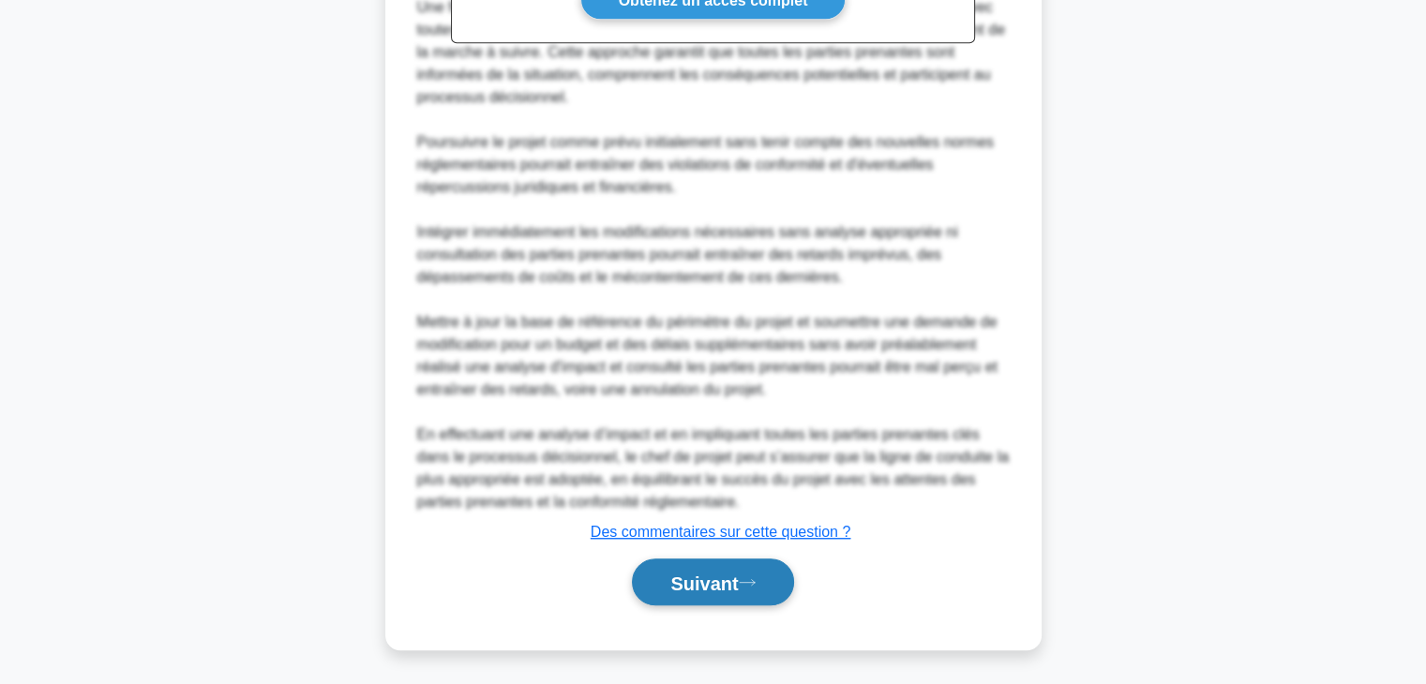
click at [735, 590] on font "Suivant" at bounding box center [704, 583] width 68 height 21
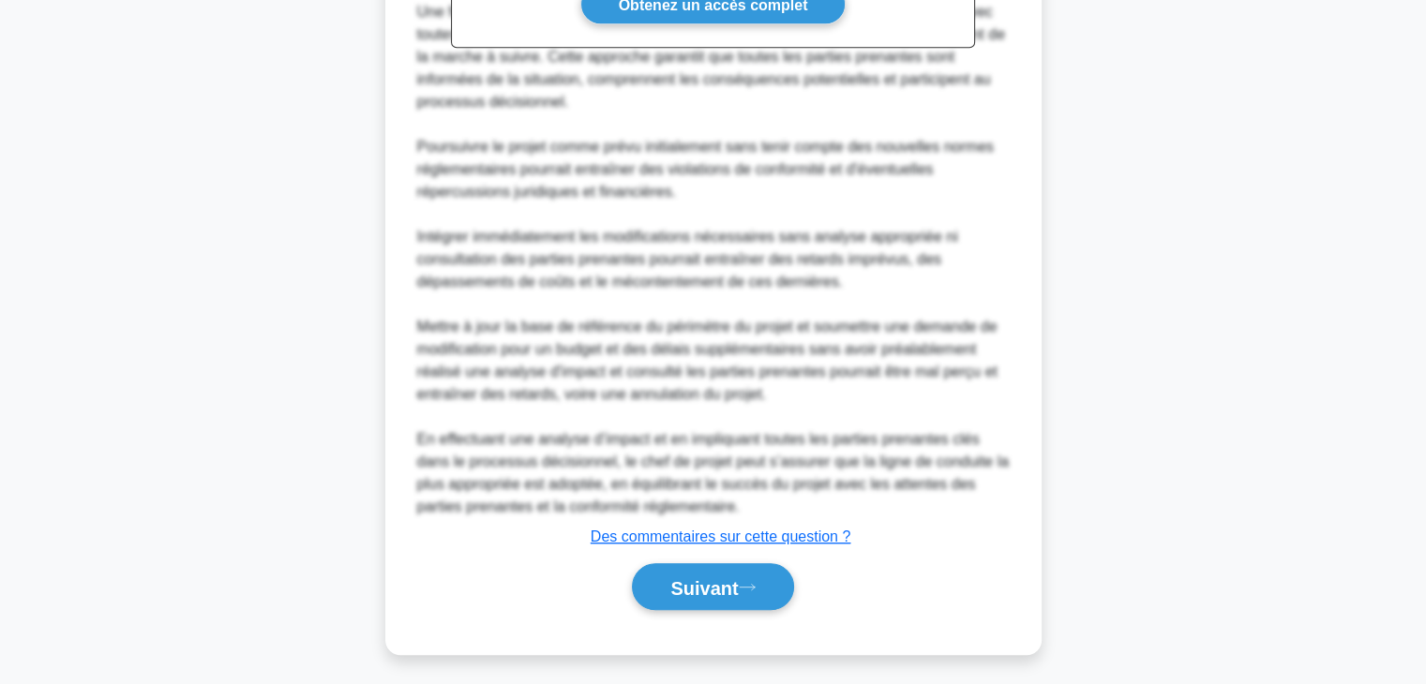
scroll to position [329, 0]
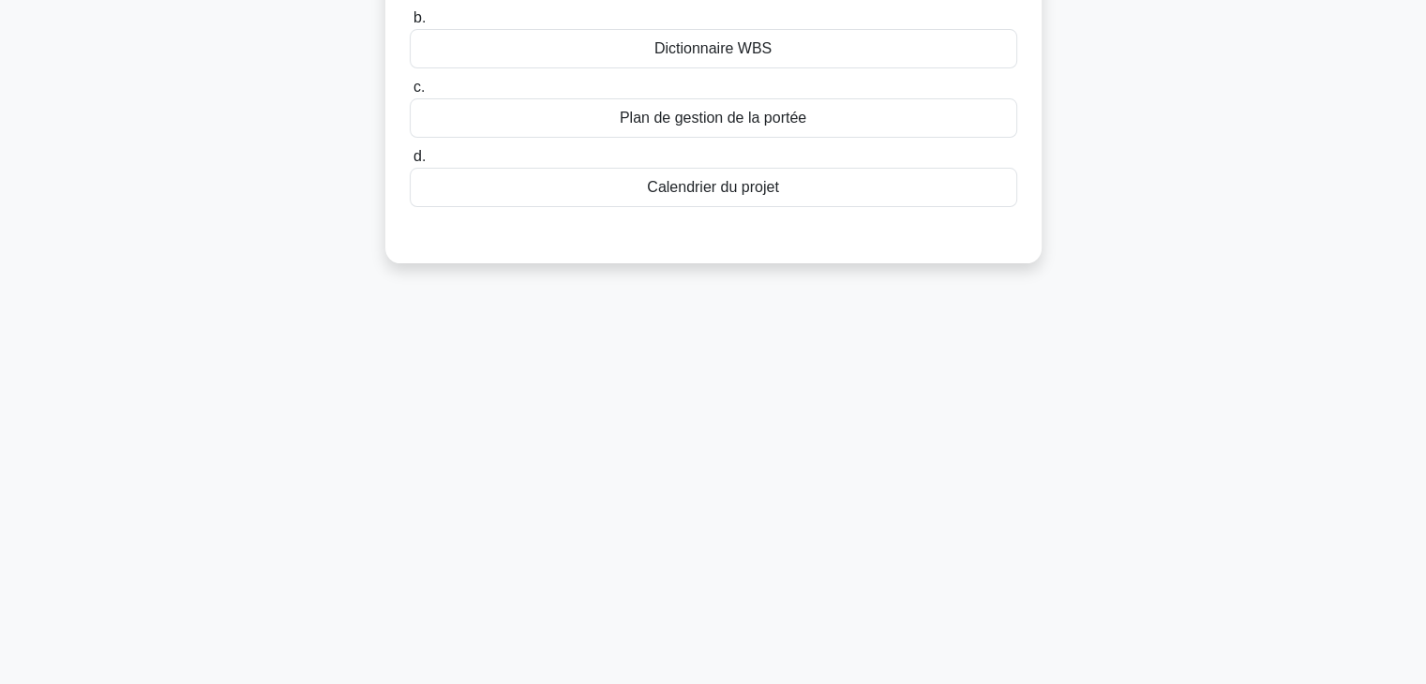
drag, startPoint x: 1420, startPoint y: 482, endPoint x: 1439, endPoint y: 319, distance: 164.2
click at [1425, 319] on html "Passez à Premium Alexis" at bounding box center [713, 178] width 1426 height 1013
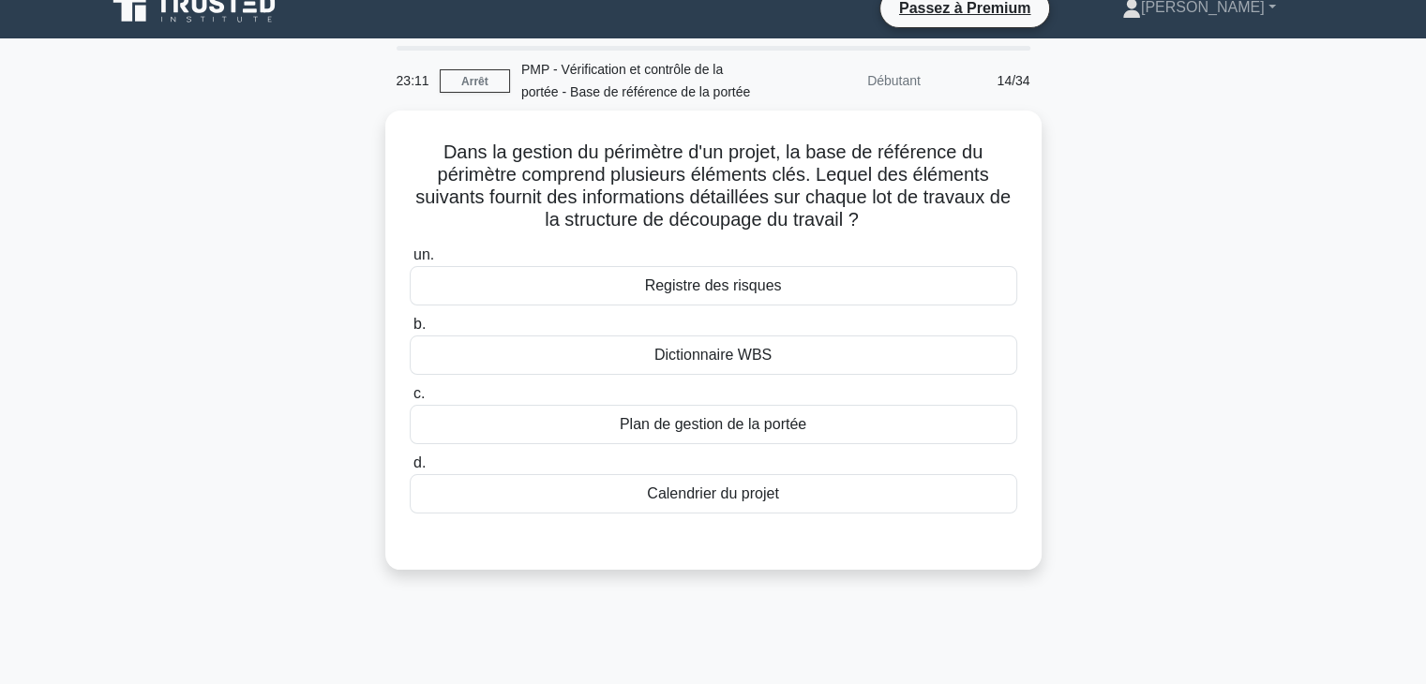
scroll to position [0, 0]
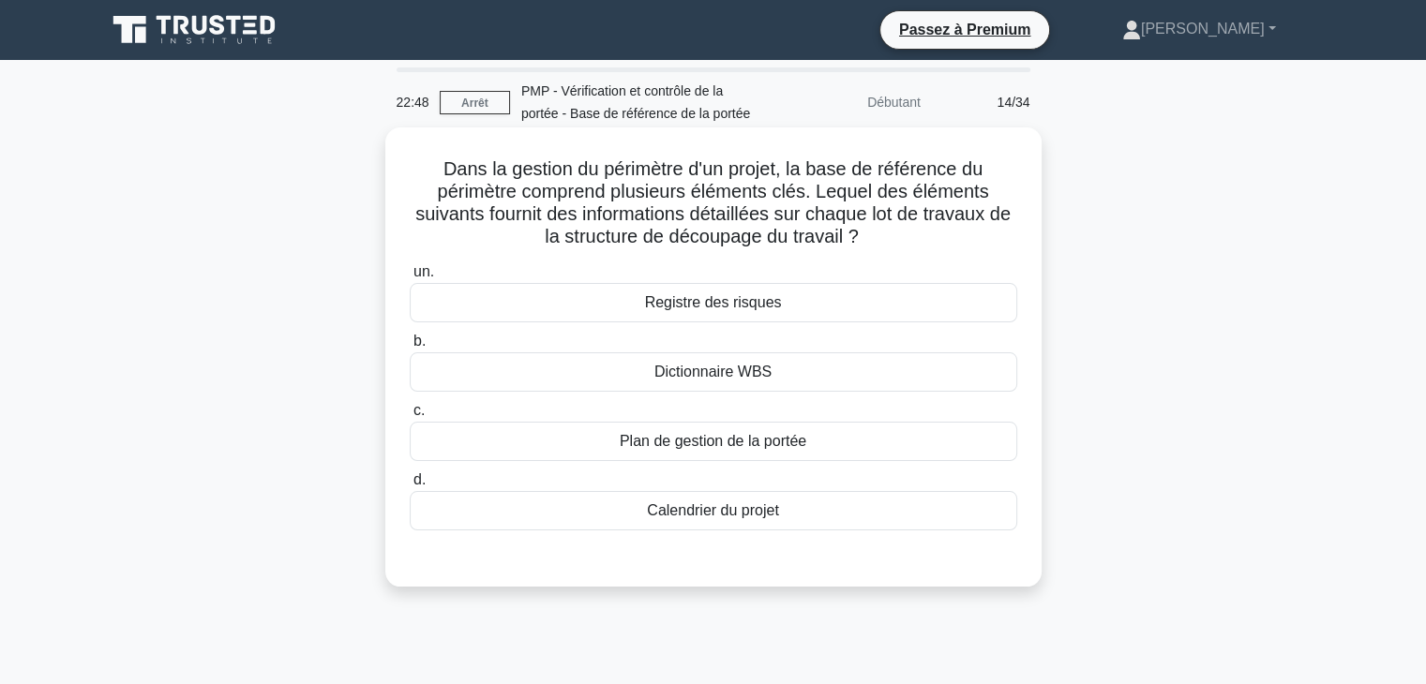
click at [904, 381] on div "Dictionnaire WBS" at bounding box center [714, 372] width 608 height 39
click at [410, 348] on input "b. Dictionnaire WBS" at bounding box center [410, 342] width 0 height 12
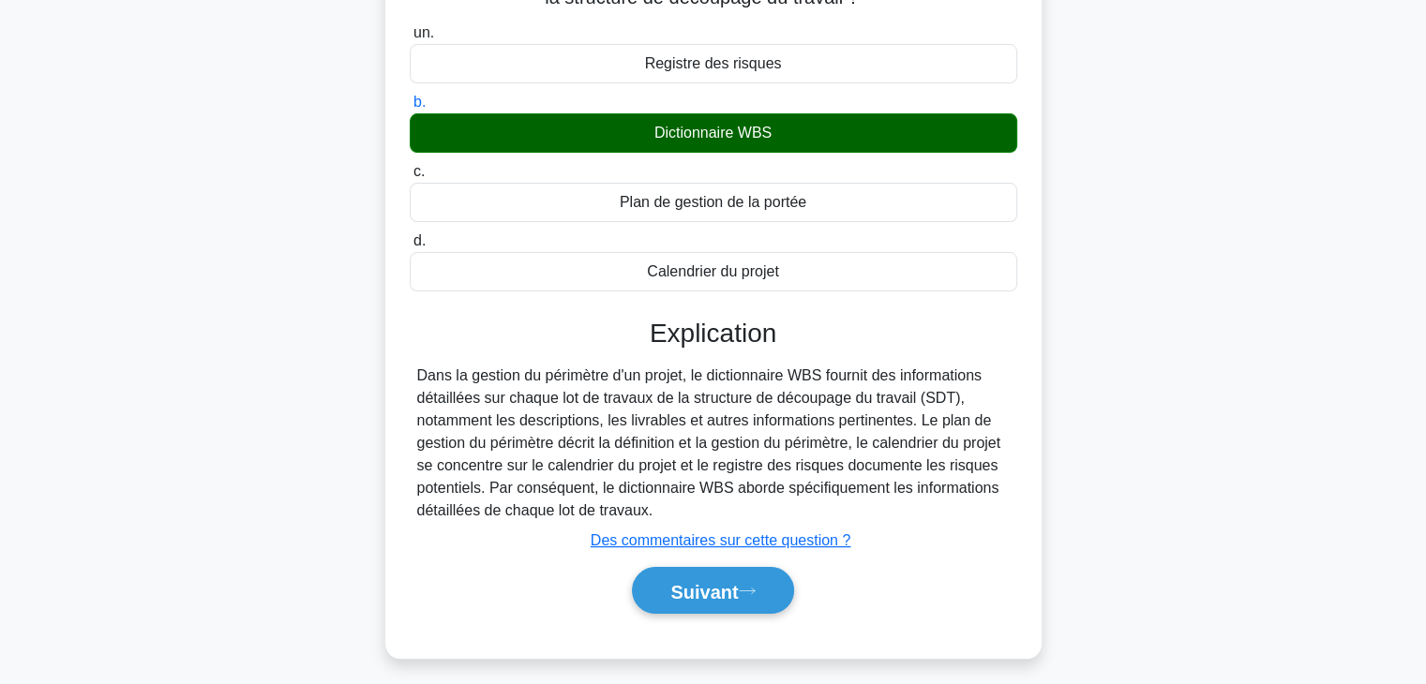
scroll to position [329, 0]
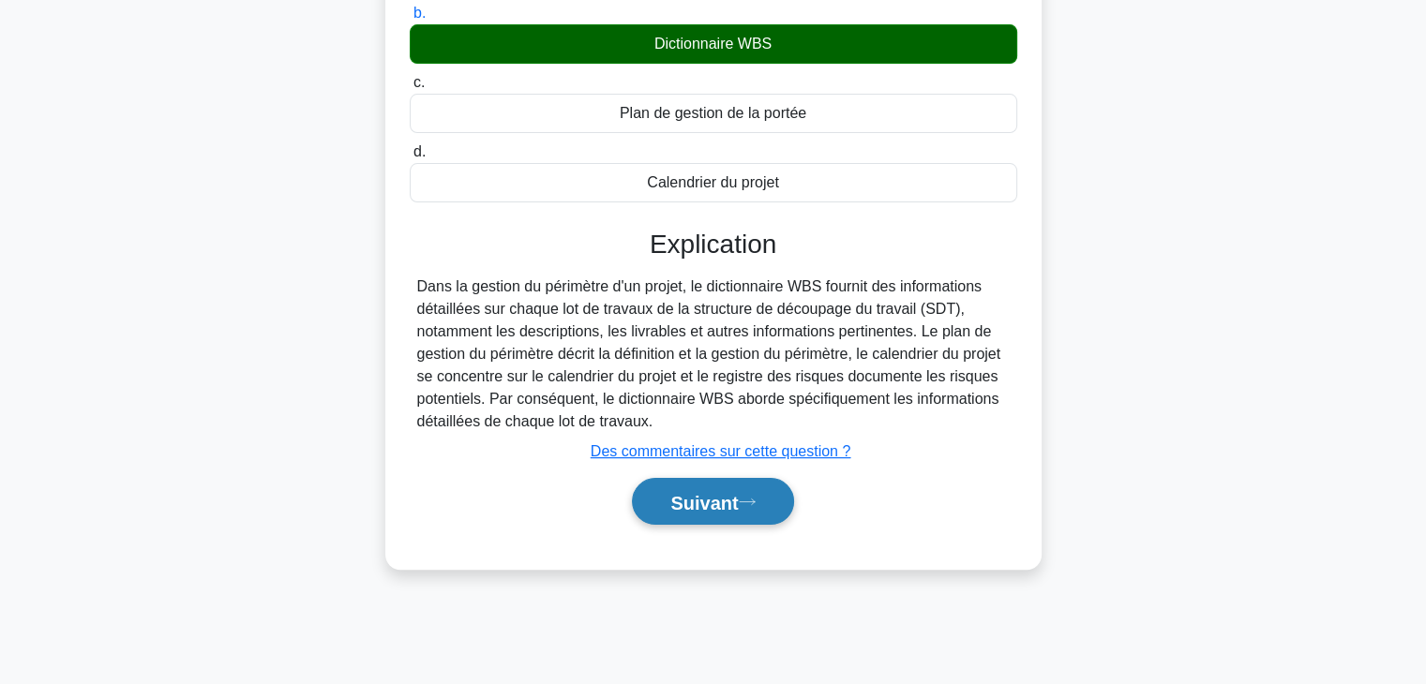
click at [738, 510] on font "Suivant" at bounding box center [704, 502] width 68 height 21
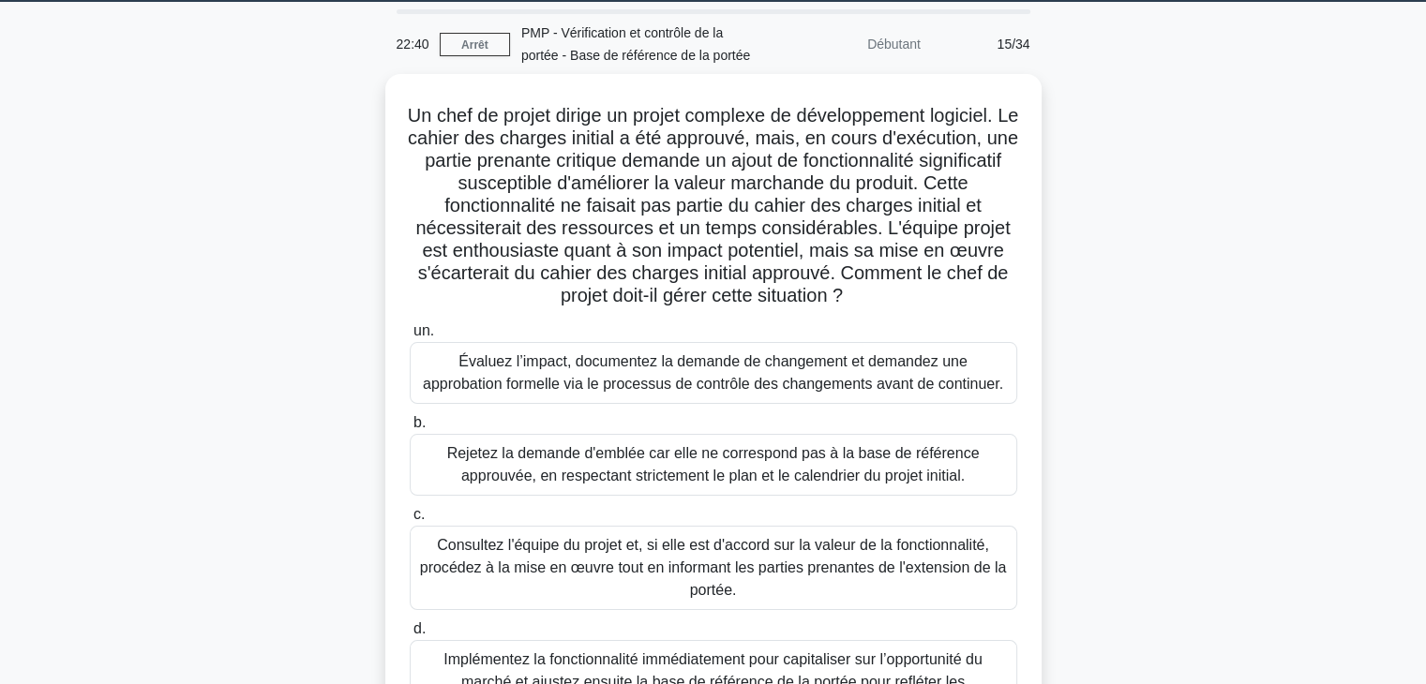
scroll to position [0, 0]
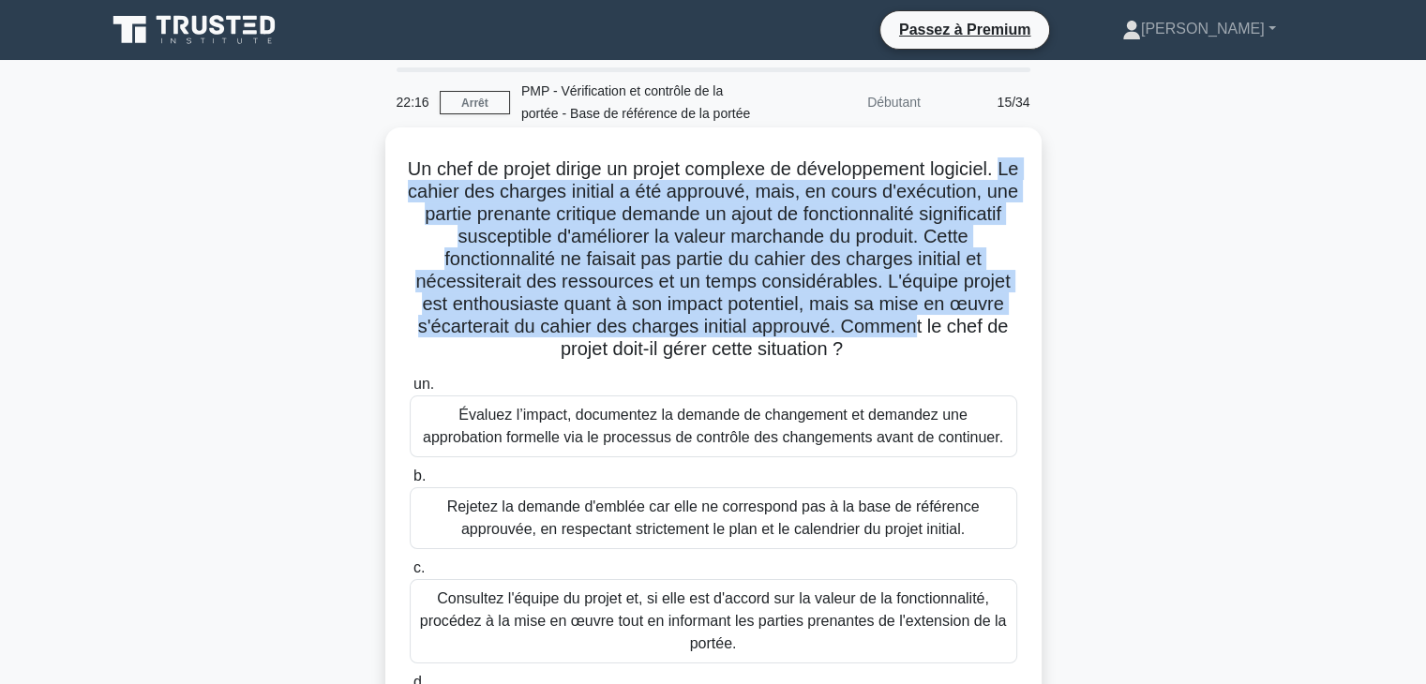
drag, startPoint x: 414, startPoint y: 191, endPoint x: 916, endPoint y: 333, distance: 521.2
click at [916, 333] on font "Un chef de projet dirige un projet complexe de développement logiciel. Le cahie…" at bounding box center [713, 258] width 611 height 201
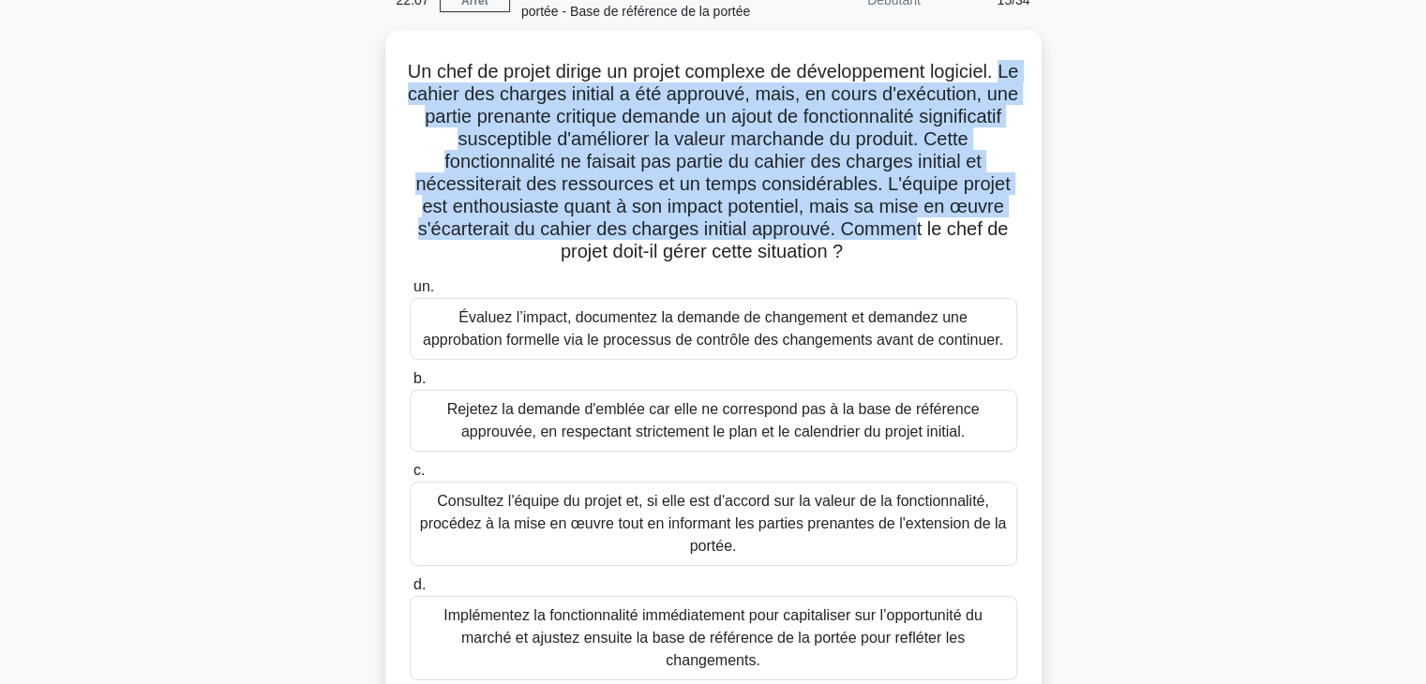
scroll to position [106, 0]
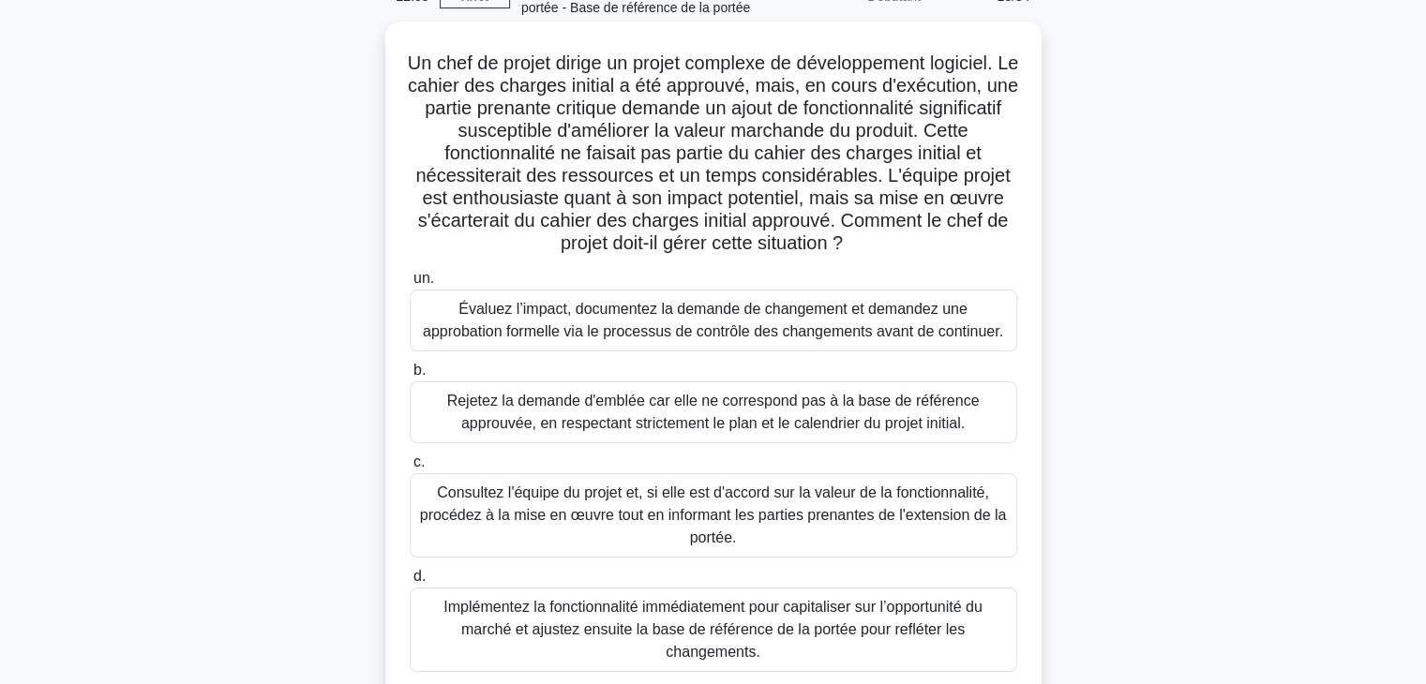
click at [937, 334] on font "Évaluez l’impact, documentez la demande de changement et demandez une approbati…" at bounding box center [713, 320] width 580 height 38
click at [410, 285] on input "un. Évaluez l’impact, documentez la demande de changement et demandez une appro…" at bounding box center [410, 279] width 0 height 12
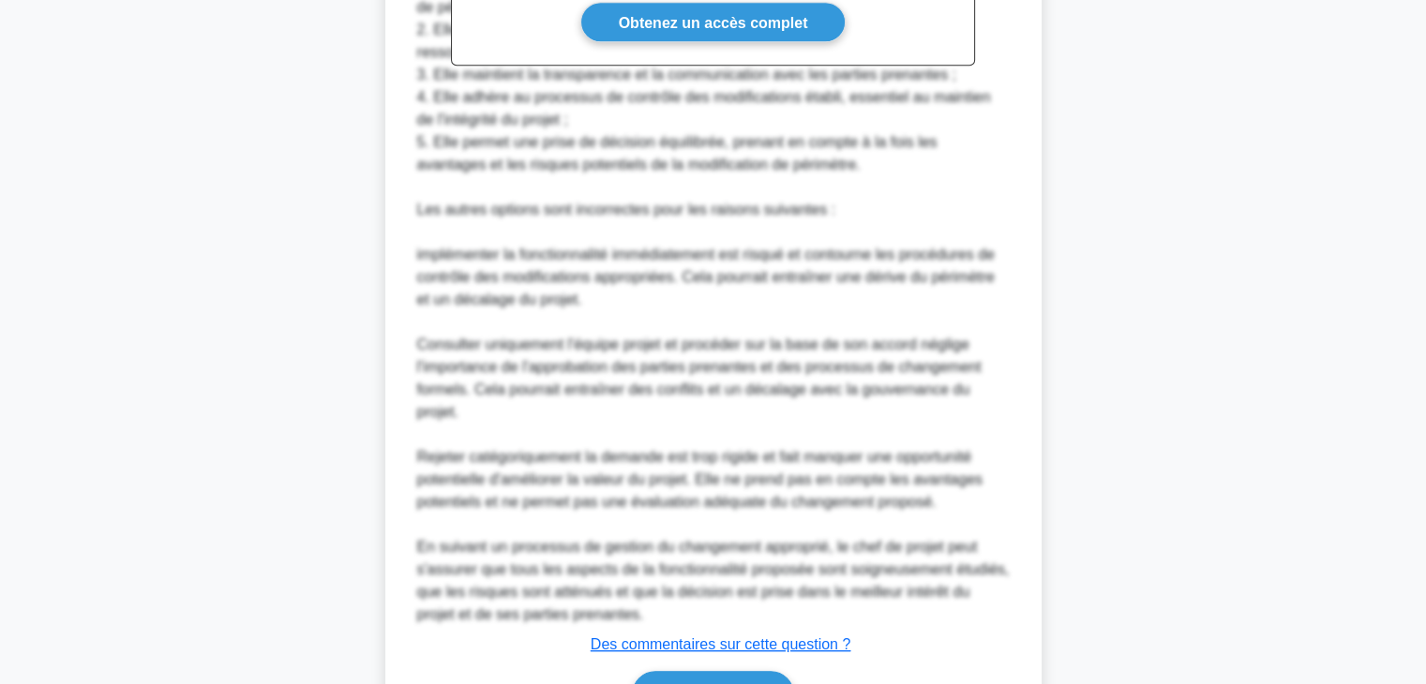
scroll to position [1080, 0]
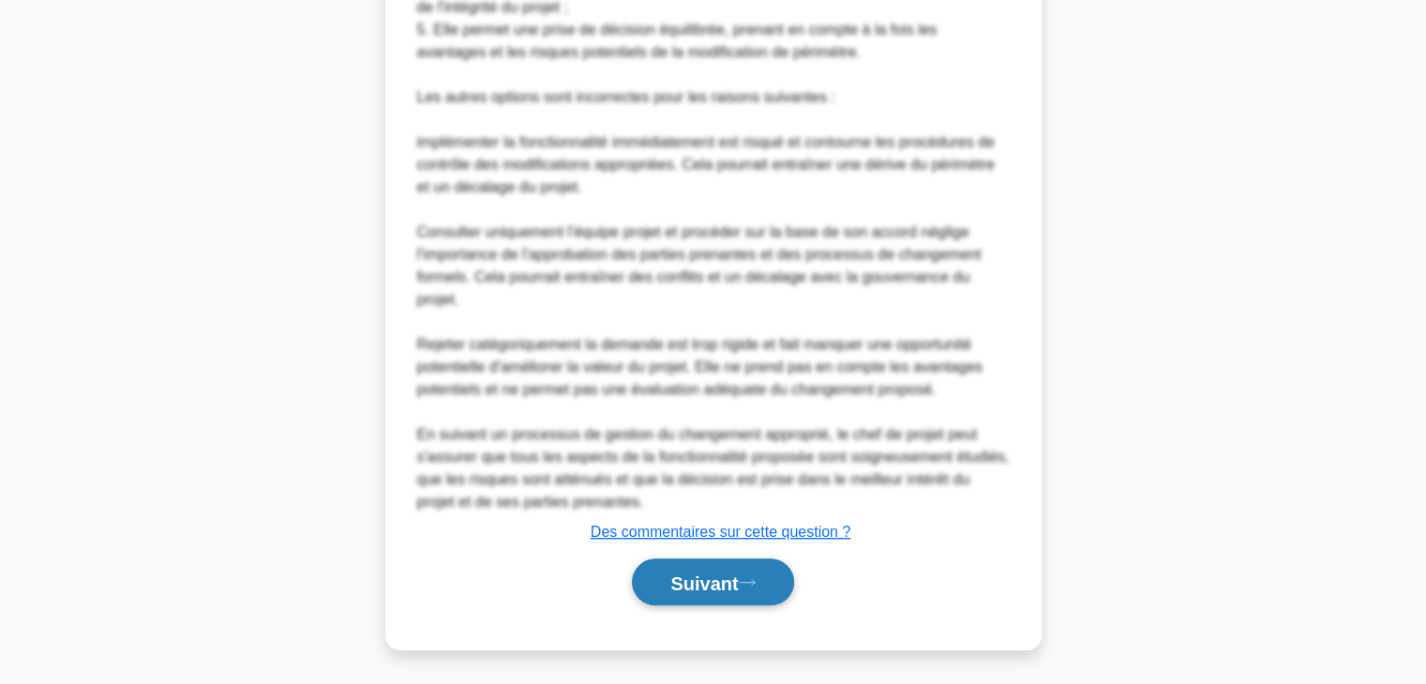
click at [731, 573] on font "Suivant" at bounding box center [704, 583] width 68 height 21
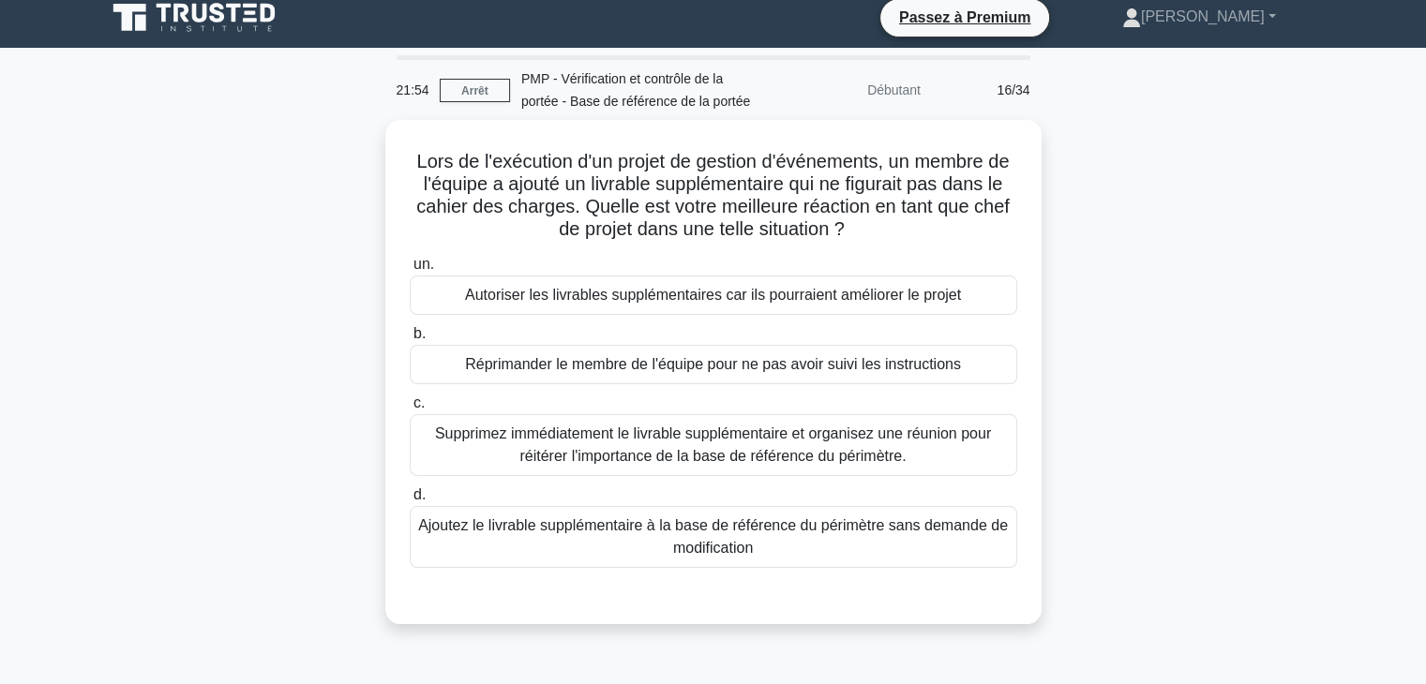
scroll to position [0, 0]
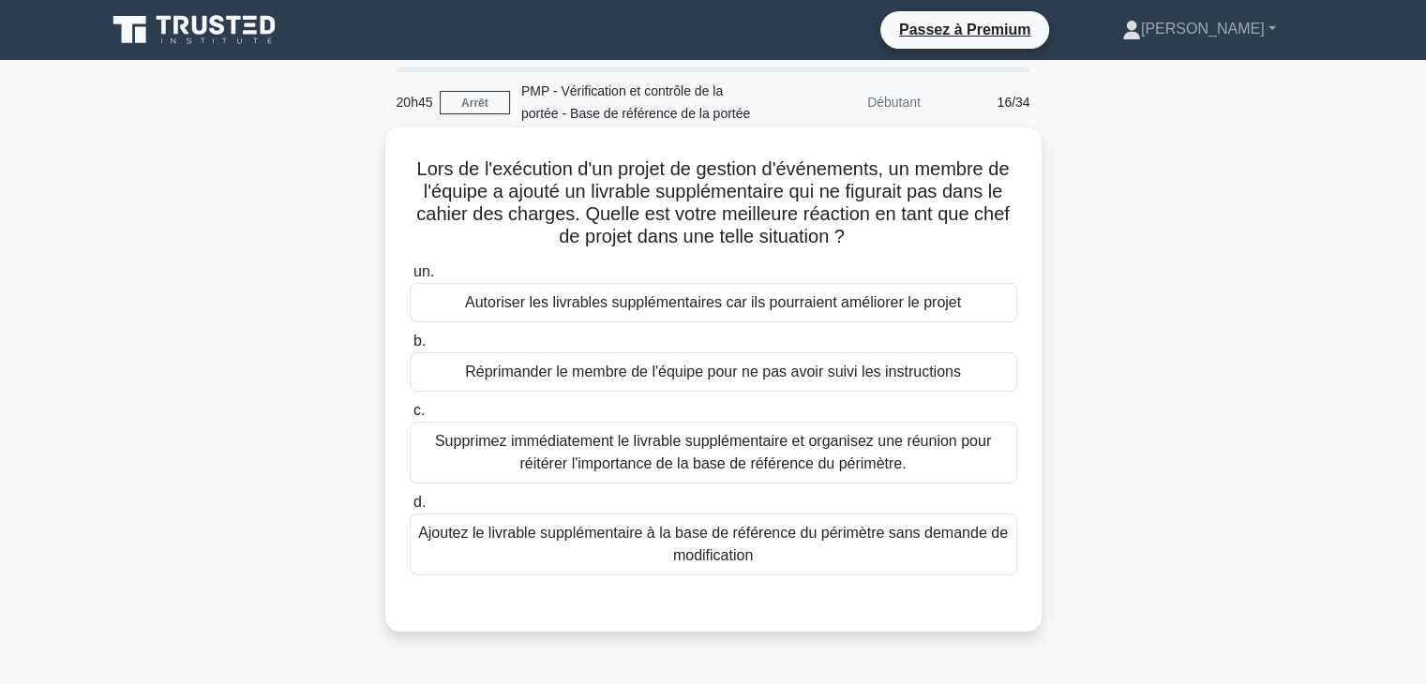
click at [908, 307] on font "Autoriser les livrables supplémentaires car ils pourraient améliorer le projet" at bounding box center [713, 302] width 496 height 16
click at [410, 278] on input "un. Autoriser les livrables supplémentaires car ils pourraient améliorer le pro…" at bounding box center [410, 272] width 0 height 12
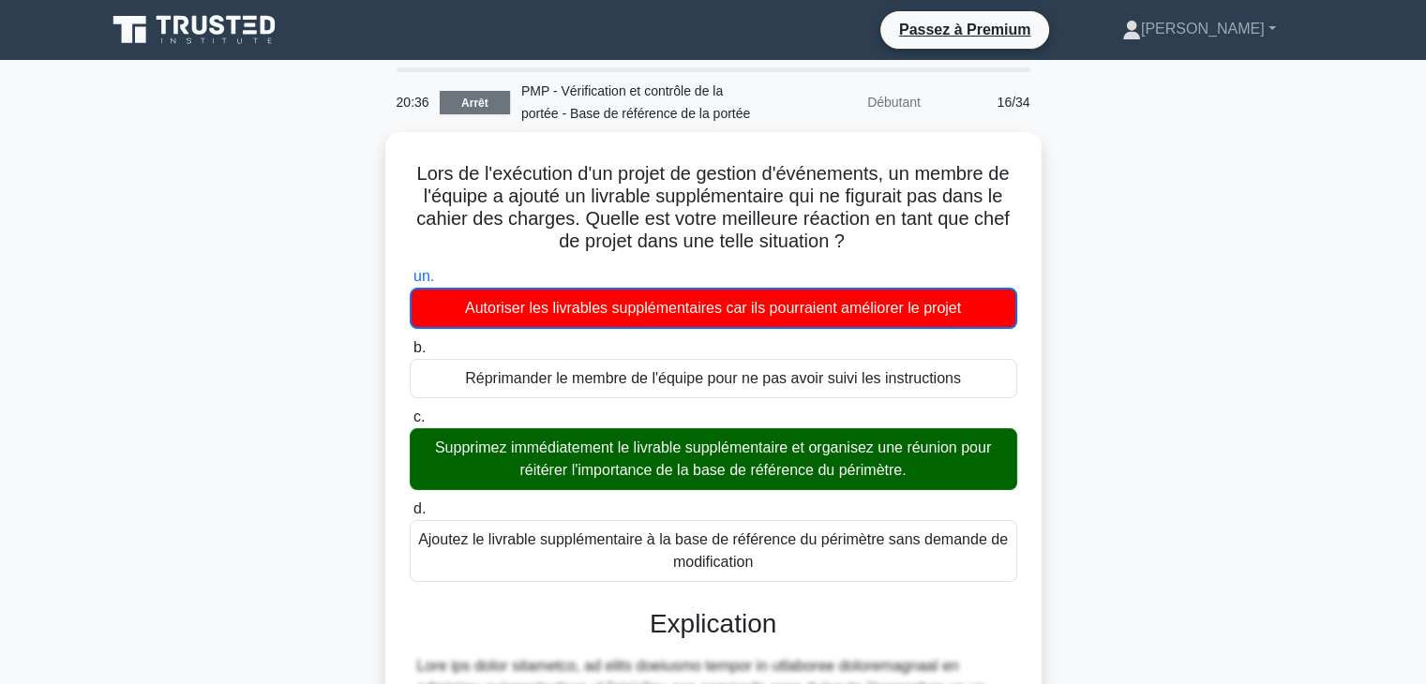
click at [461, 106] on font "Arrêt" at bounding box center [474, 103] width 27 height 13
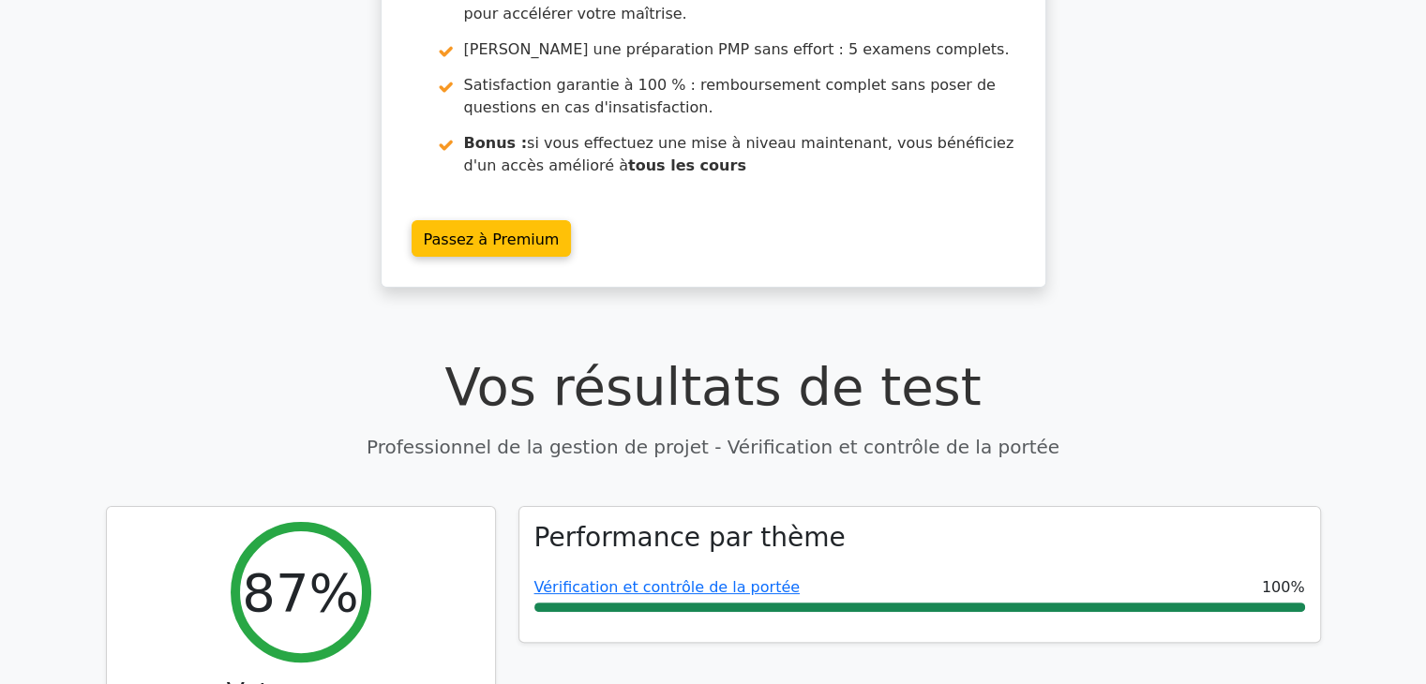
scroll to position [308, 0]
